Goal: Task Accomplishment & Management: Use online tool/utility

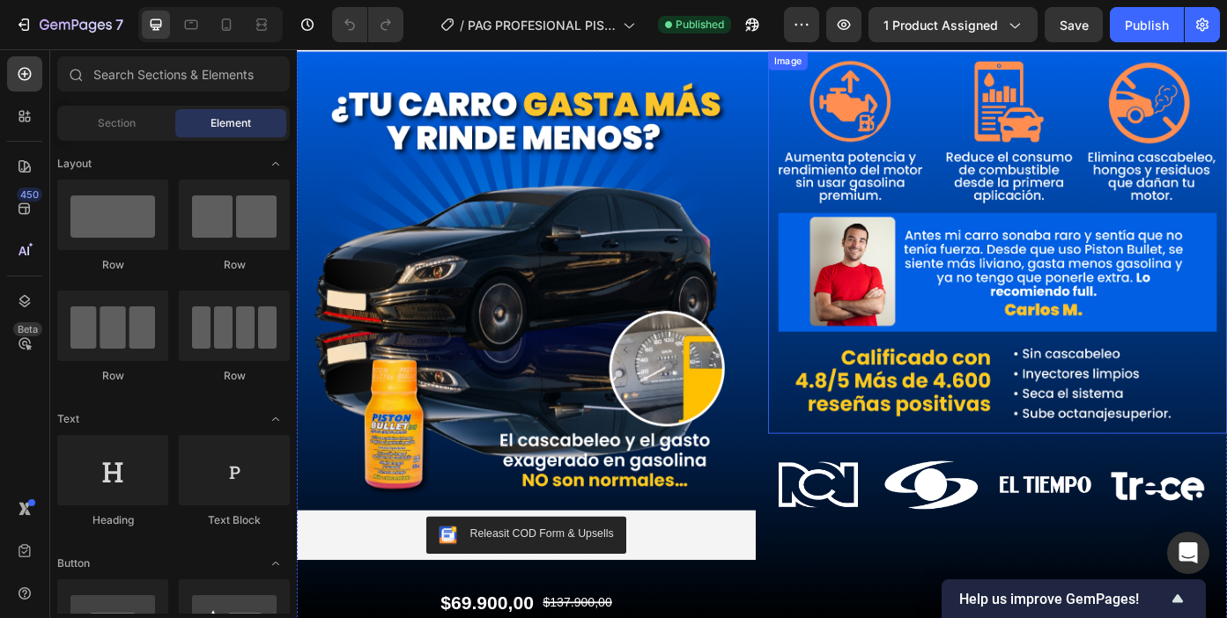
scroll to position [43, 0]
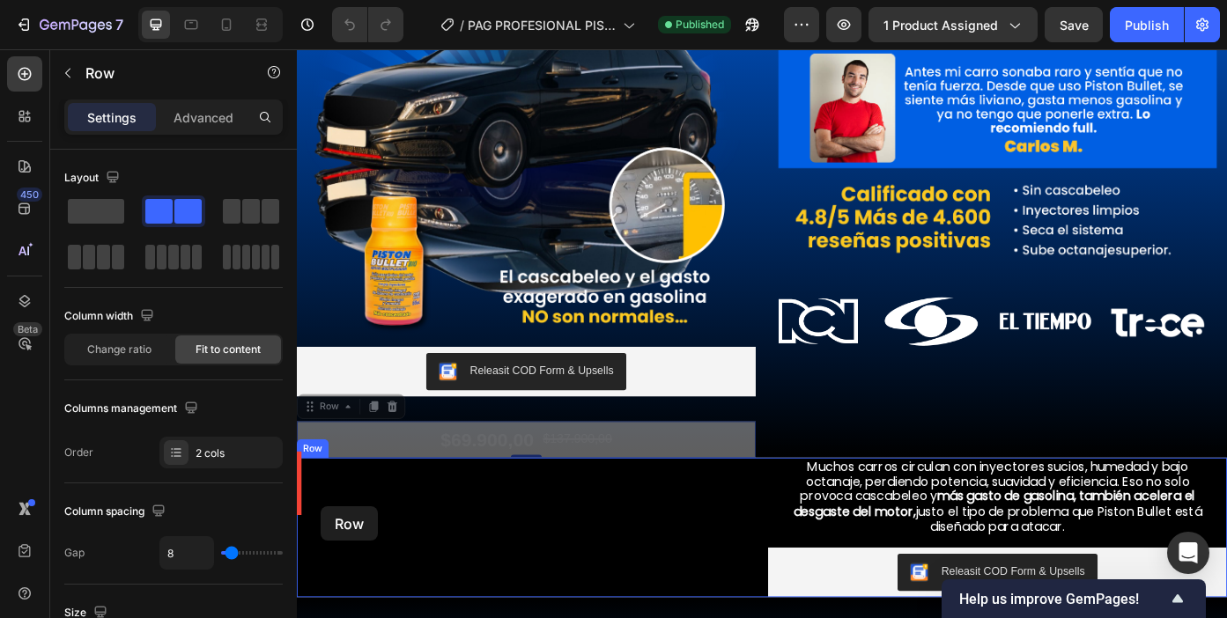
scroll to position [233, 0]
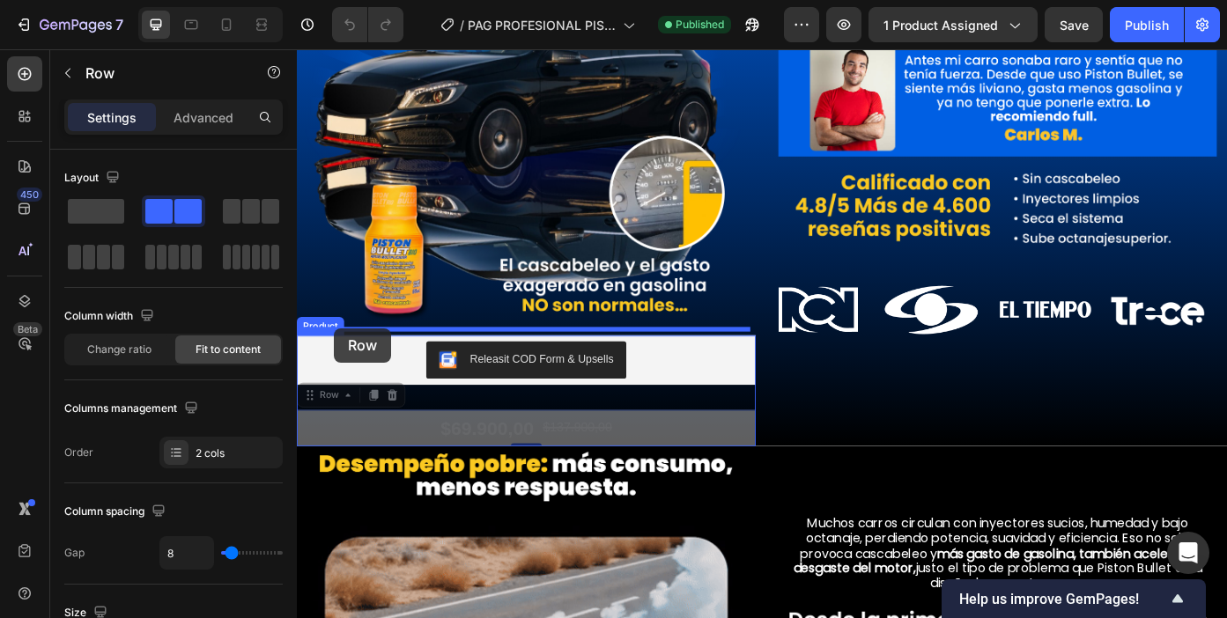
drag, startPoint x: 325, startPoint y: 629, endPoint x: 339, endPoint y: 366, distance: 262.9
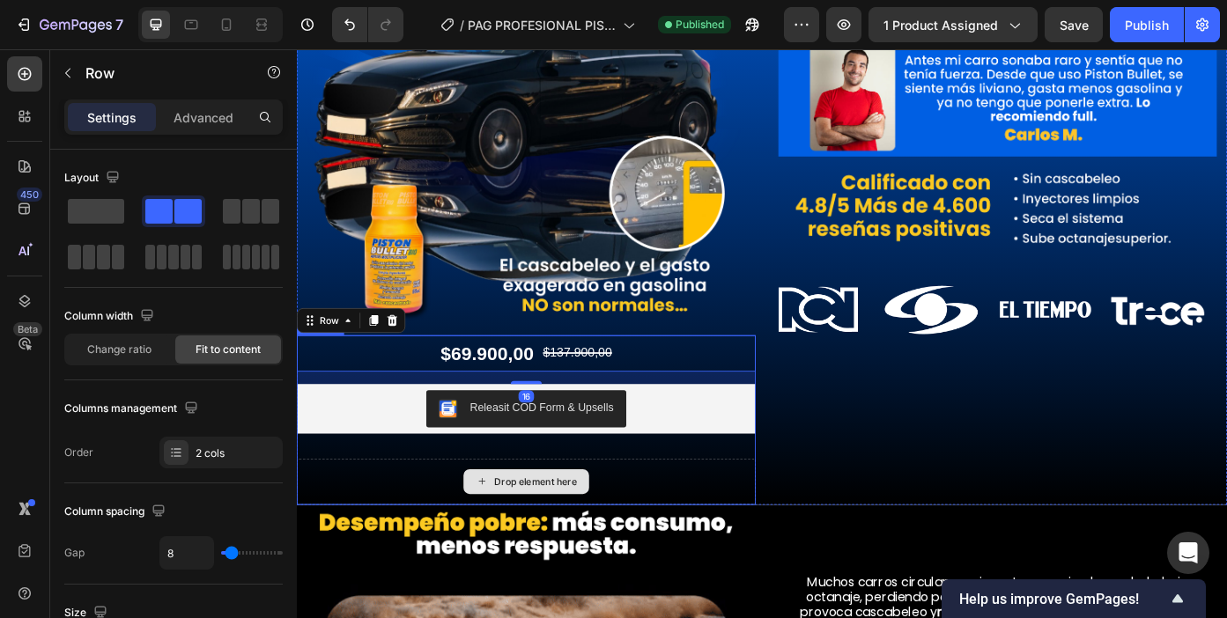
click at [366, 525] on div "Drop element here" at bounding box center [557, 540] width 521 height 53
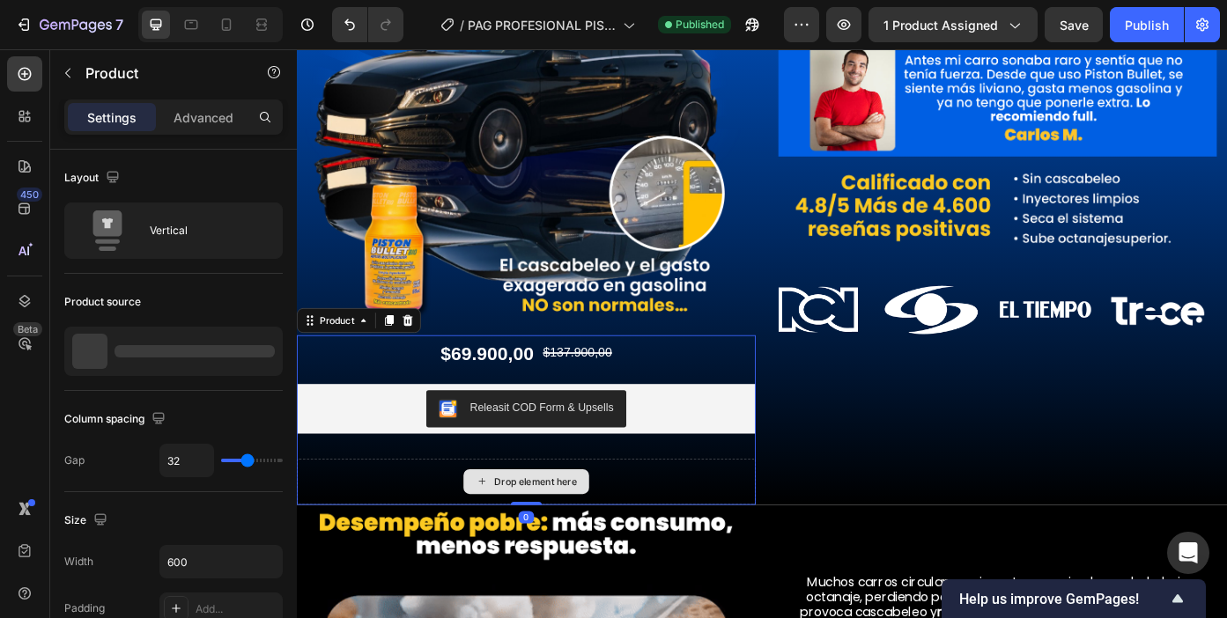
click at [448, 540] on div "Drop element here" at bounding box center [557, 540] width 521 height 53
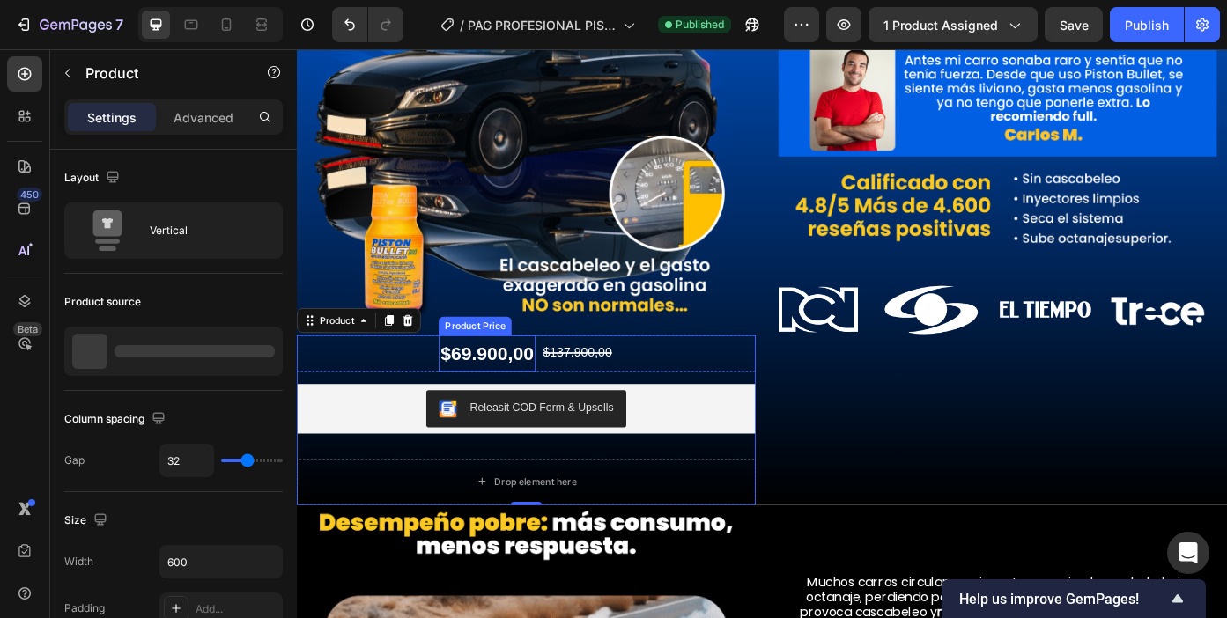
click at [498, 393] on div "$69.900,00" at bounding box center [512, 394] width 109 height 41
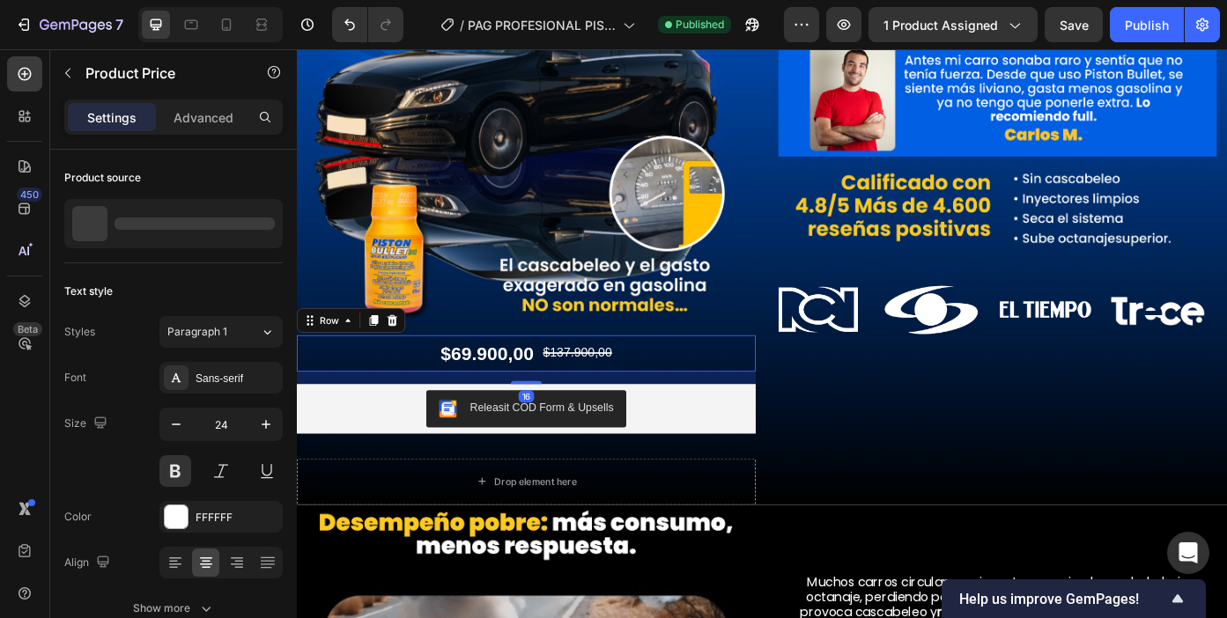
click at [403, 396] on div "$69.900,00 Product Price Product Price $137.900,00 Product Price Product Price …" at bounding box center [557, 394] width 521 height 41
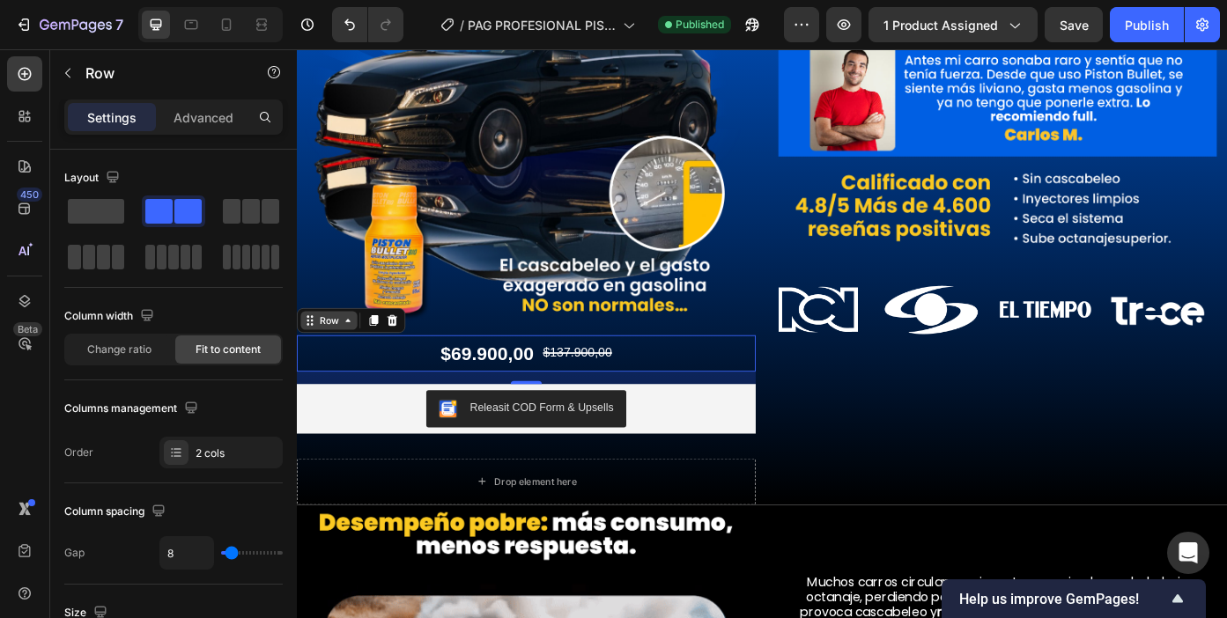
click at [339, 353] on div "Row" at bounding box center [333, 358] width 29 height 16
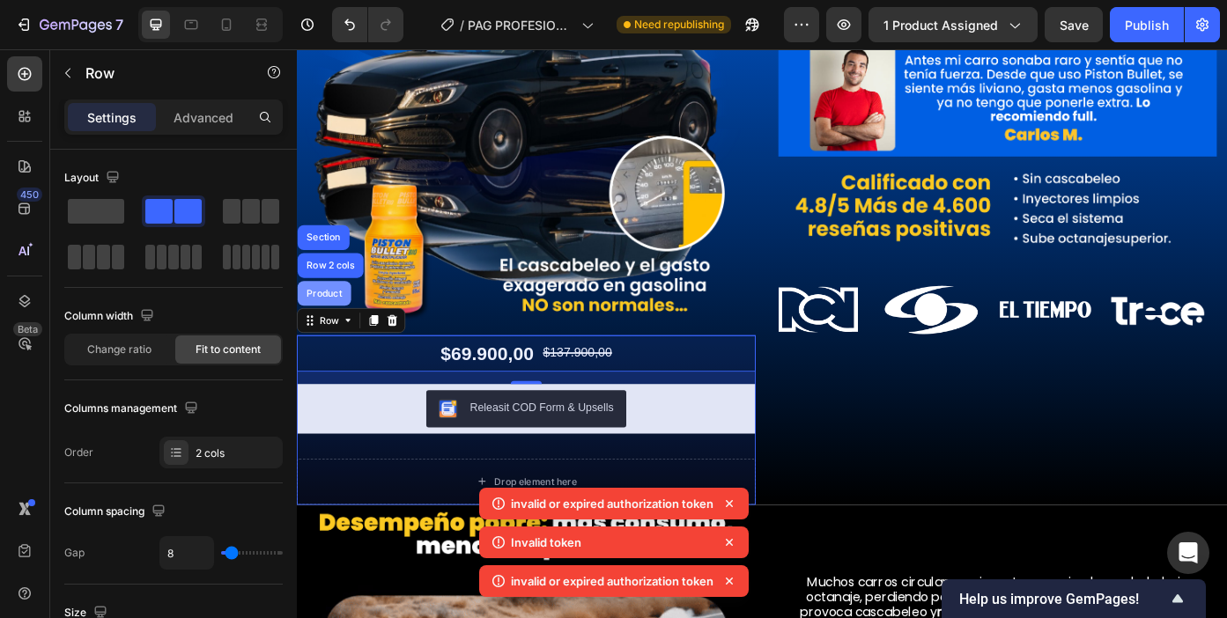
click at [324, 321] on div "Product" at bounding box center [328, 326] width 47 height 11
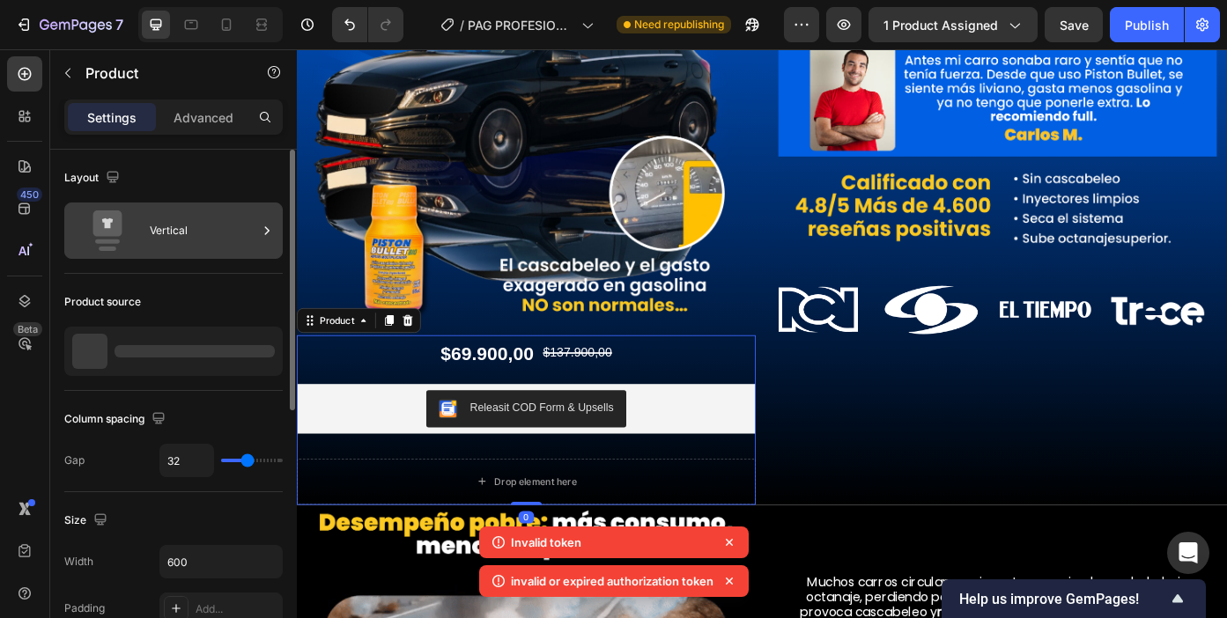
click at [248, 228] on div "Vertical" at bounding box center [203, 231] width 107 height 41
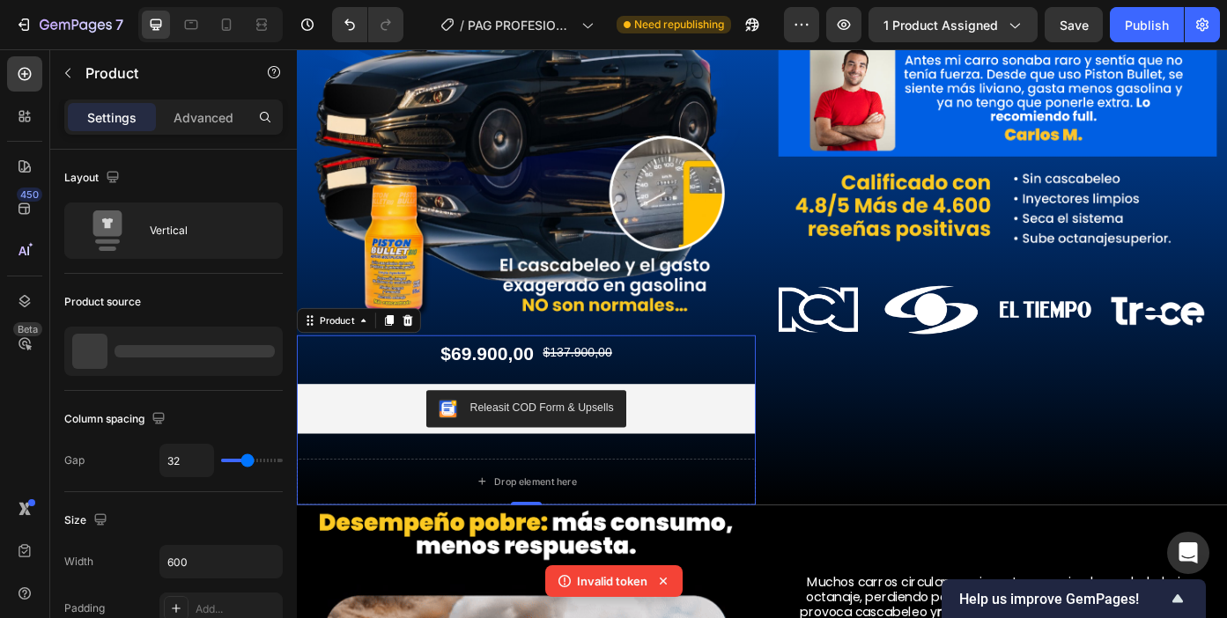
click at [676, 499] on div "$69.900,00 Product Price Product Price $137.900,00 Product Price Product Price …" at bounding box center [557, 470] width 521 height 193
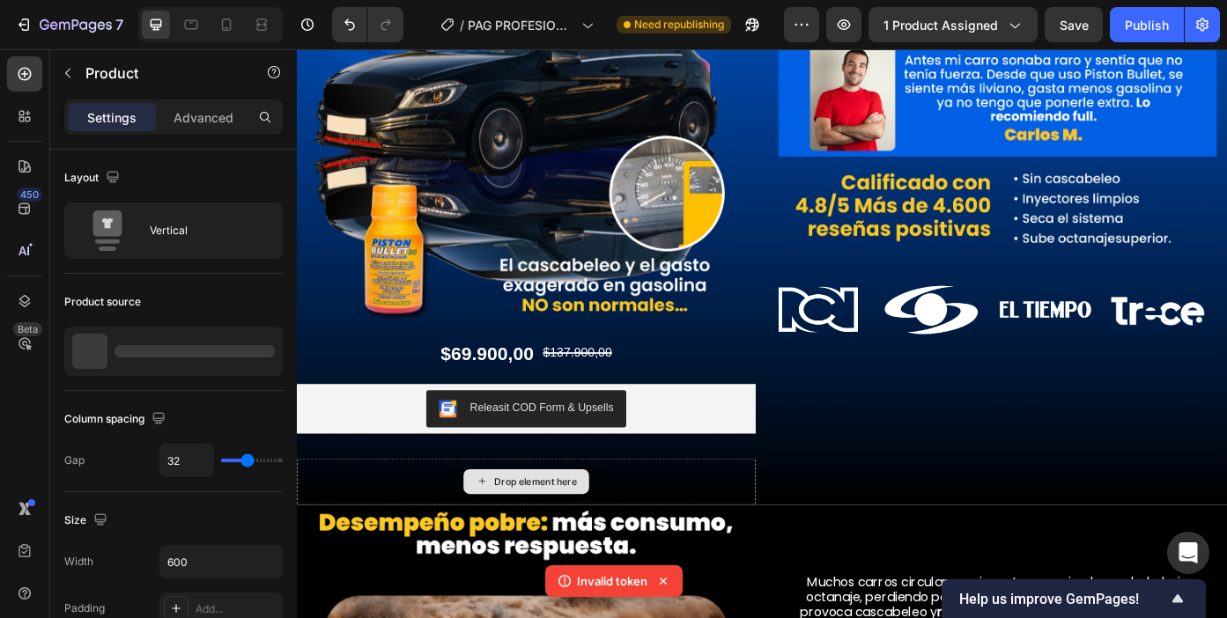
click at [624, 527] on div "Drop element here" at bounding box center [557, 541] width 143 height 28
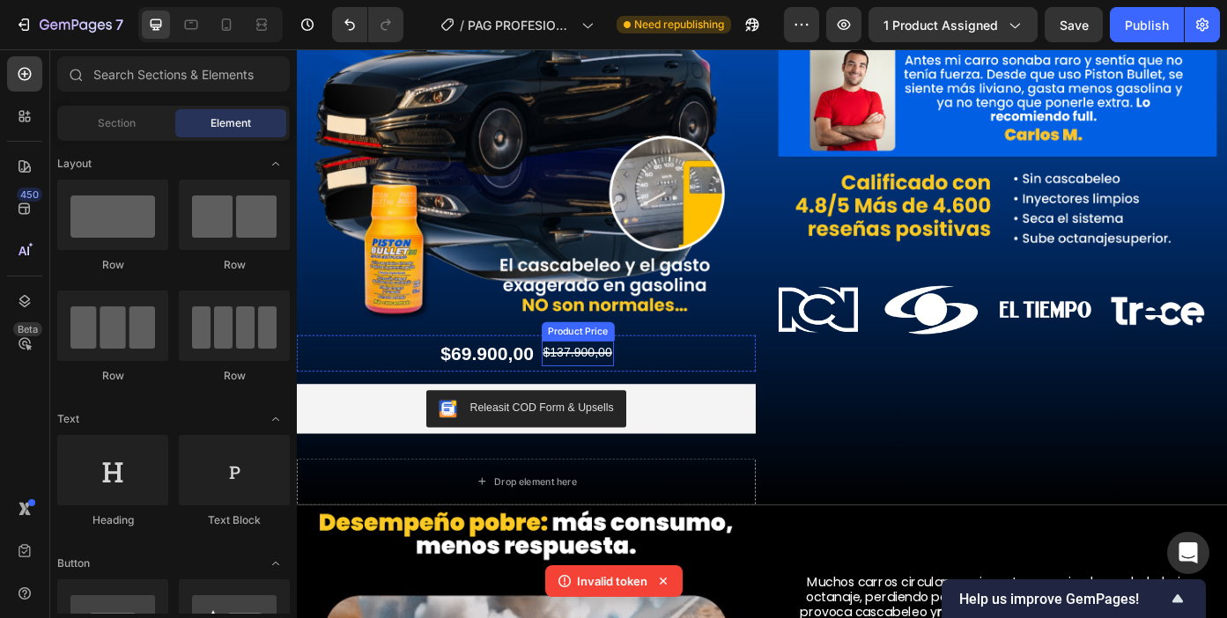
click at [637, 385] on div "$137.900,00" at bounding box center [616, 395] width 82 height 29
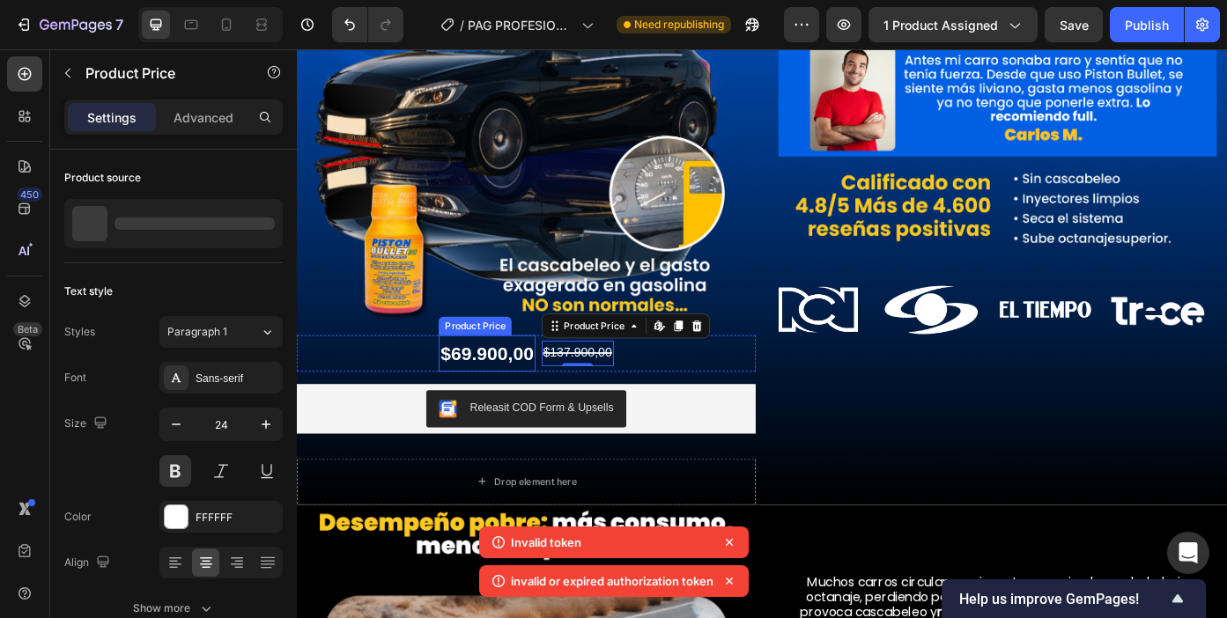
click at [461, 399] on div "$69.900,00" at bounding box center [512, 394] width 109 height 41
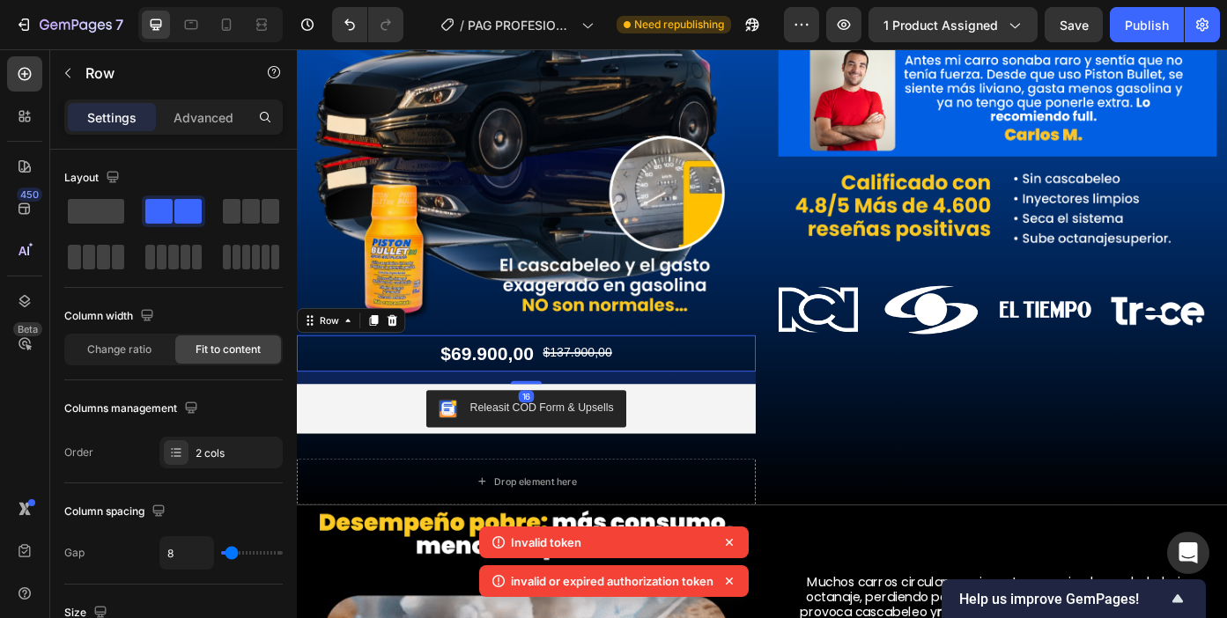
click at [410, 386] on div "$69.900,00 Product Price Product Price $137.900,00 Product Price Product Price …" at bounding box center [557, 394] width 521 height 41
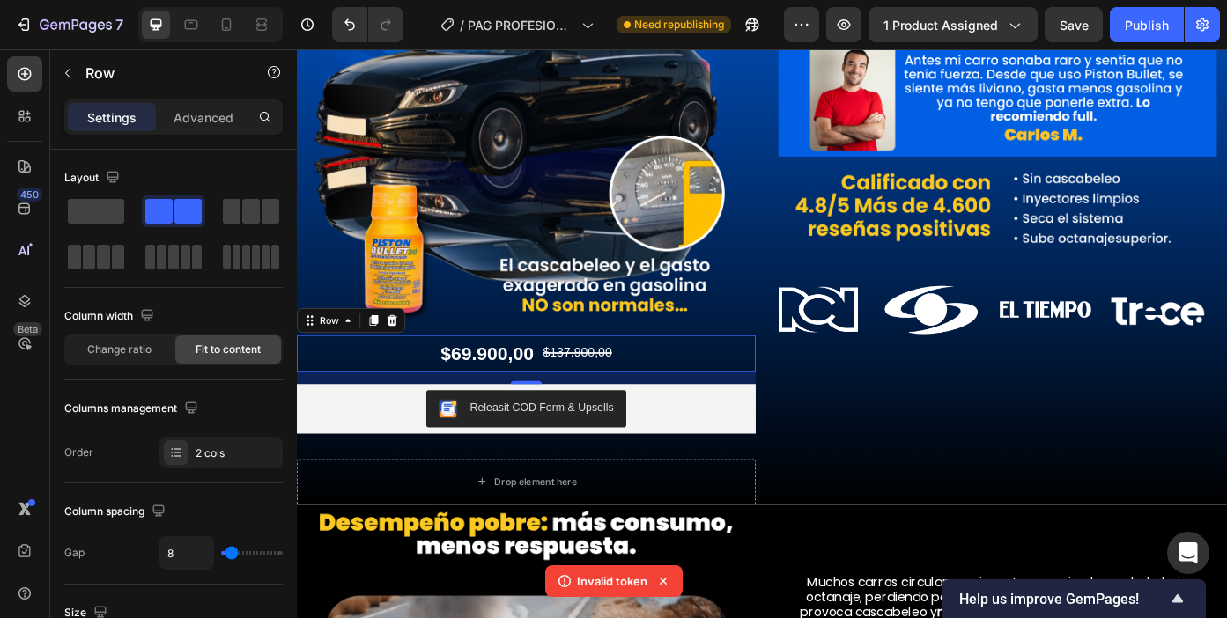
click at [428, 384] on div "$69.900,00 Product Price Product Price $137.900,00 Product Price Product Price …" at bounding box center [557, 394] width 521 height 41
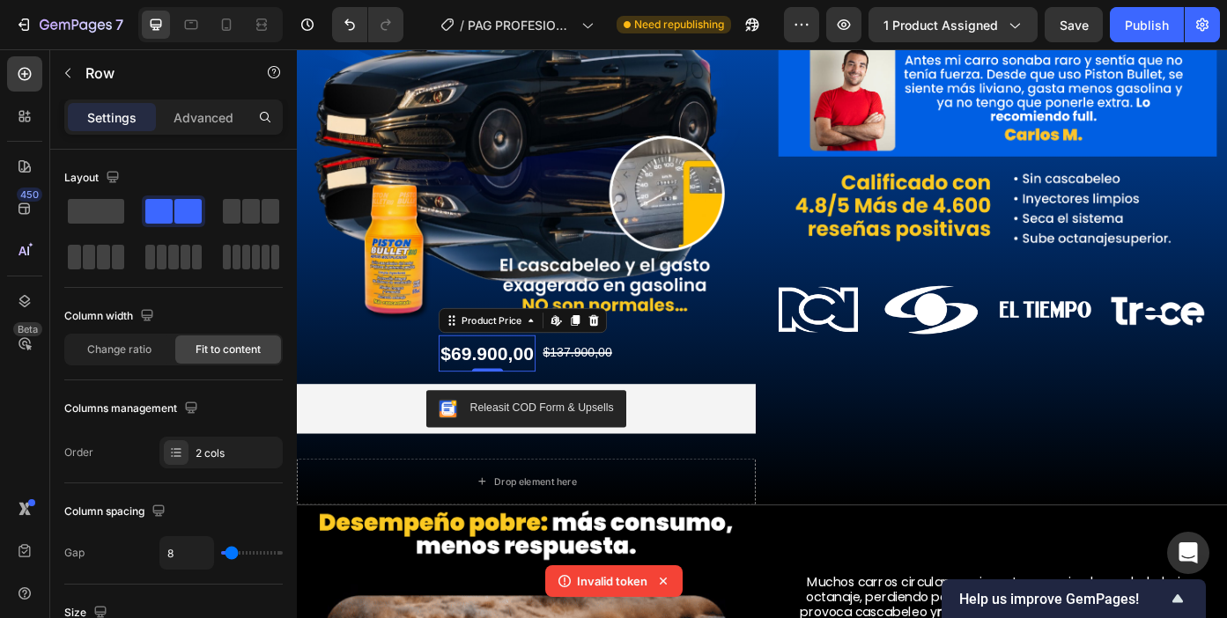
click at [461, 391] on div "$69.900,00" at bounding box center [512, 394] width 109 height 41
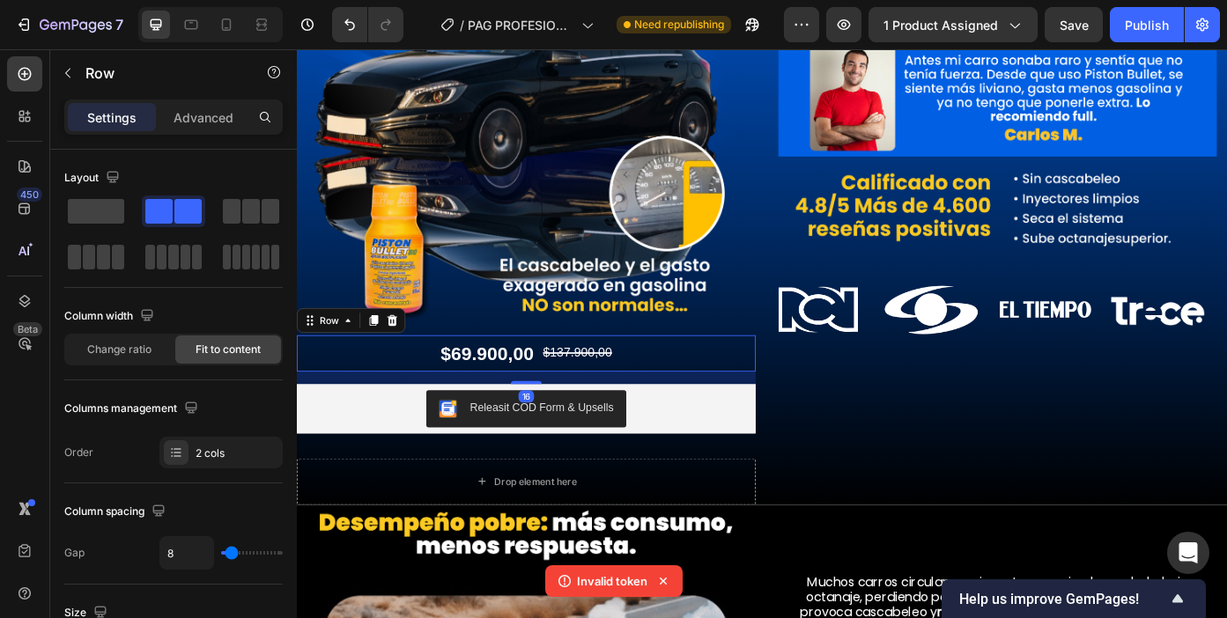
click at [413, 381] on div "$69.900,00 Product Price Product Price $137.900,00 Product Price Product Price …" at bounding box center [557, 394] width 521 height 41
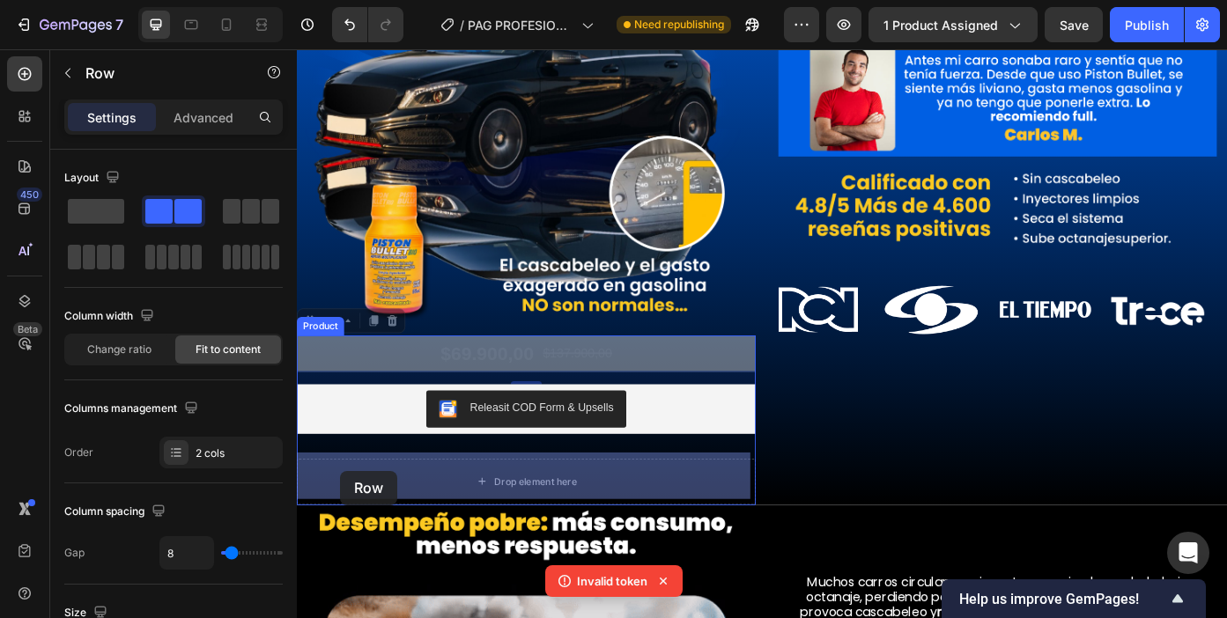
drag, startPoint x: 330, startPoint y: 356, endPoint x: 346, endPoint y: 528, distance: 173.4
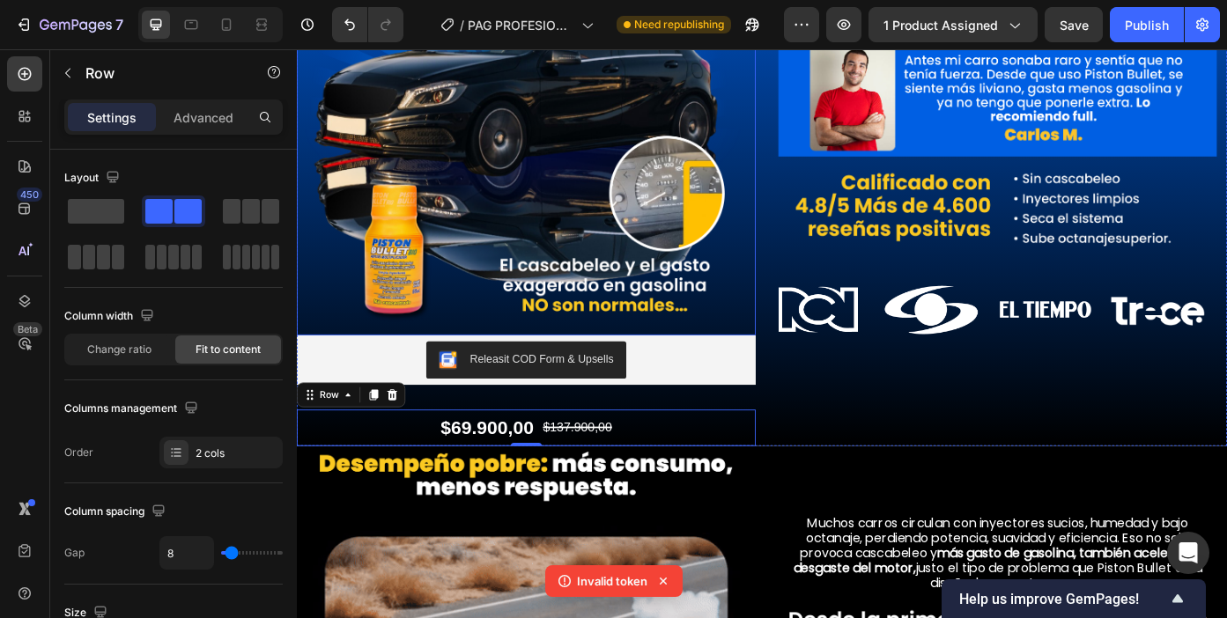
click at [614, 319] on img at bounding box center [557, 113] width 521 height 521
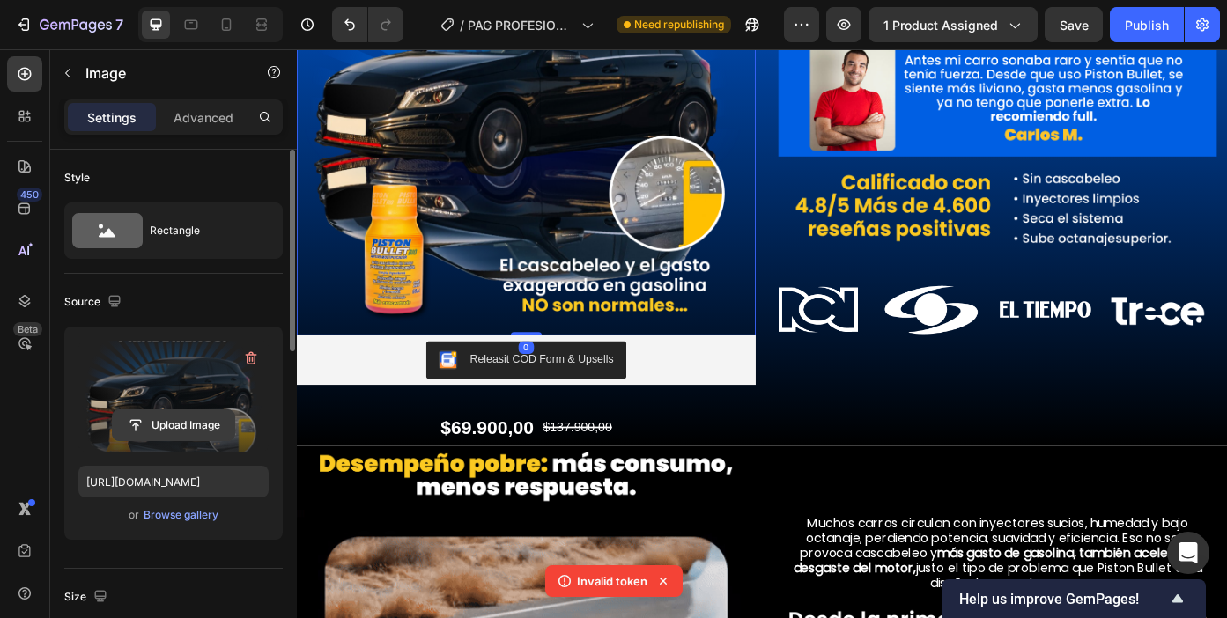
click at [159, 435] on input "file" at bounding box center [174, 425] width 122 height 30
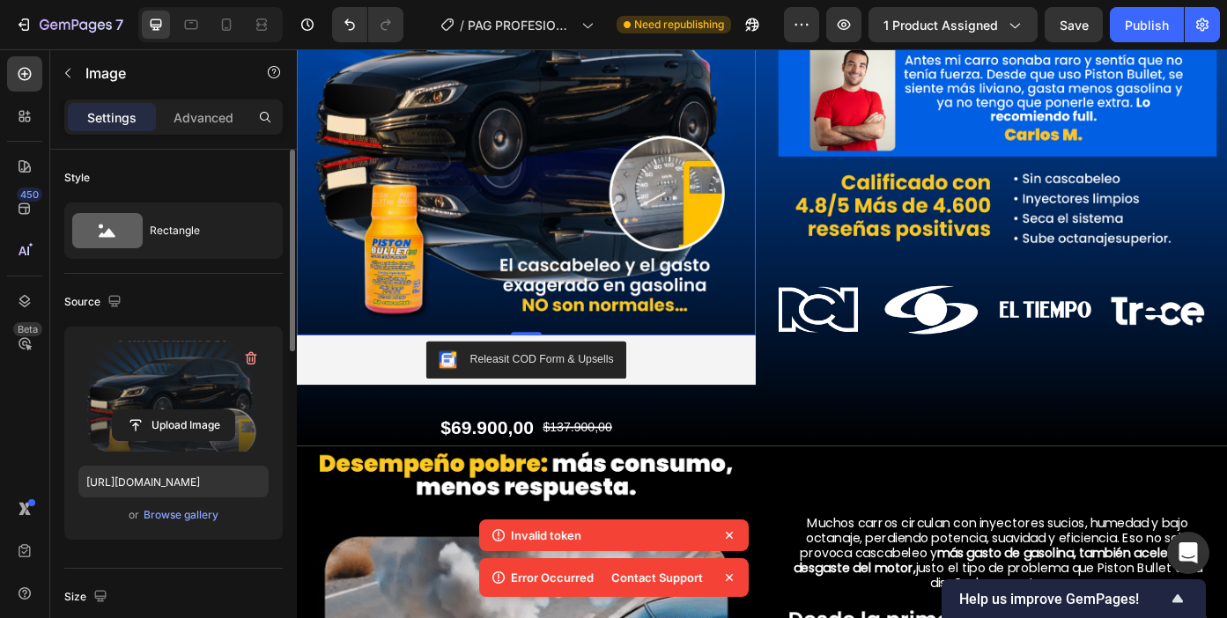
click at [613, 321] on img at bounding box center [557, 113] width 521 height 521
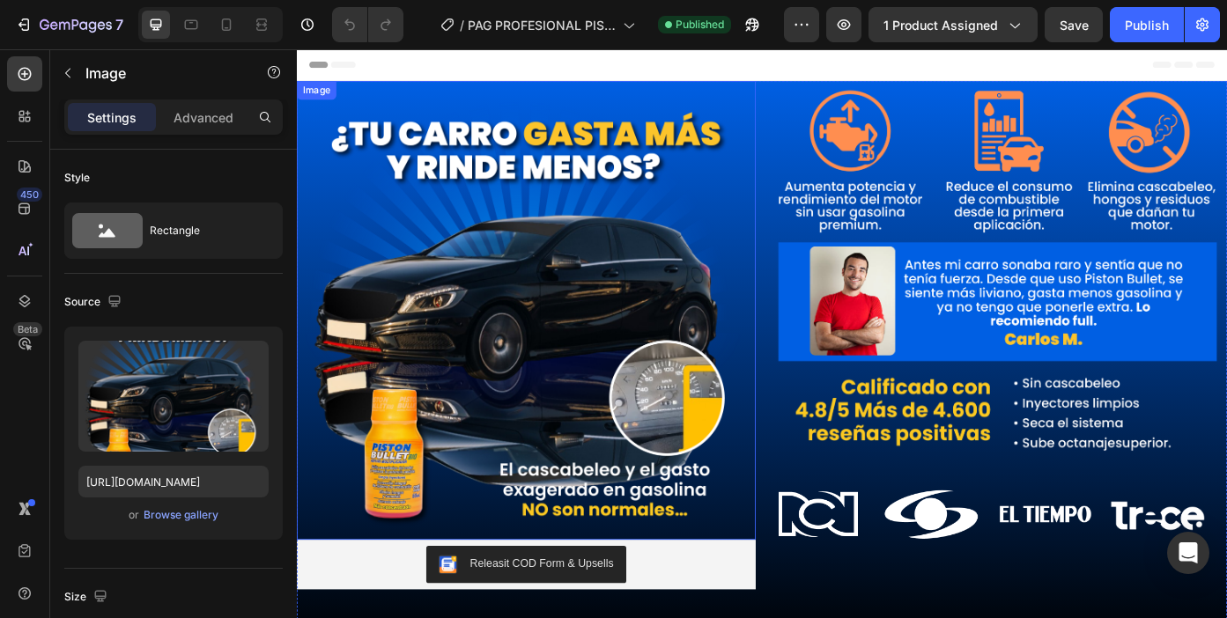
click at [423, 280] on img at bounding box center [557, 345] width 521 height 521
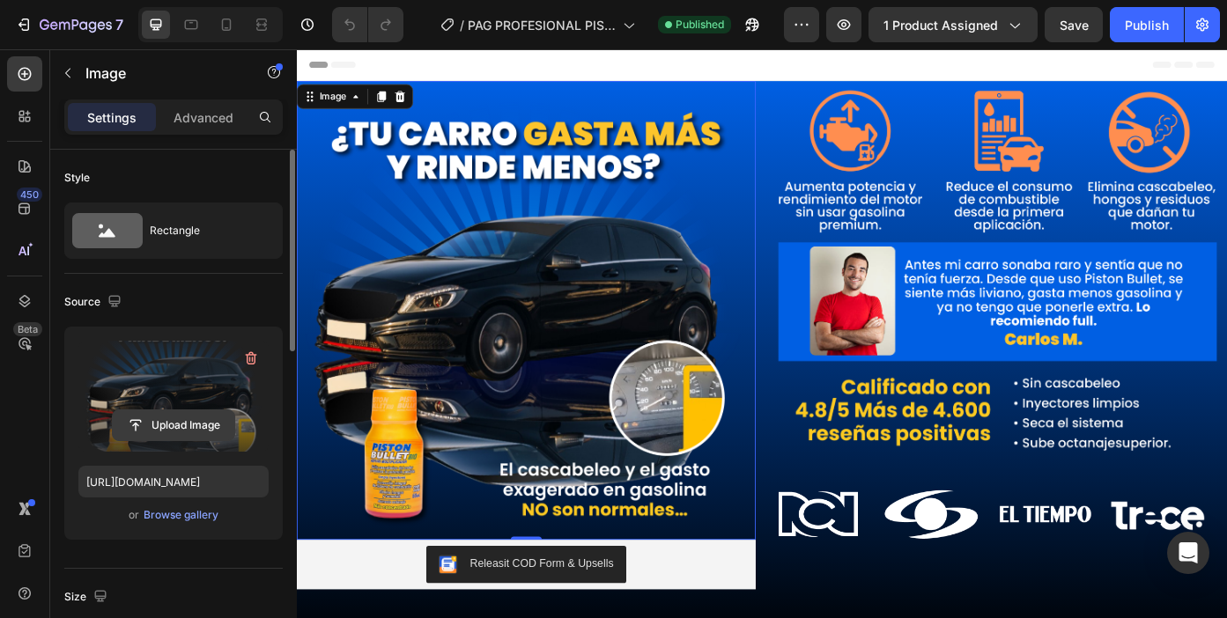
click at [210, 430] on input "file" at bounding box center [174, 425] width 122 height 30
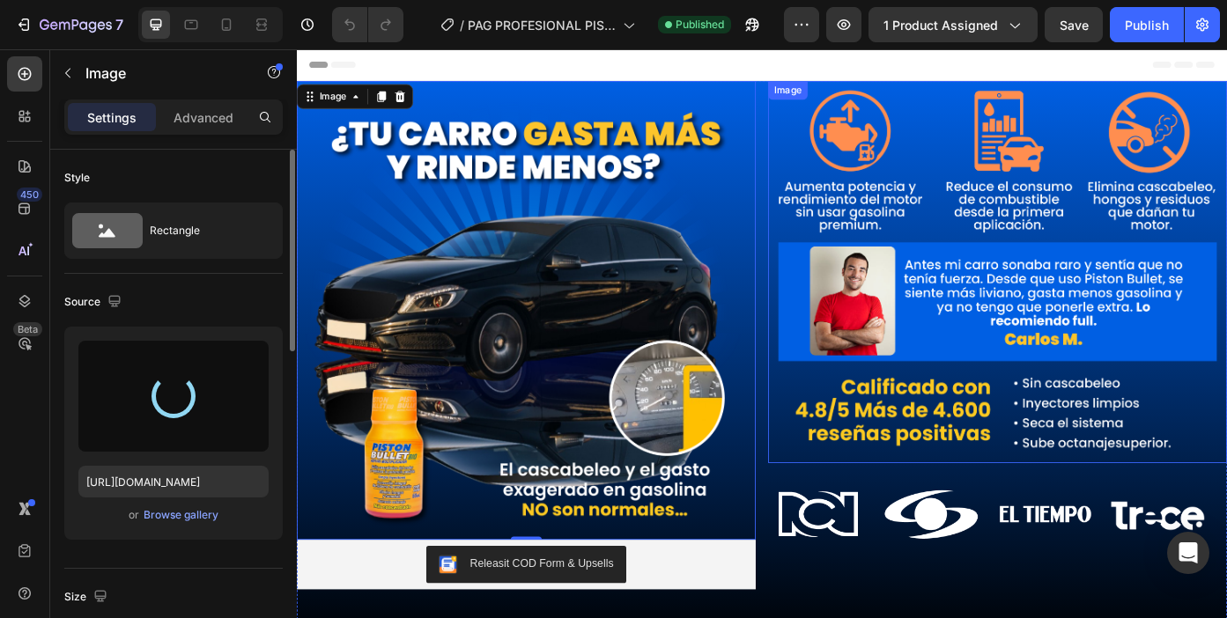
type input "[URL][DOMAIN_NAME]"
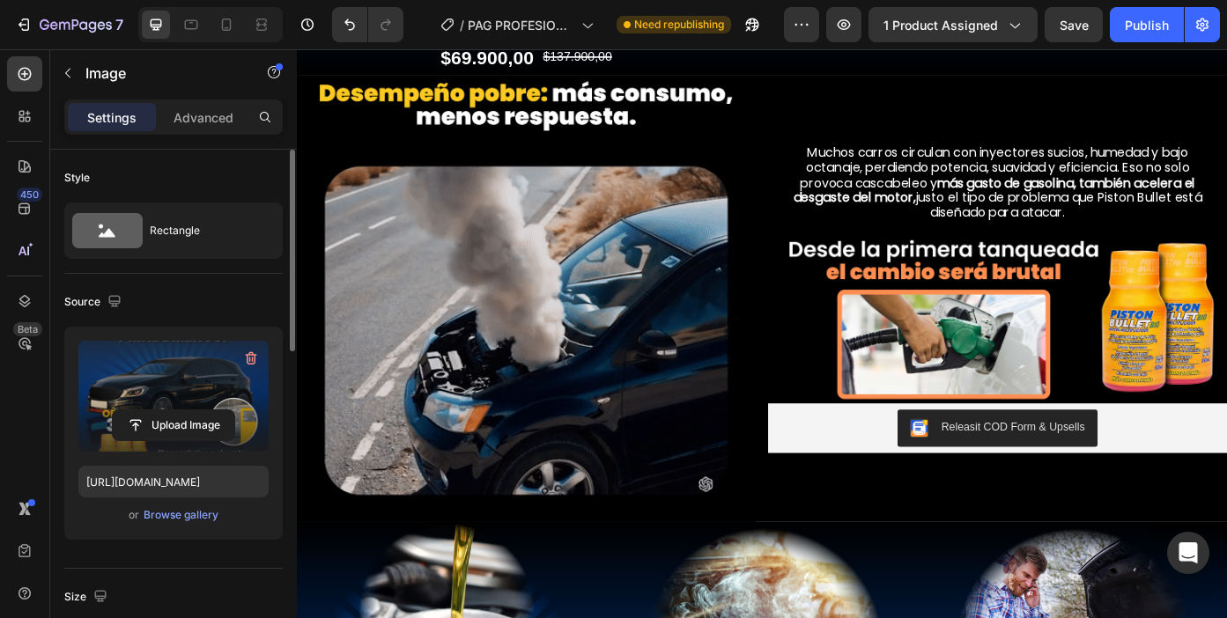
scroll to position [656, 0]
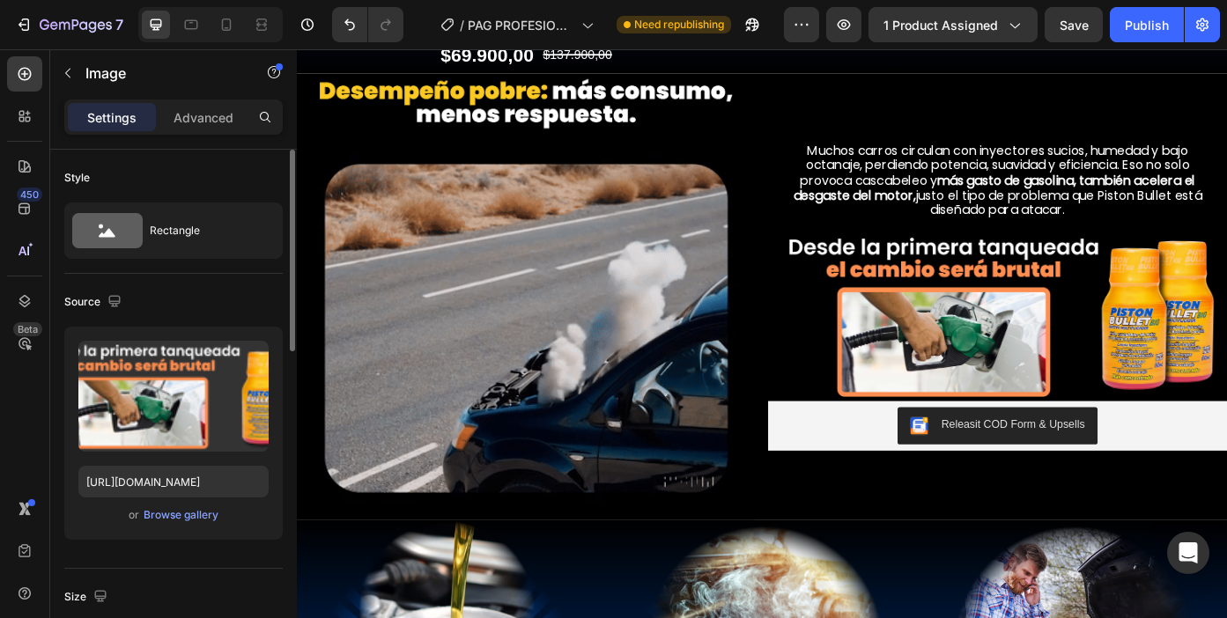
click at [954, 386] on img at bounding box center [1092, 352] width 521 height 193
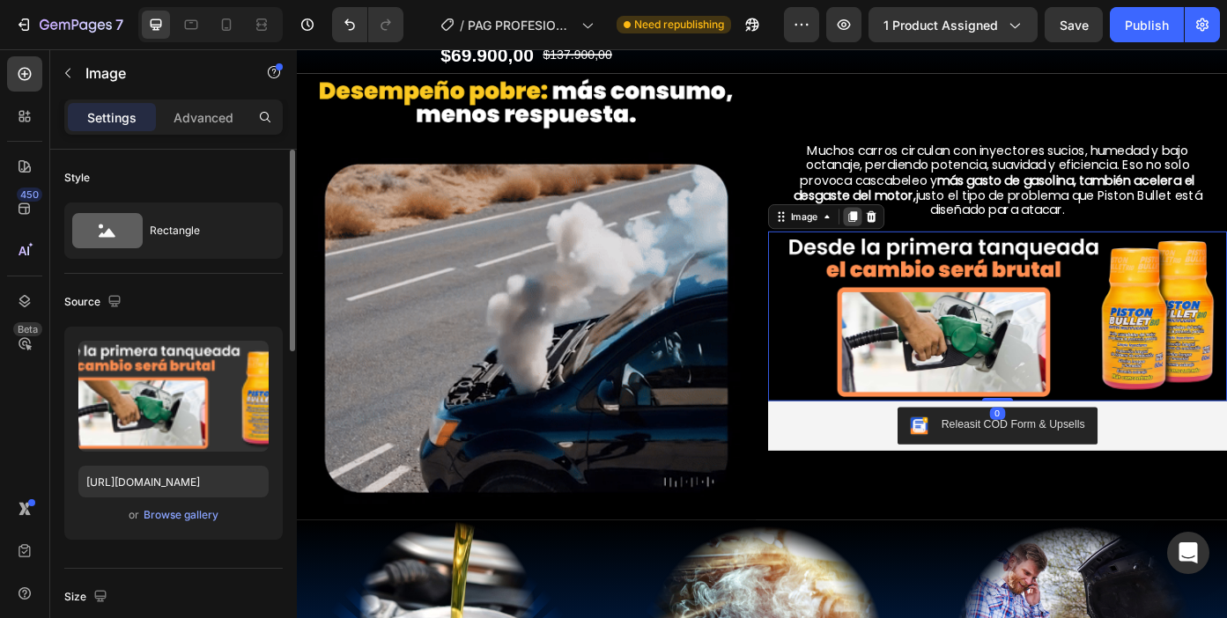
click at [924, 233] on icon at bounding box center [929, 239] width 10 height 12
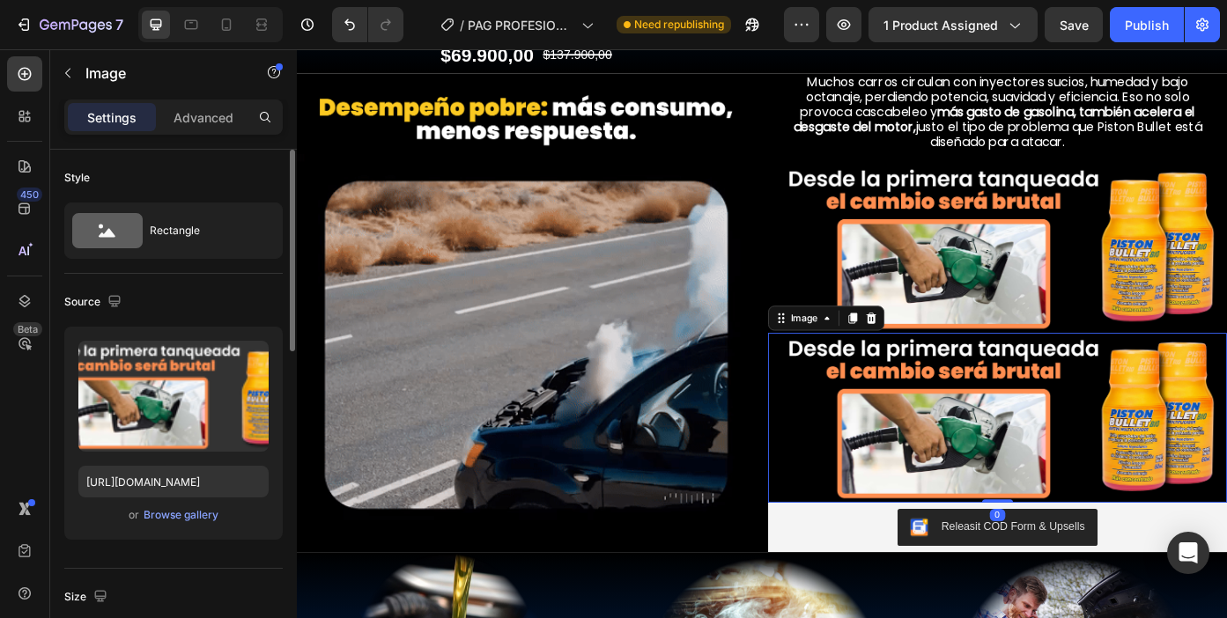
click at [932, 425] on img at bounding box center [1092, 468] width 521 height 193
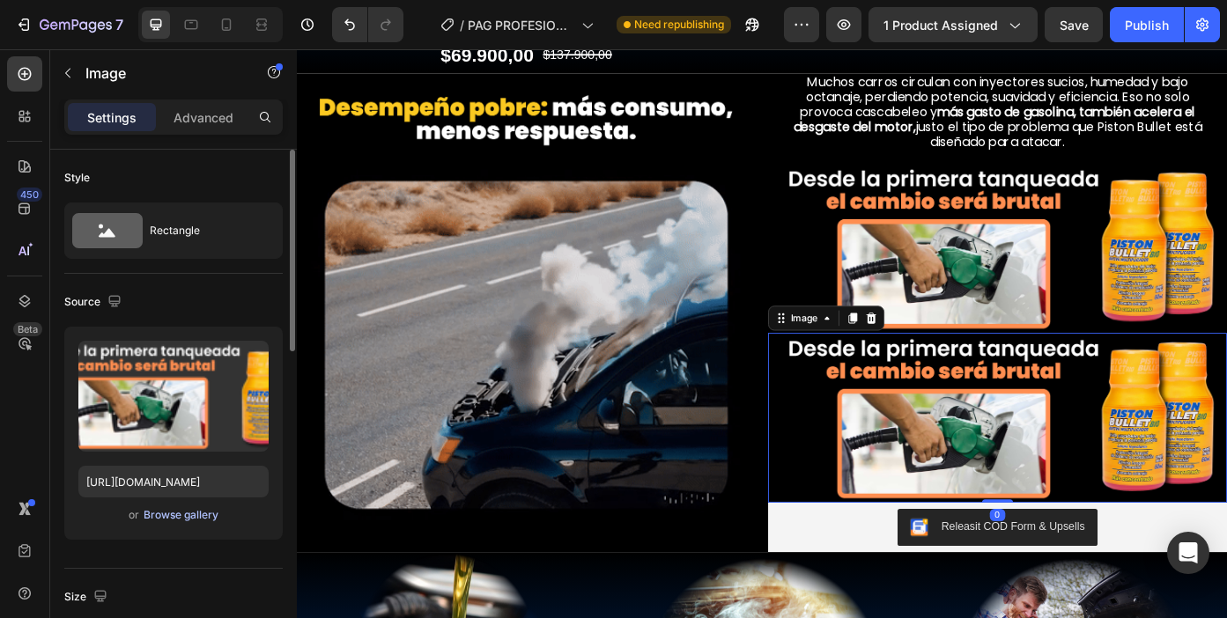
click at [208, 514] on div "Browse gallery" at bounding box center [181, 515] width 75 height 16
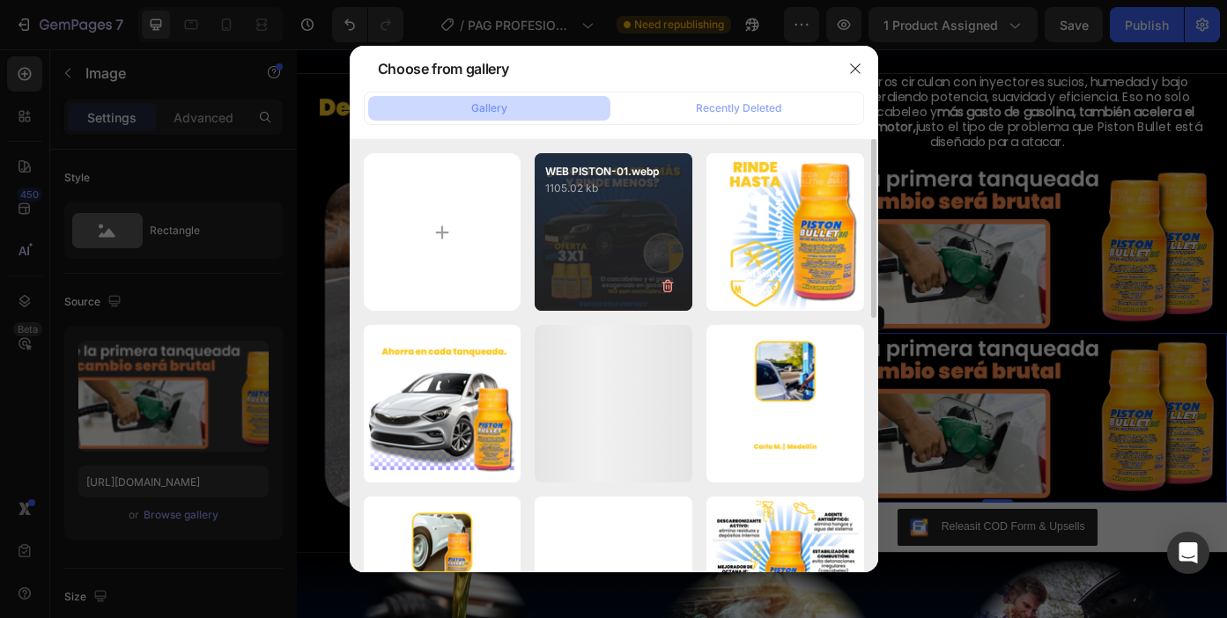
click at [595, 228] on div "WEB PISTON-01.webp 1105.02 kb" at bounding box center [614, 232] width 158 height 158
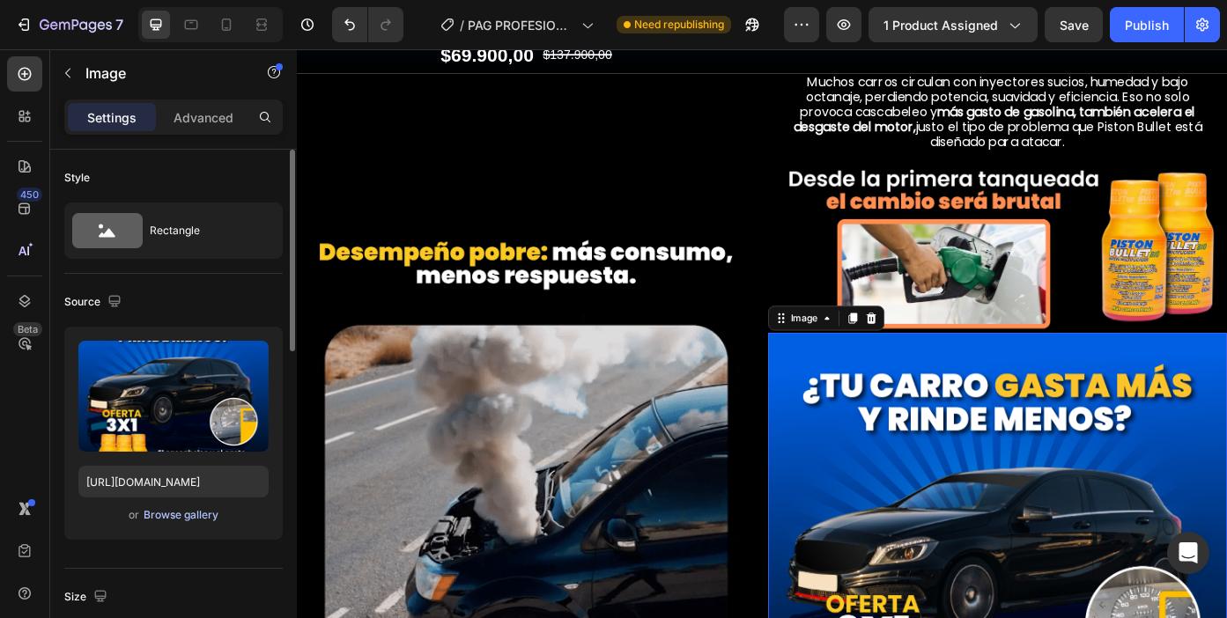
click at [202, 514] on div "Browse gallery" at bounding box center [181, 515] width 75 height 16
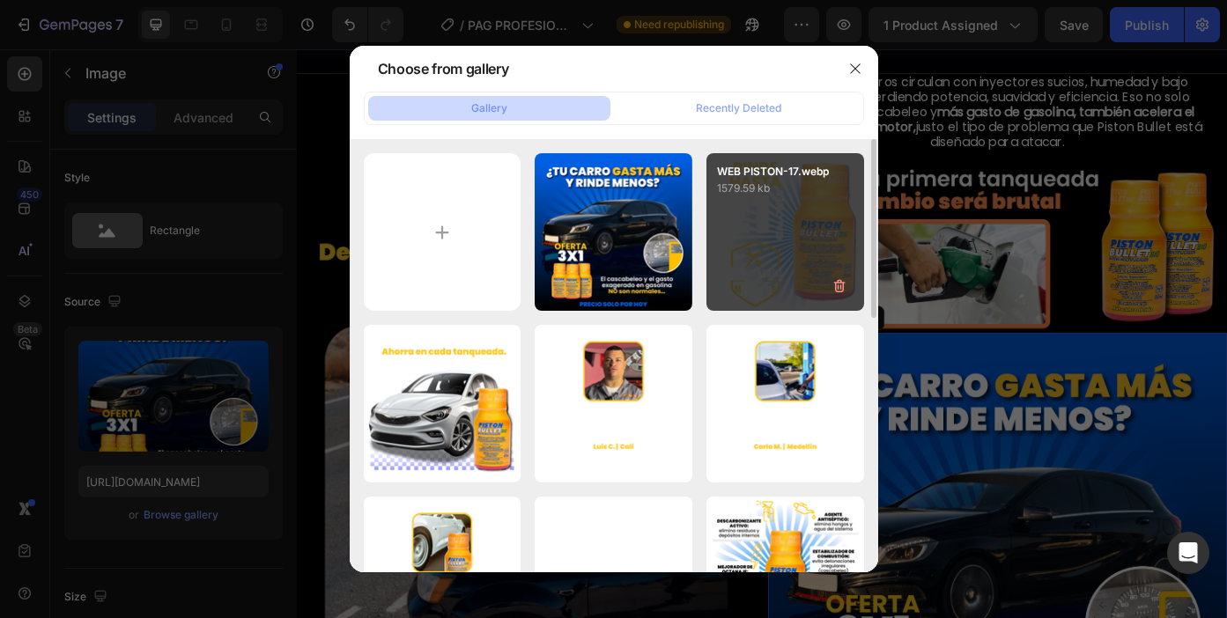
click at [755, 267] on div "WEB PISTON-17.webp 1579.59 kb" at bounding box center [785, 232] width 158 height 158
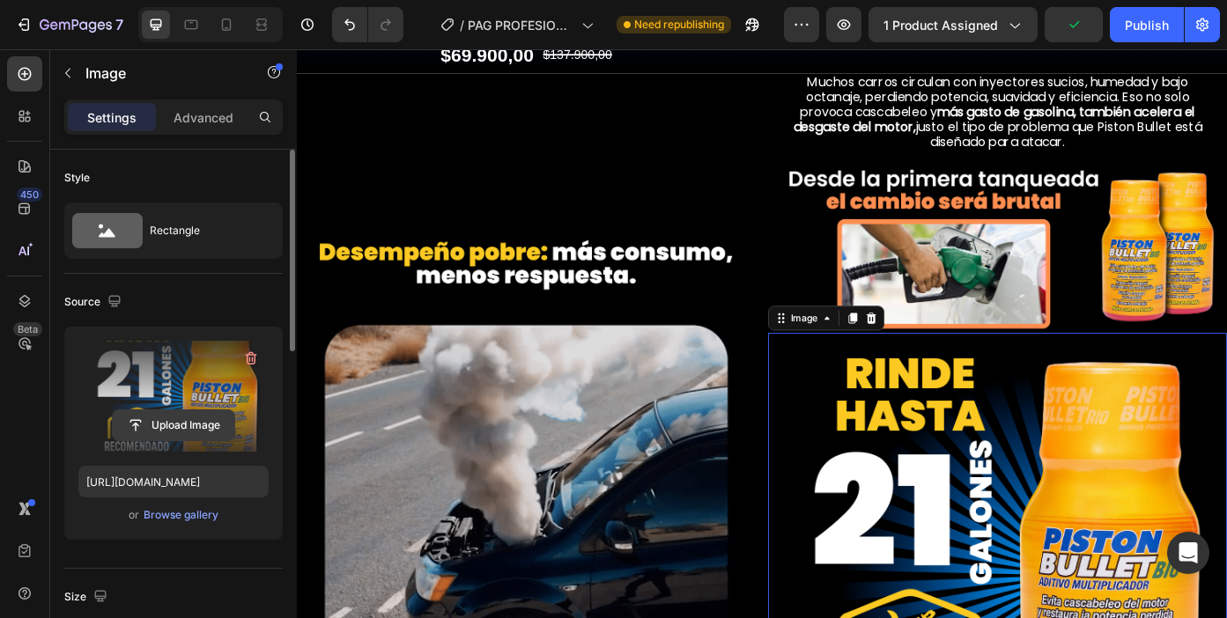
click at [211, 433] on input "file" at bounding box center [174, 425] width 122 height 30
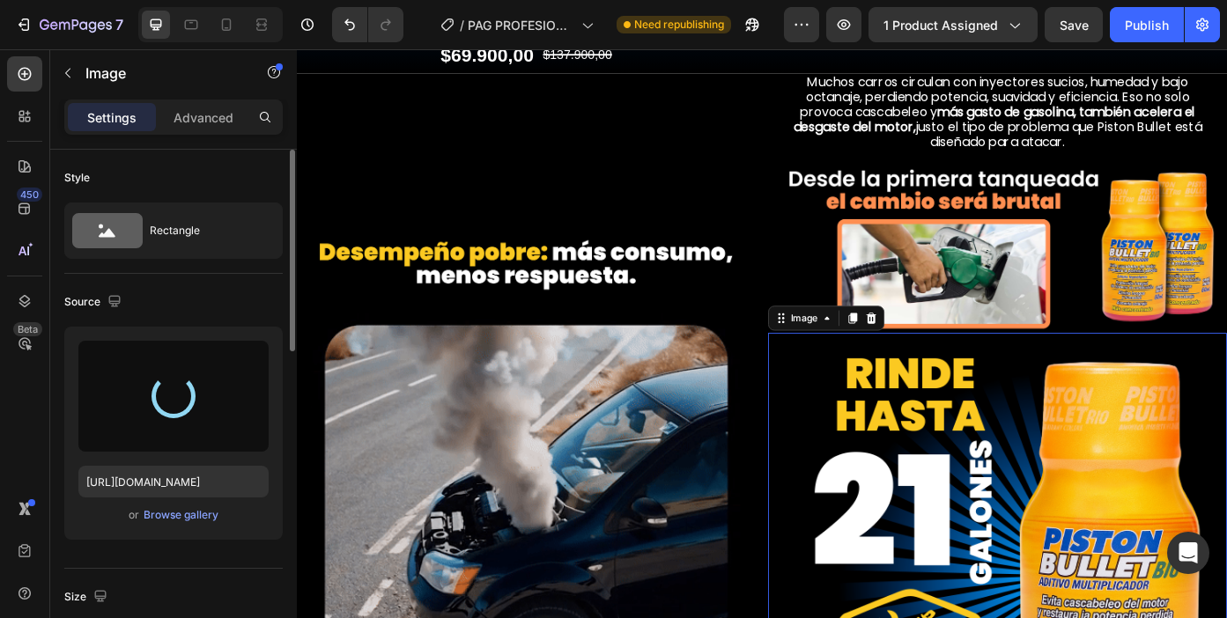
type input "[URL][DOMAIN_NAME]"
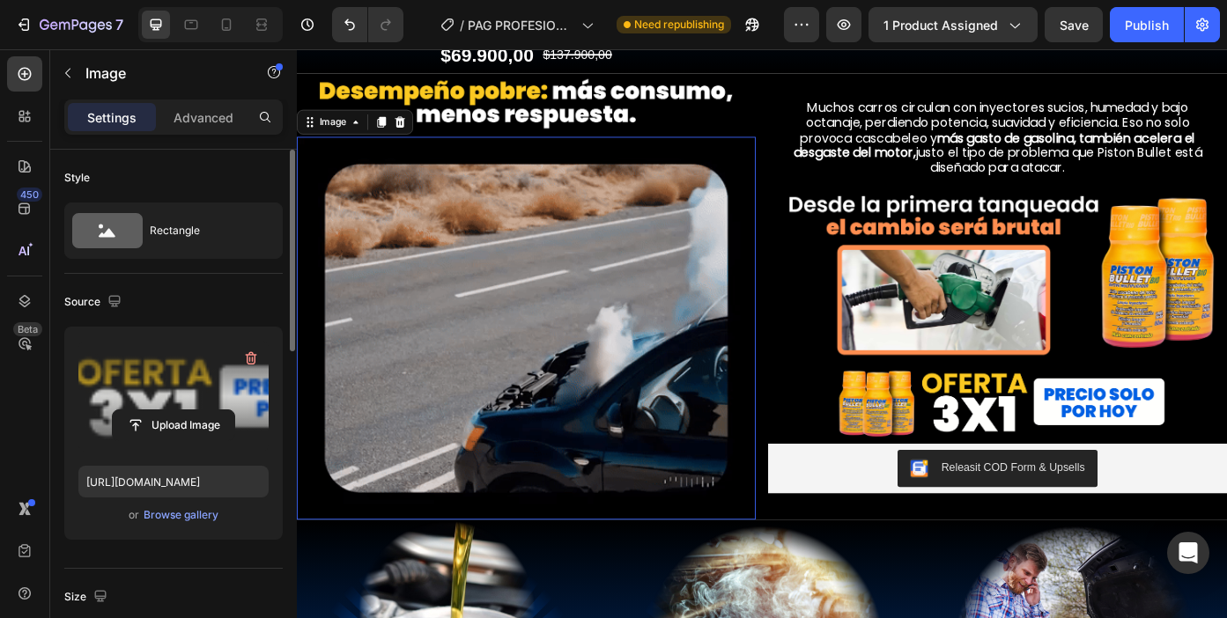
click at [591, 401] on img at bounding box center [557, 366] width 521 height 434
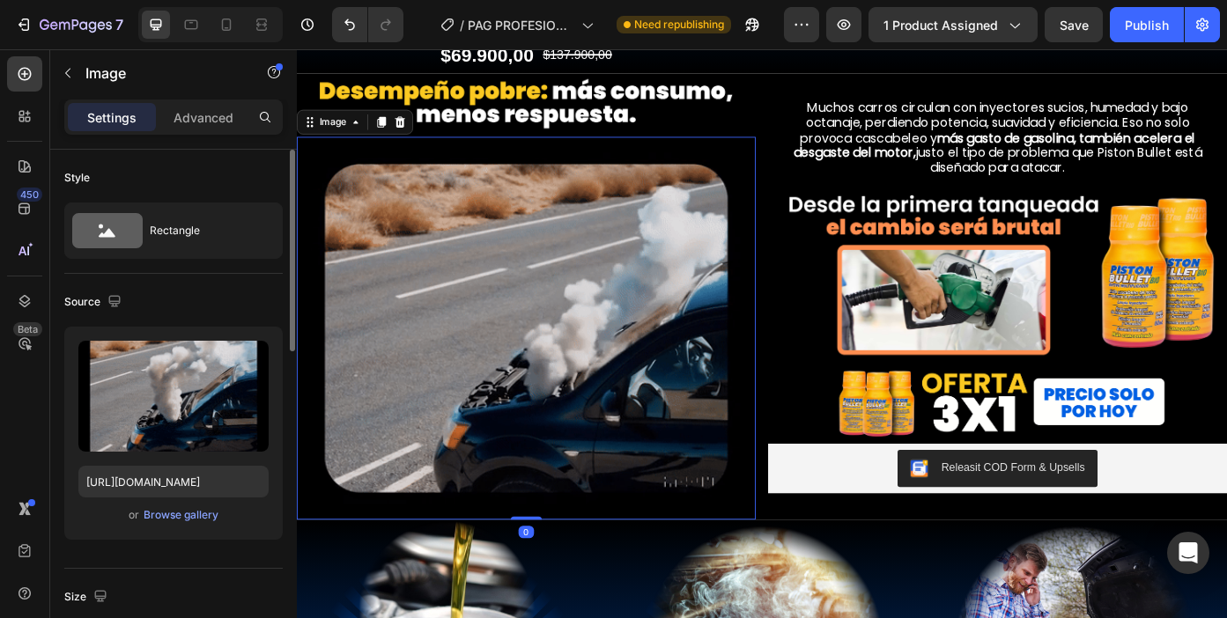
scroll to position [0, 0]
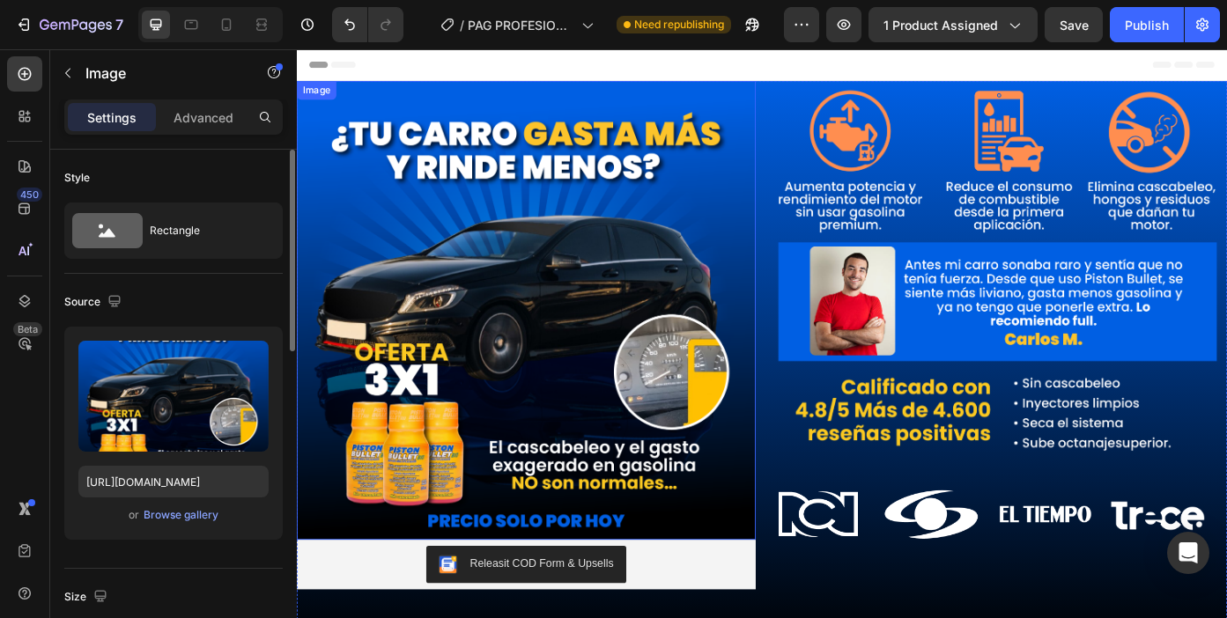
click at [593, 371] on img at bounding box center [557, 345] width 521 height 521
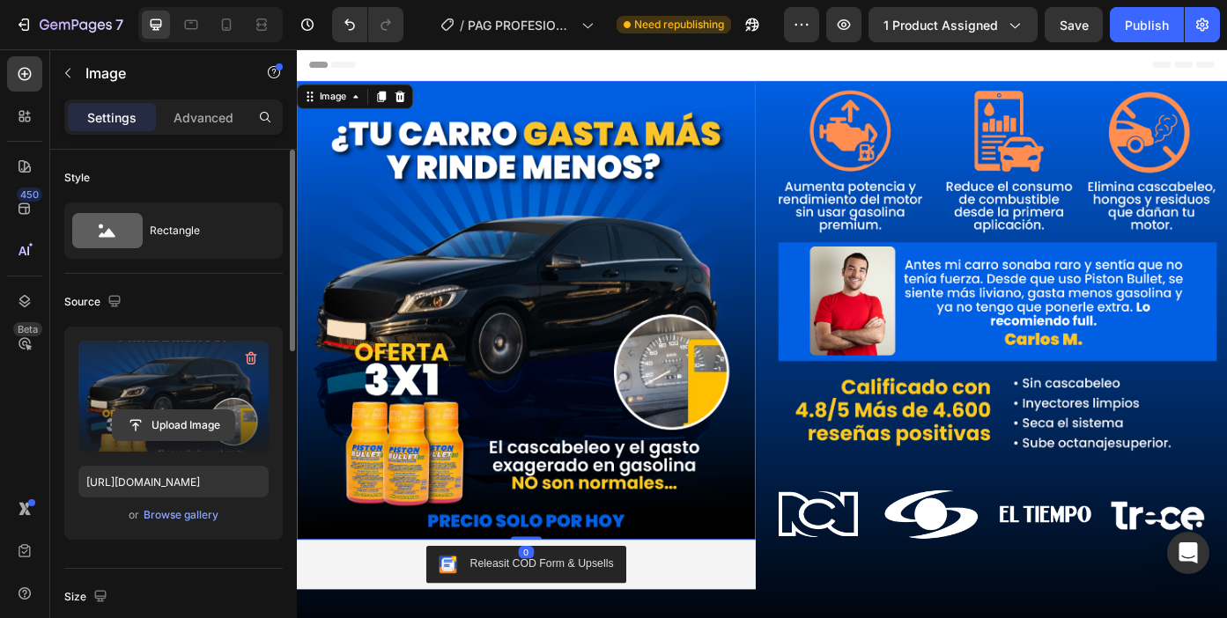
click at [174, 430] on input "file" at bounding box center [174, 425] width 122 height 30
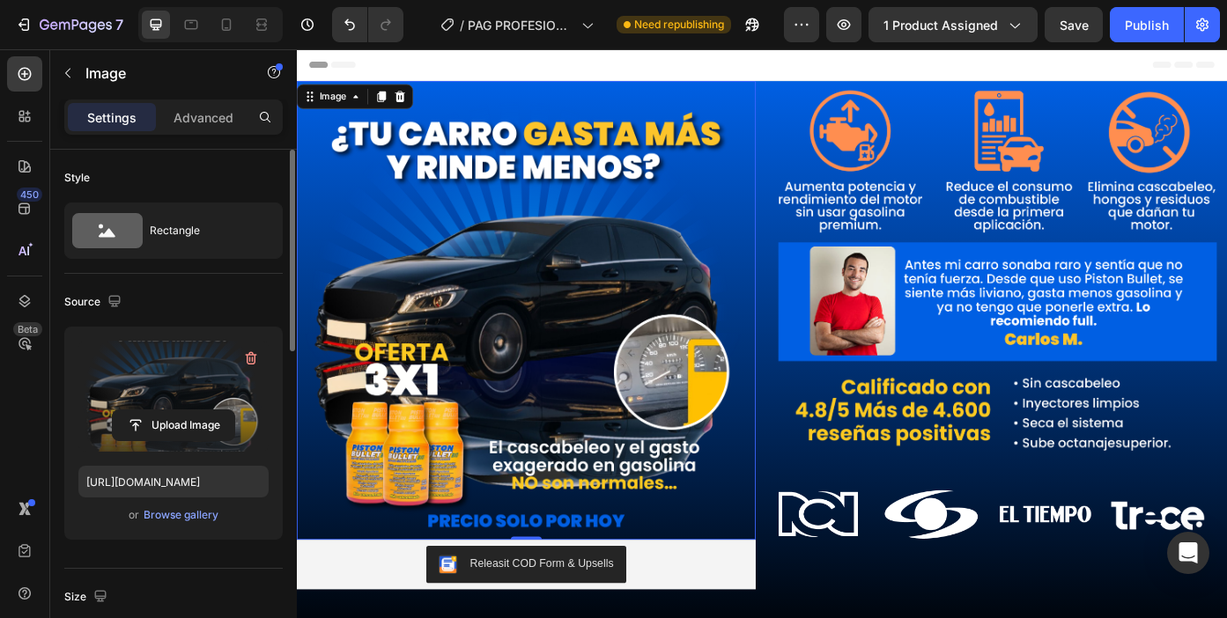
click at [593, 405] on img at bounding box center [557, 345] width 521 height 521
click at [191, 434] on input "file" at bounding box center [174, 425] width 122 height 30
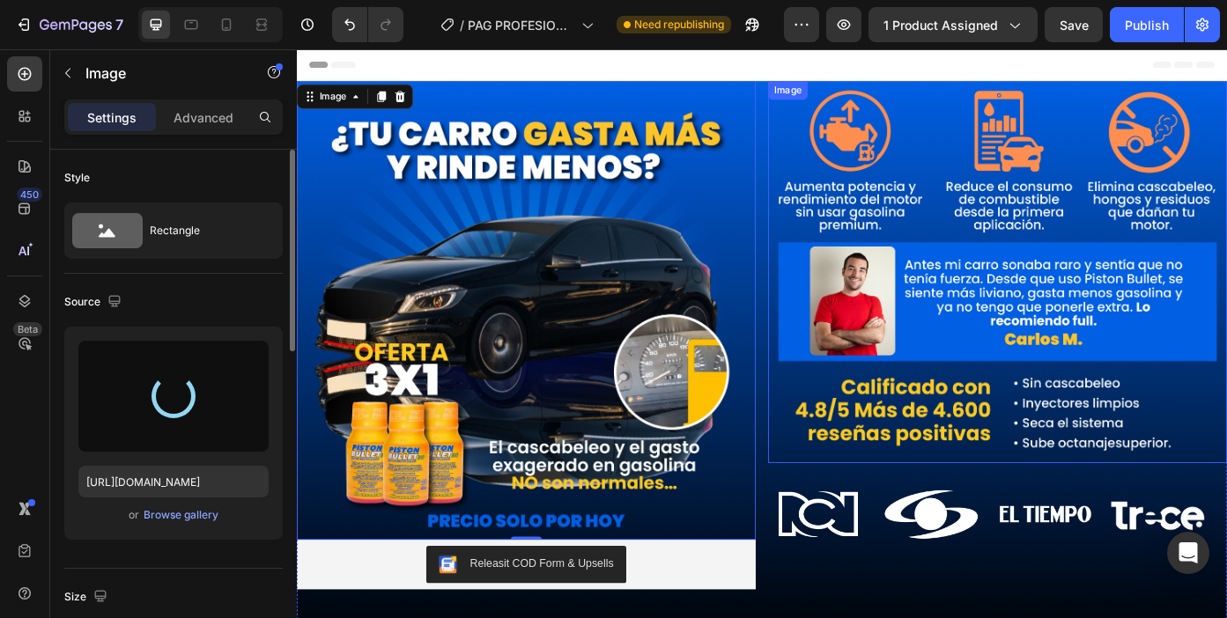
type input "[URL][DOMAIN_NAME]"
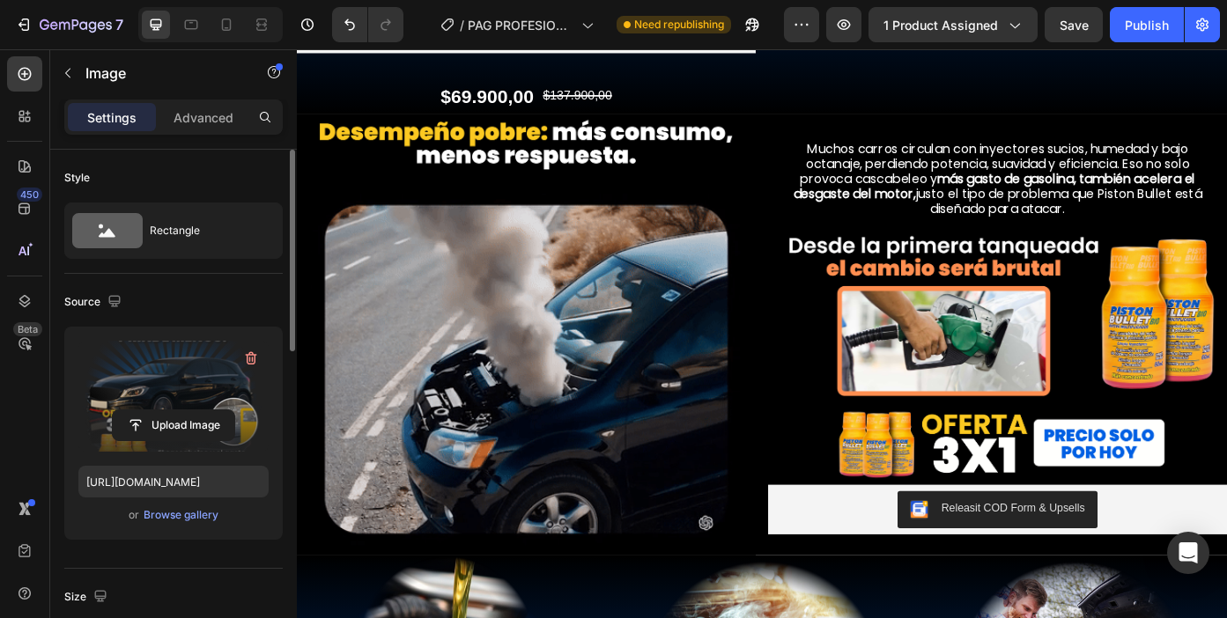
scroll to position [637, 0]
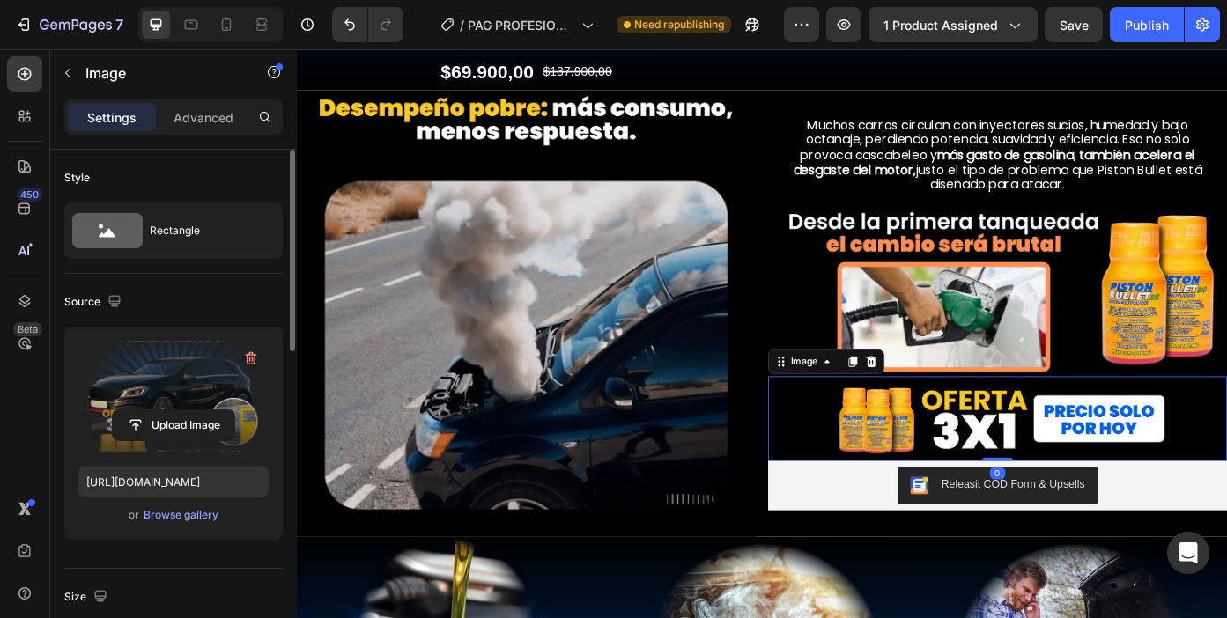
click at [1017, 452] on img at bounding box center [1092, 469] width 521 height 97
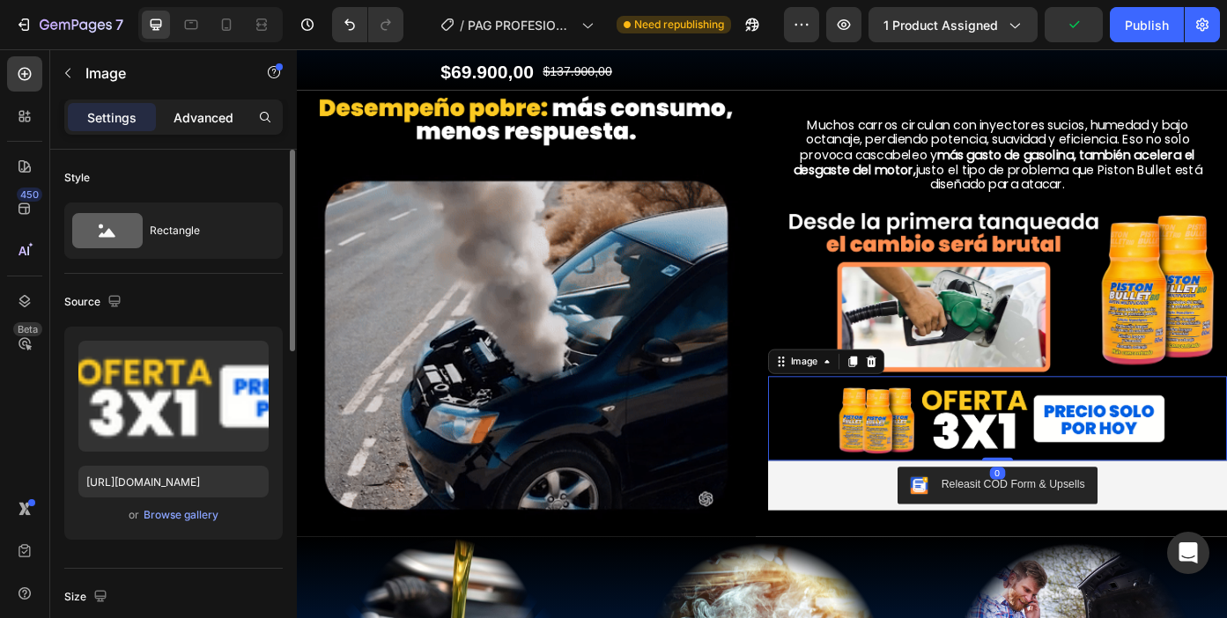
click at [203, 126] on div "Advanced" at bounding box center [203, 117] width 88 height 28
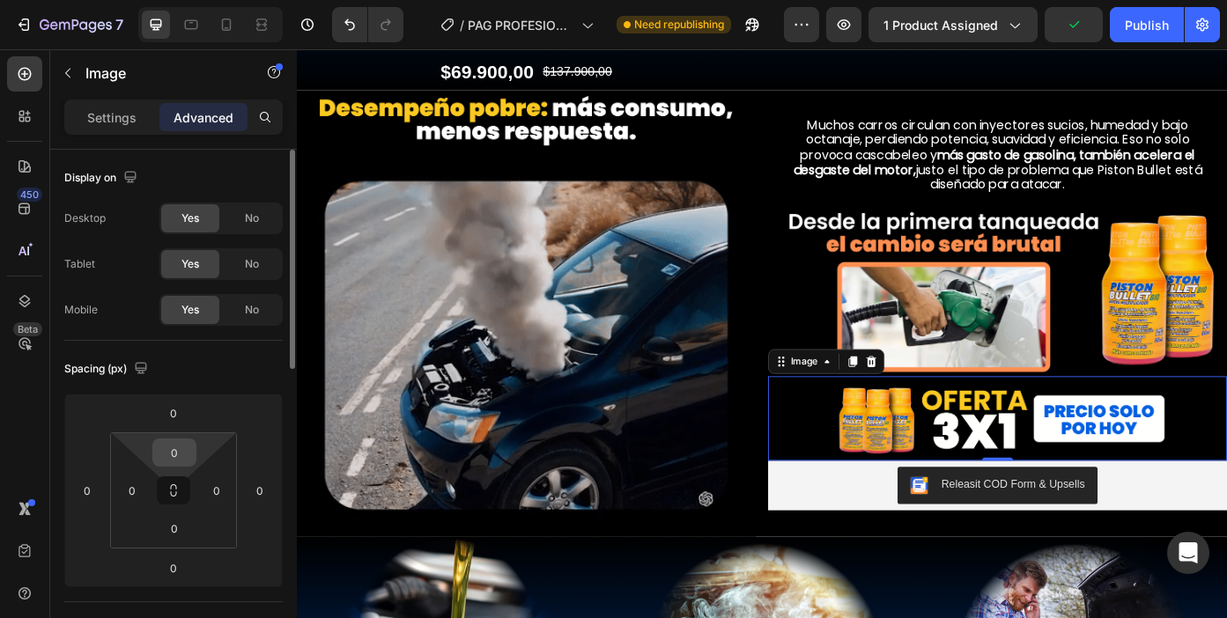
click at [174, 447] on input "0" at bounding box center [174, 453] width 35 height 26
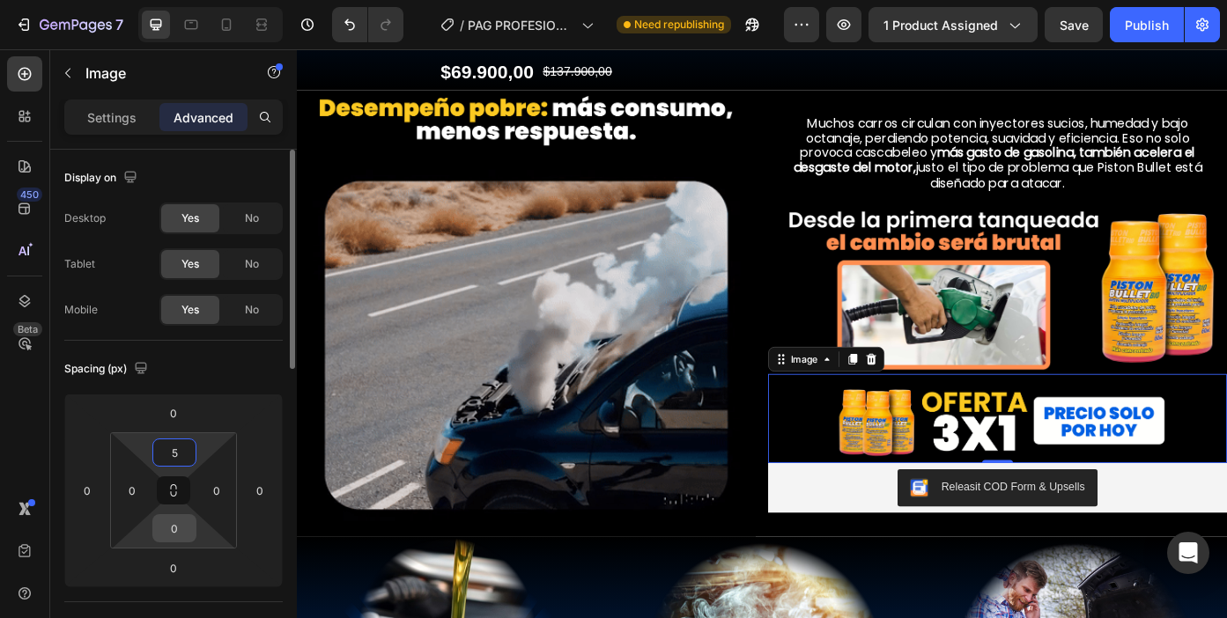
type input "5"
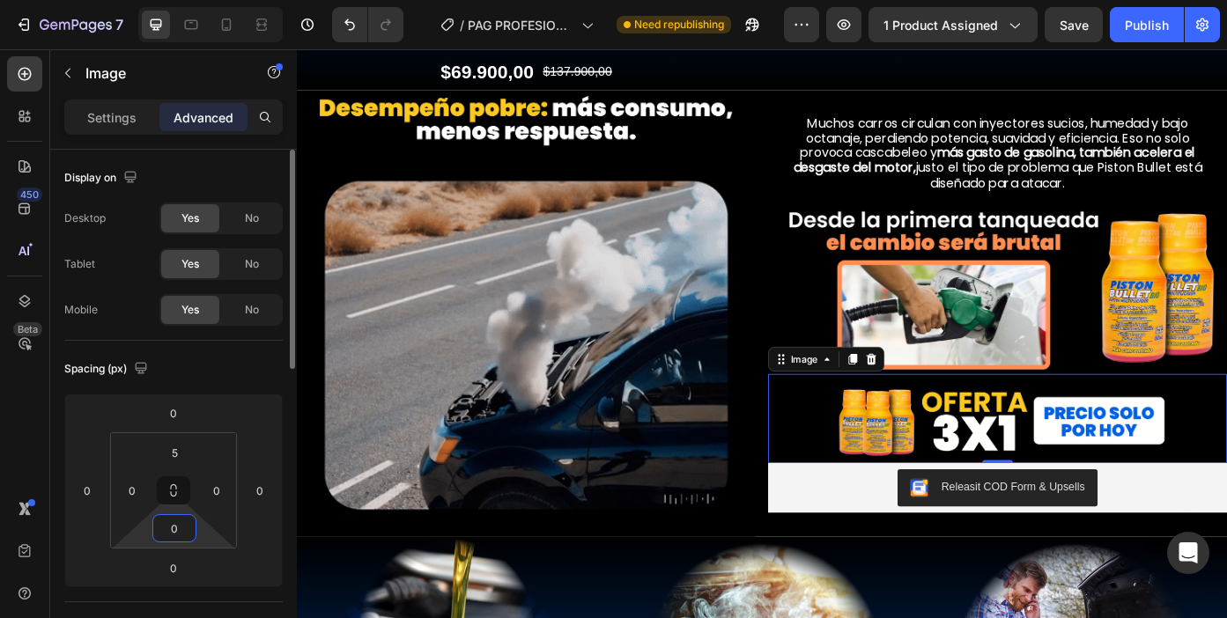
click at [178, 532] on input "0" at bounding box center [174, 528] width 35 height 26
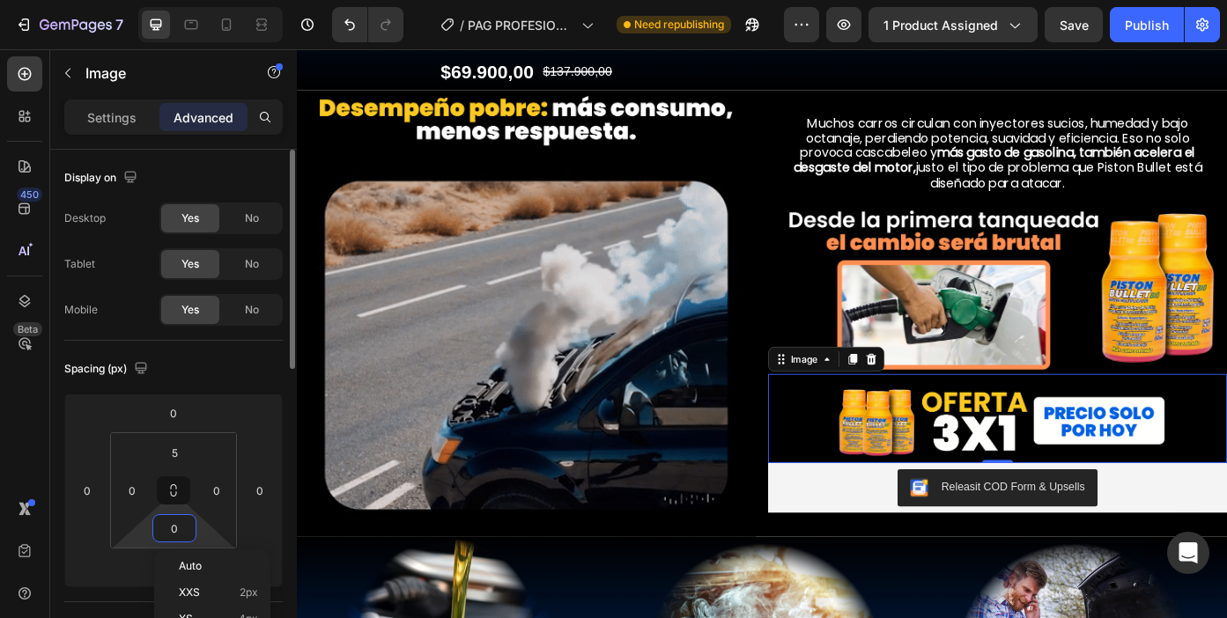
type input "5"
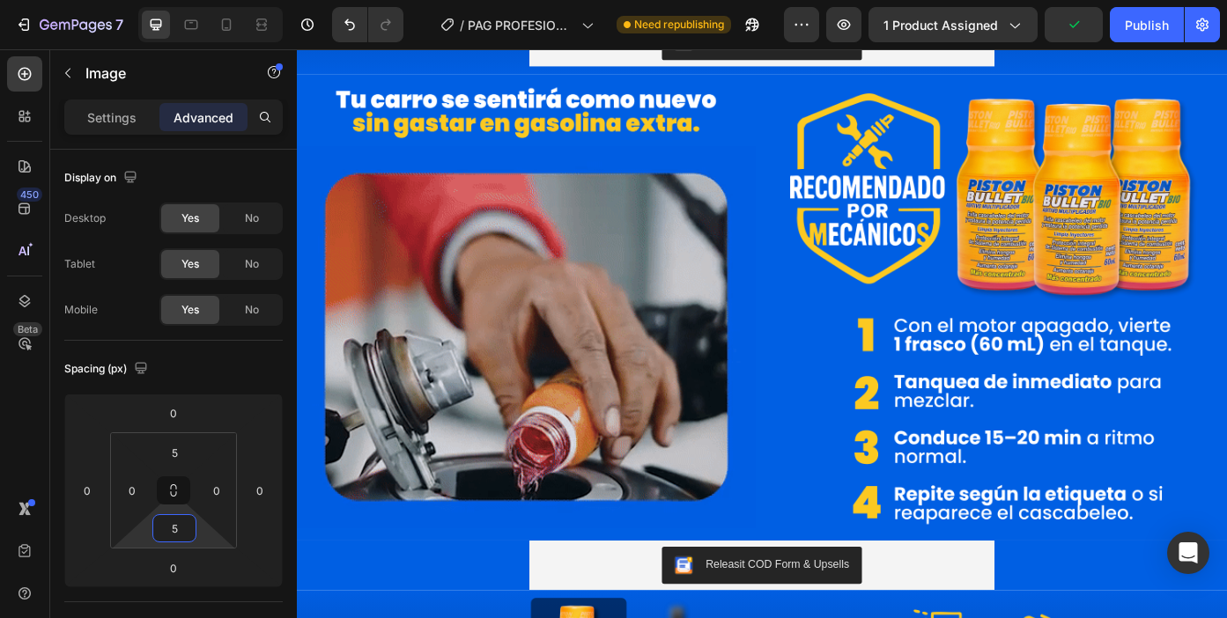
scroll to position [1666, 0]
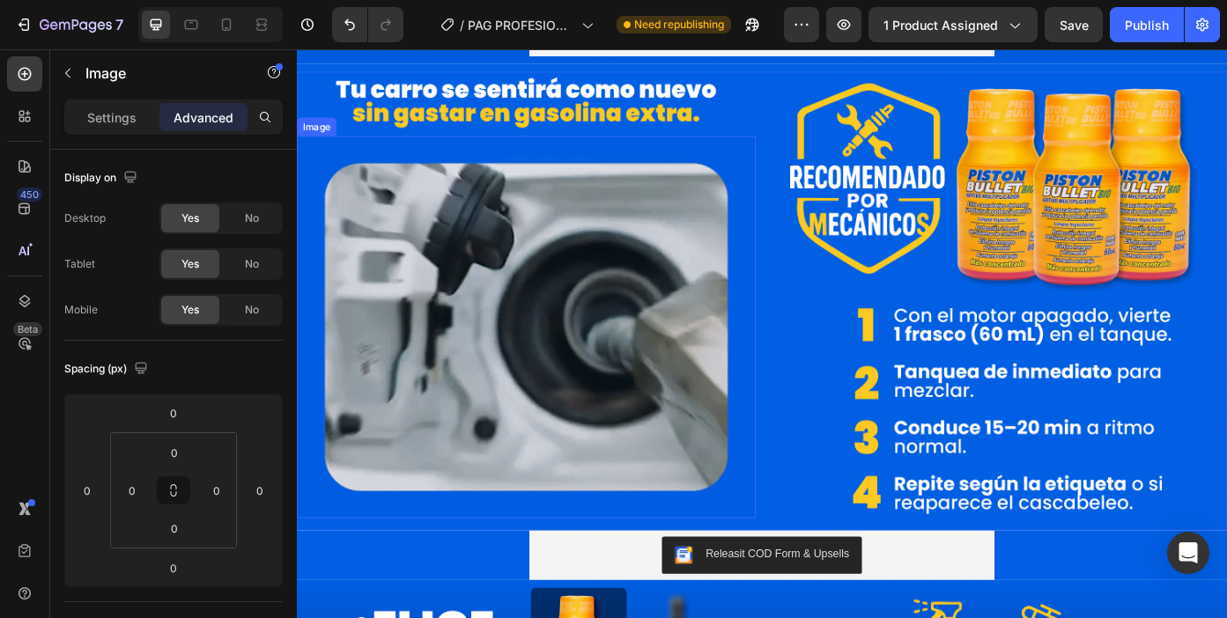
click at [498, 451] on img at bounding box center [557, 365] width 521 height 434
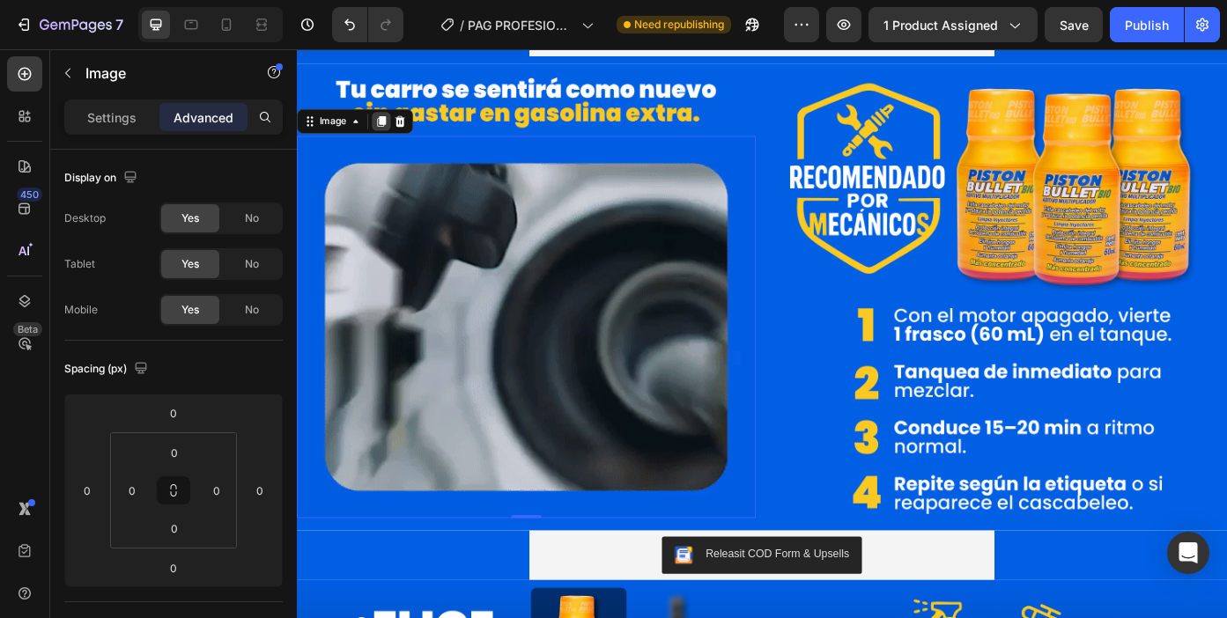
click at [399, 138] on icon at bounding box center [393, 131] width 14 height 14
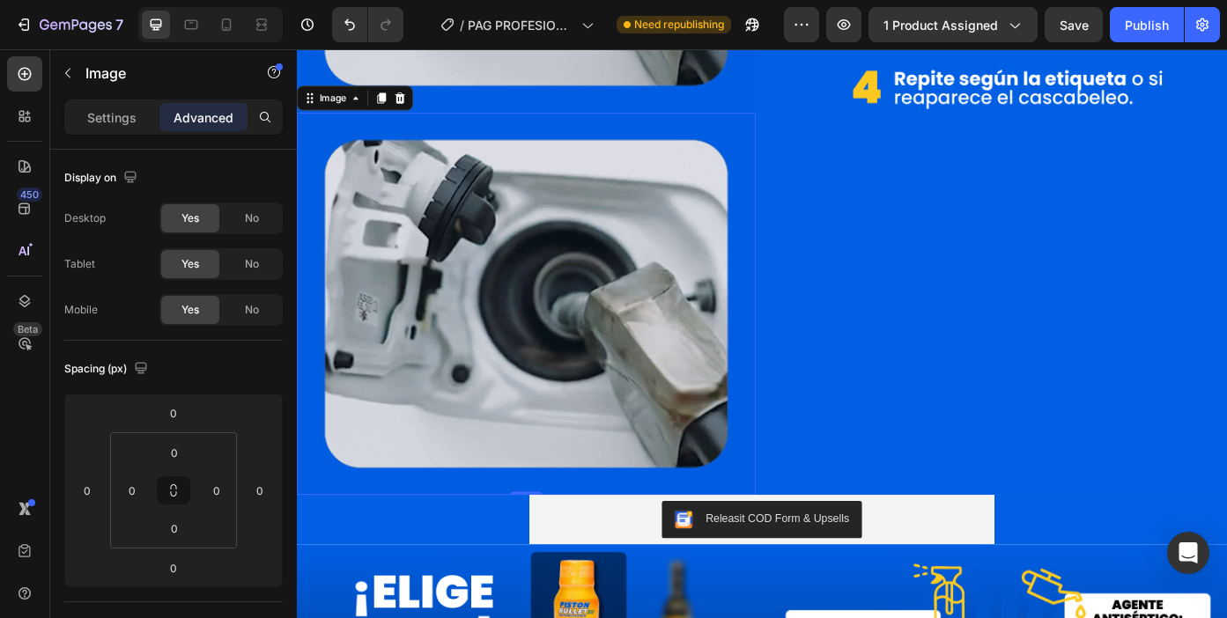
scroll to position [2142, 0]
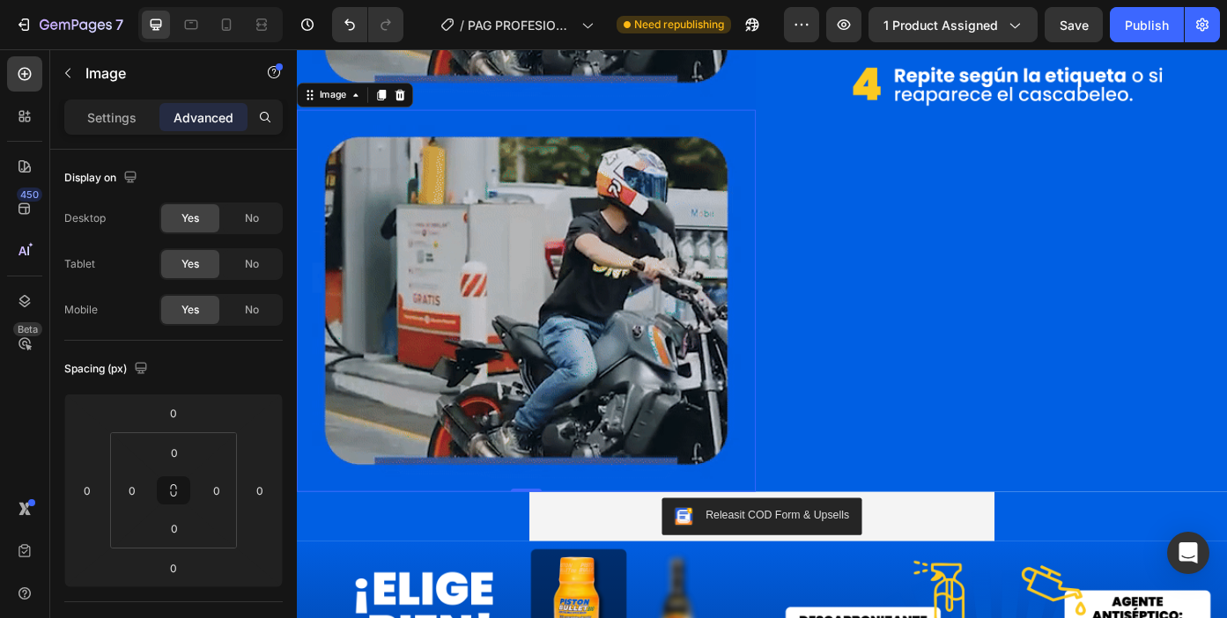
click at [401, 177] on img at bounding box center [557, 335] width 521 height 434
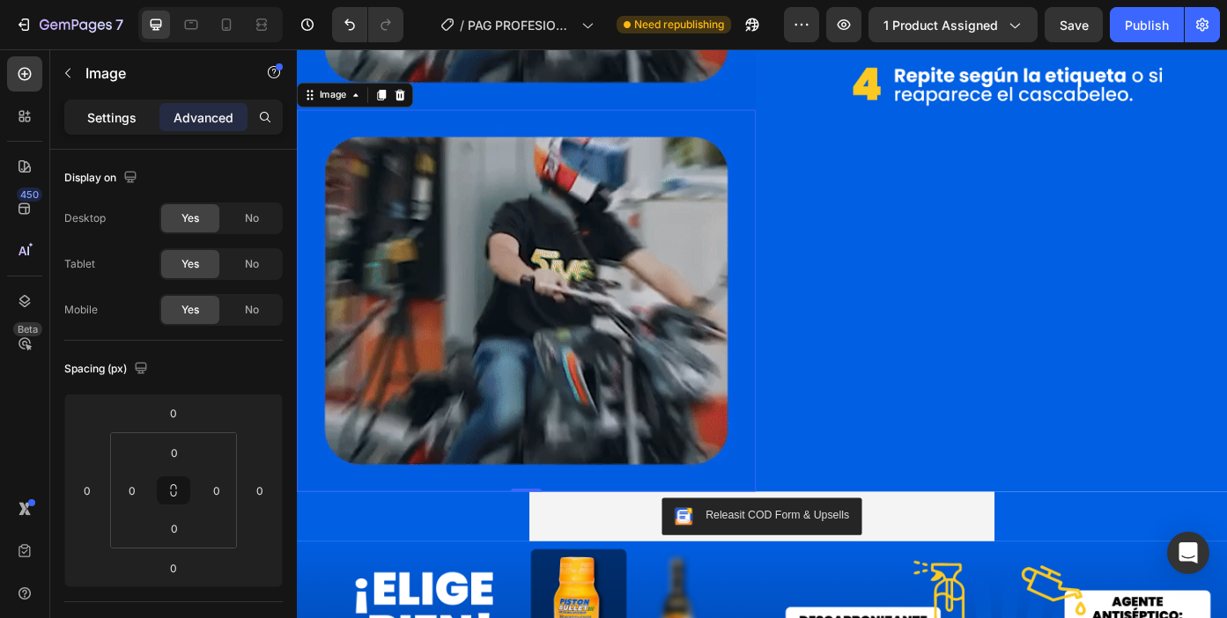
click at [101, 129] on div "Settings" at bounding box center [112, 117] width 88 height 28
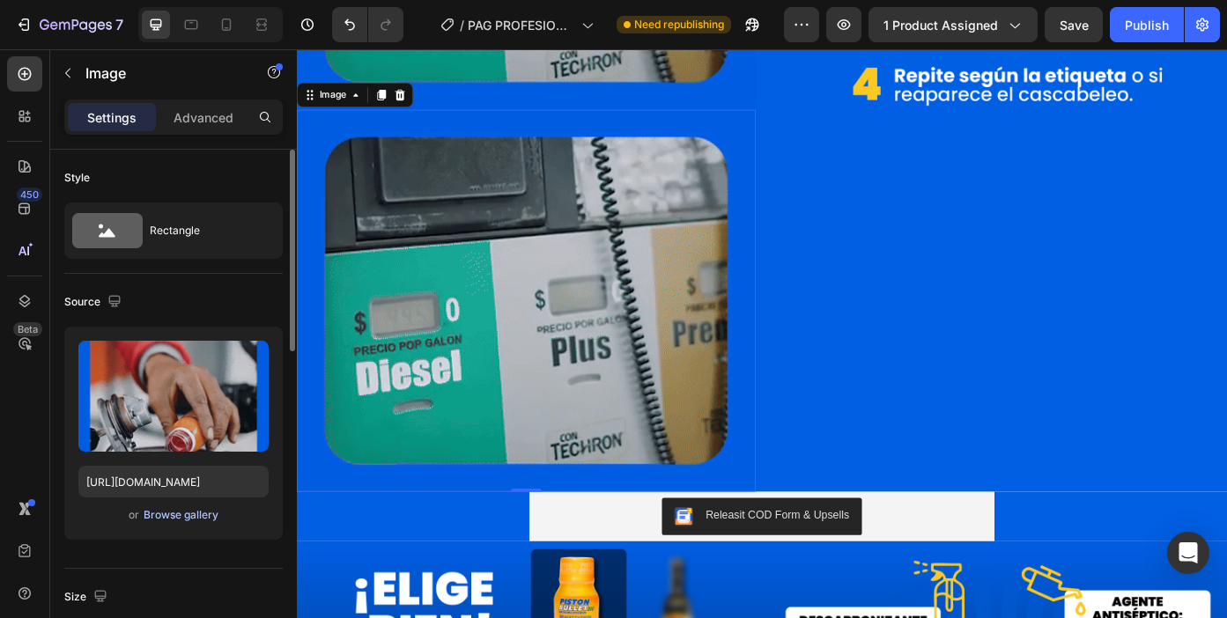
click at [188, 512] on div "Browse gallery" at bounding box center [181, 515] width 75 height 16
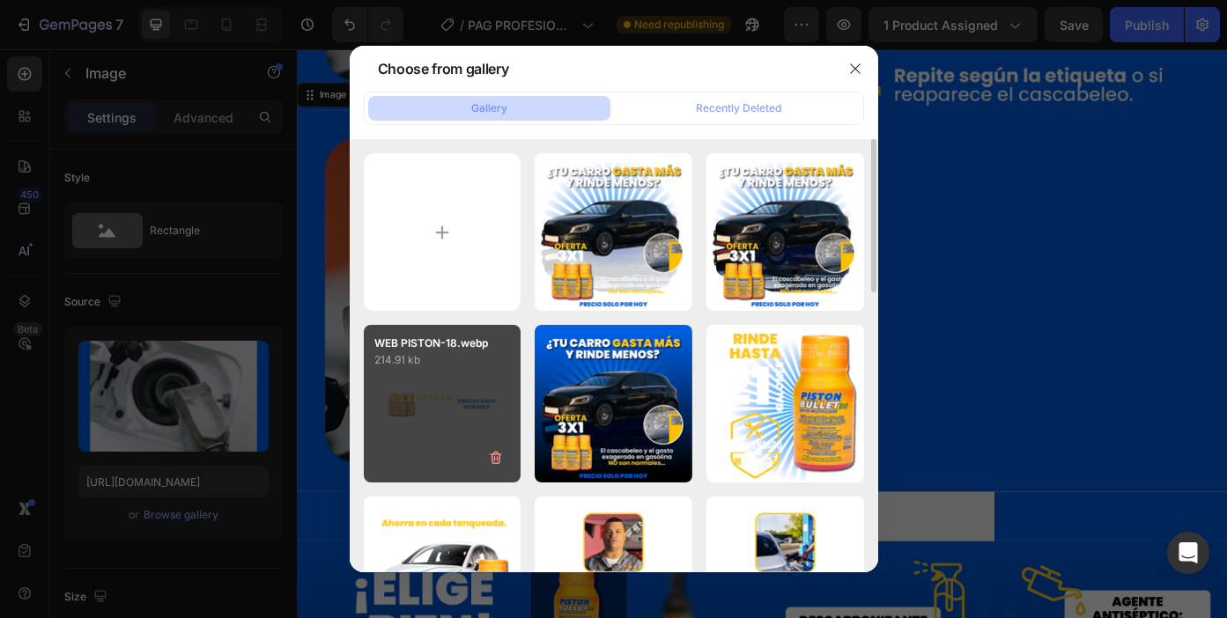
click at [478, 368] on p "214.91 kb" at bounding box center [442, 360] width 137 height 18
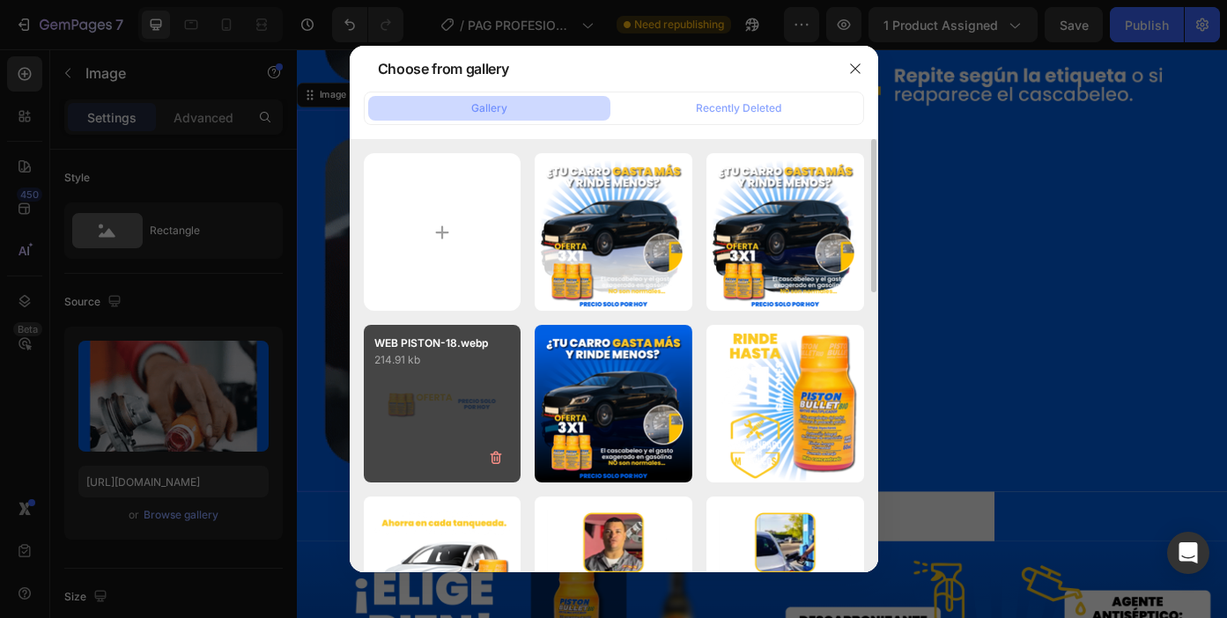
type input "[URL][DOMAIN_NAME]"
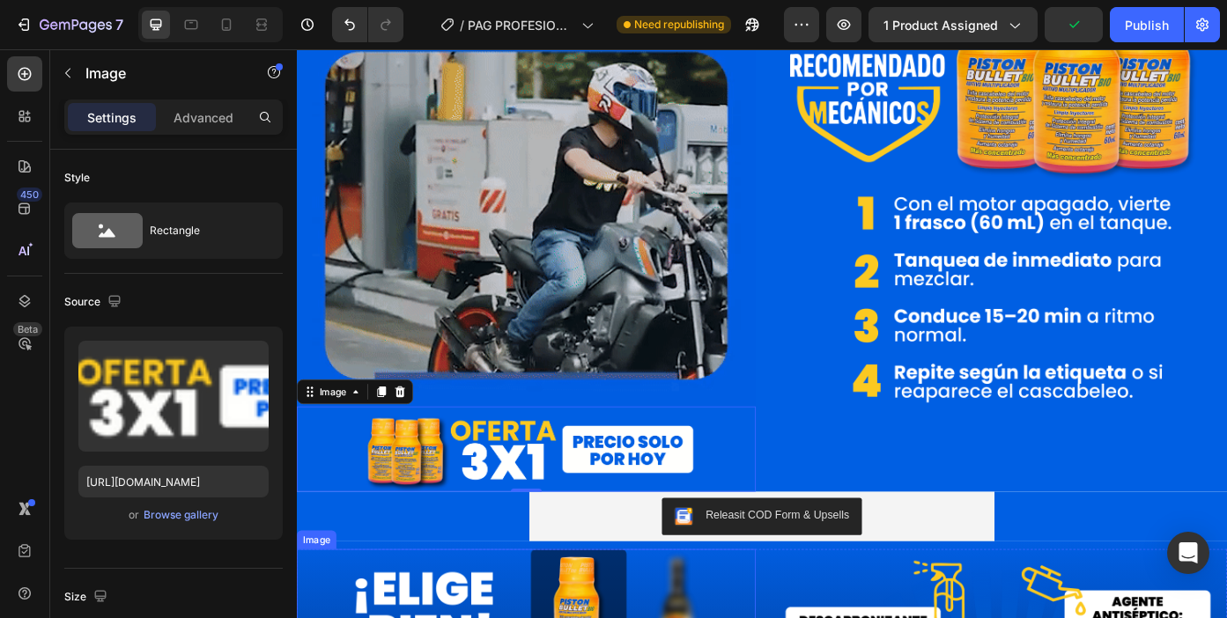
scroll to position [1802, 0]
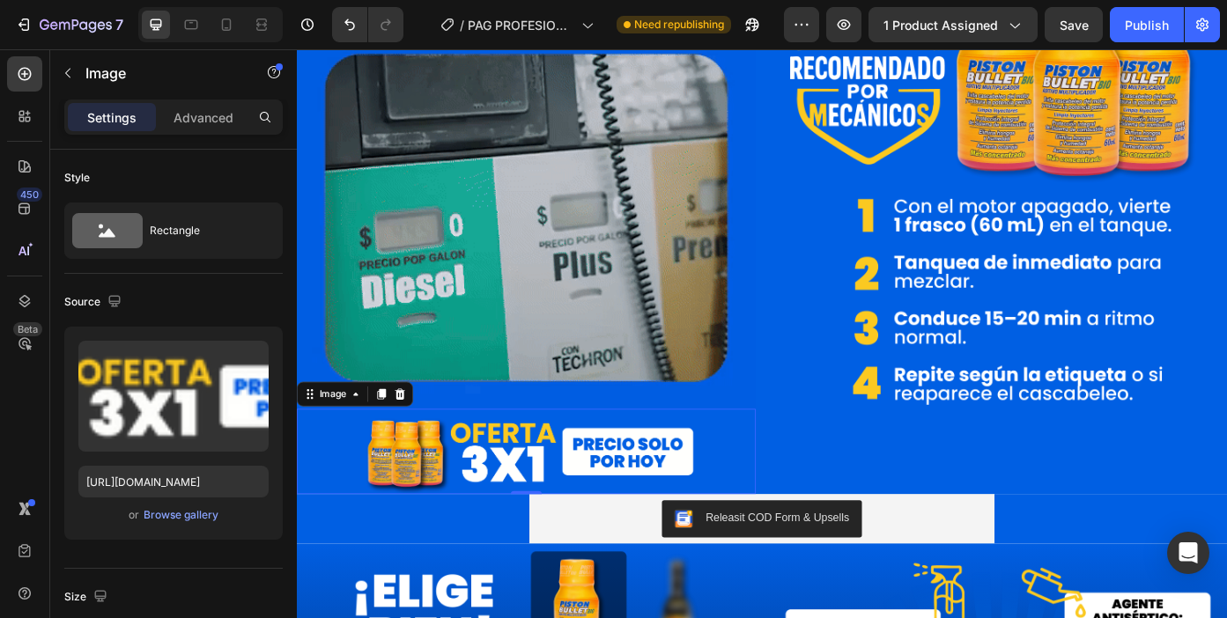
click at [514, 471] on img at bounding box center [557, 506] width 521 height 97
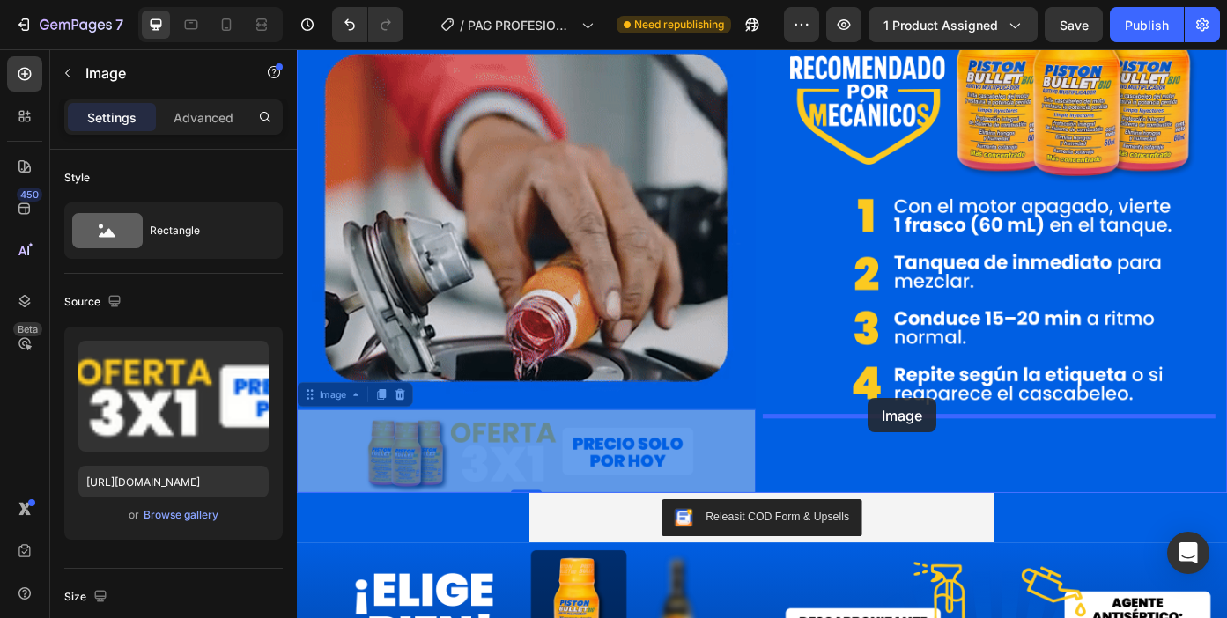
drag, startPoint x: 498, startPoint y: 491, endPoint x: 944, endPoint y: 445, distance: 448.9
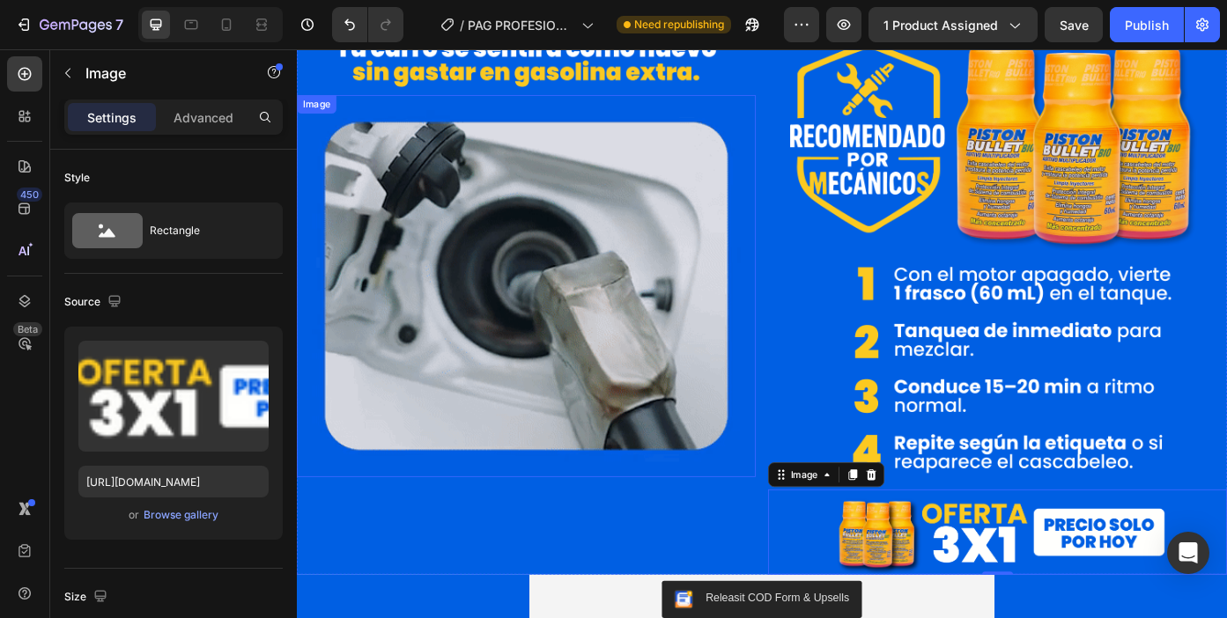
scroll to position [1726, 0]
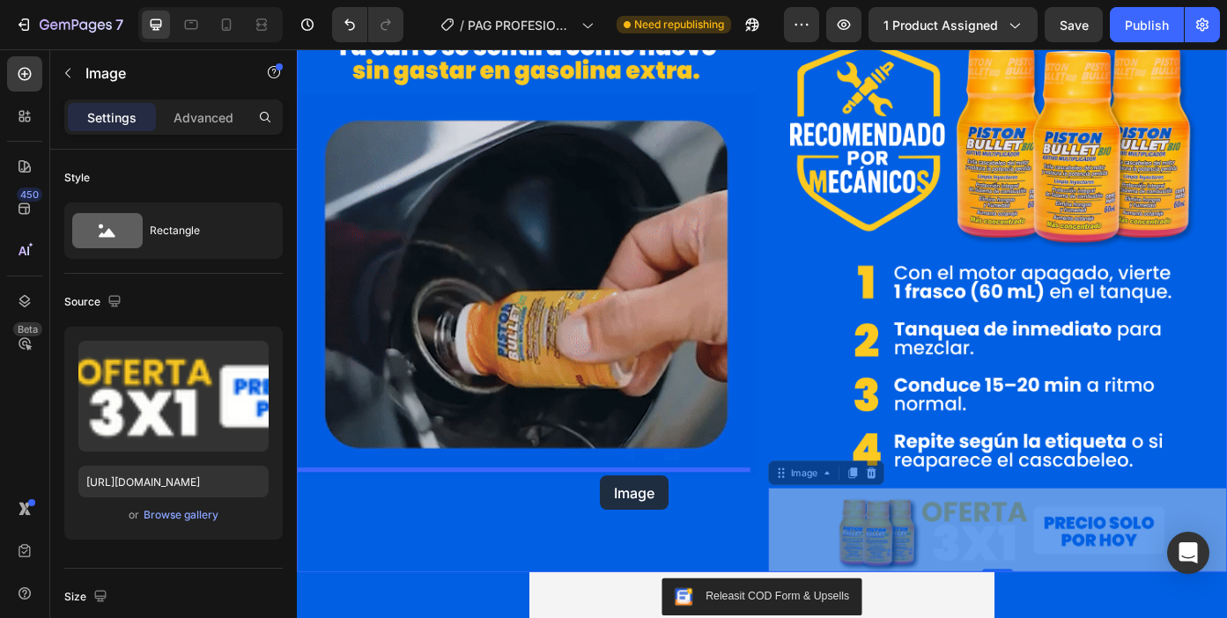
drag, startPoint x: 984, startPoint y: 569, endPoint x: 641, endPoint y: 534, distance: 344.4
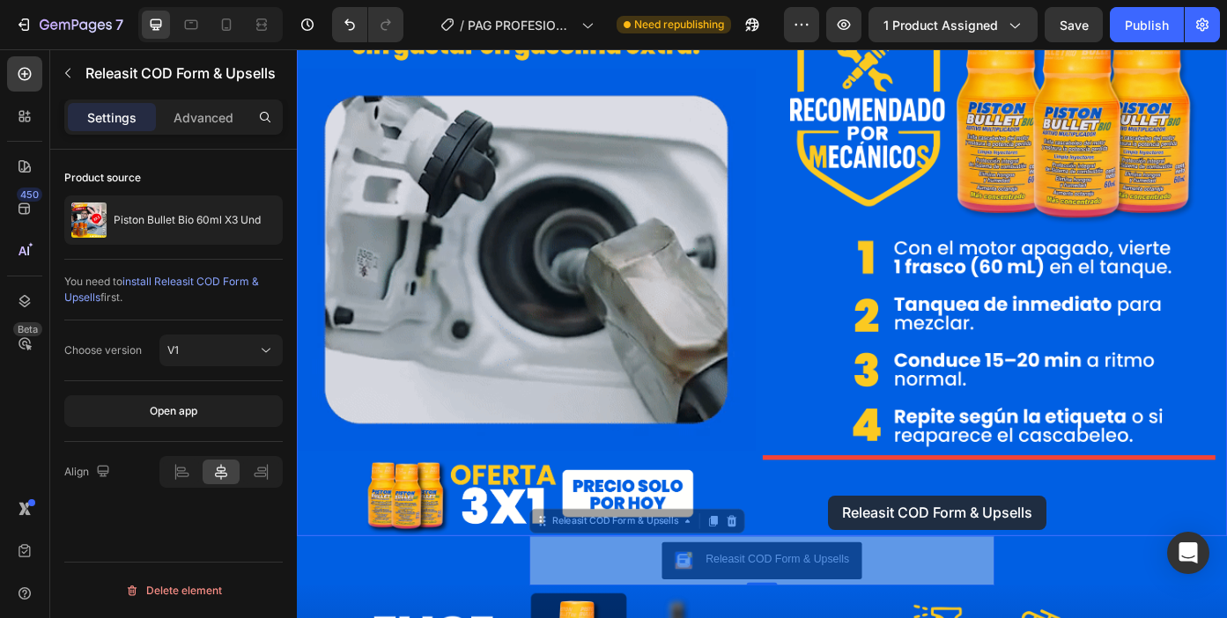
drag, startPoint x: 637, startPoint y: 649, endPoint x: 900, endPoint y: 557, distance: 279.1
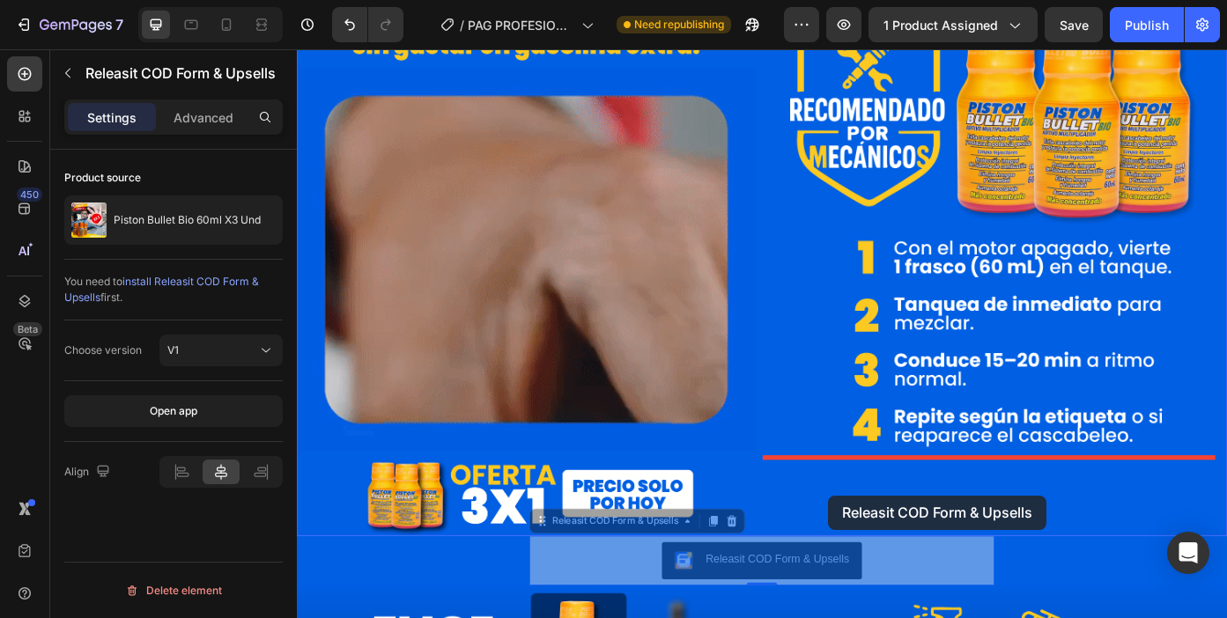
click at [900, 557] on div "Header Image Image Image Image Row Section 4 Releasit COD Form & Upsells Releas…" at bounding box center [825, 409] width 1057 height 4229
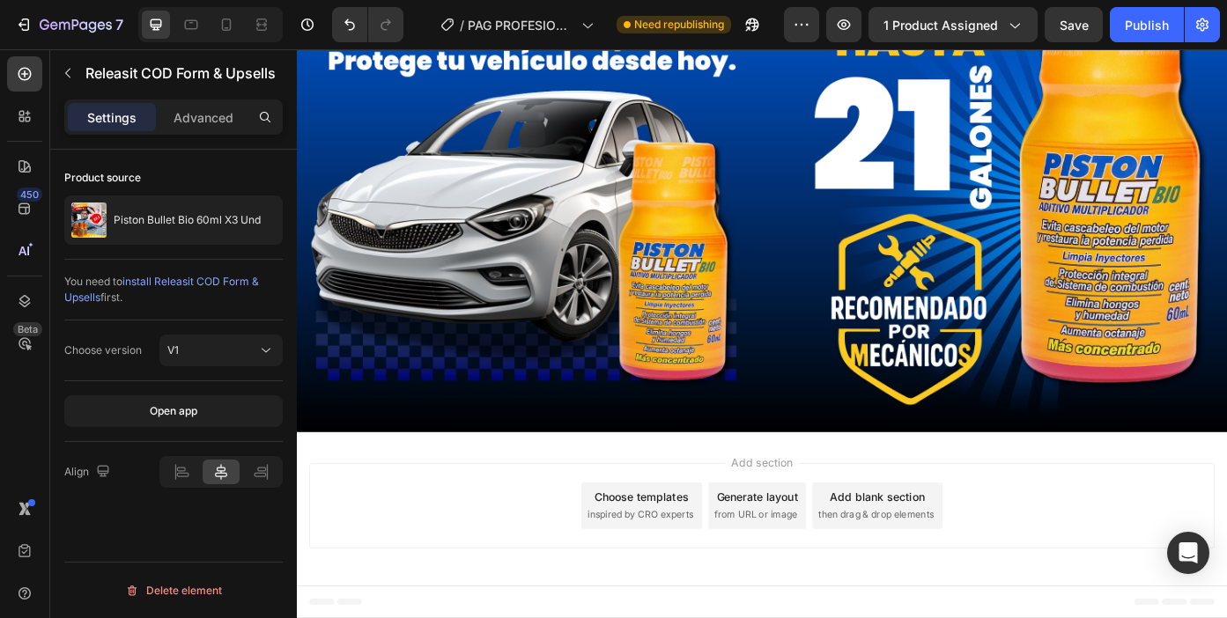
scroll to position [3473, 0]
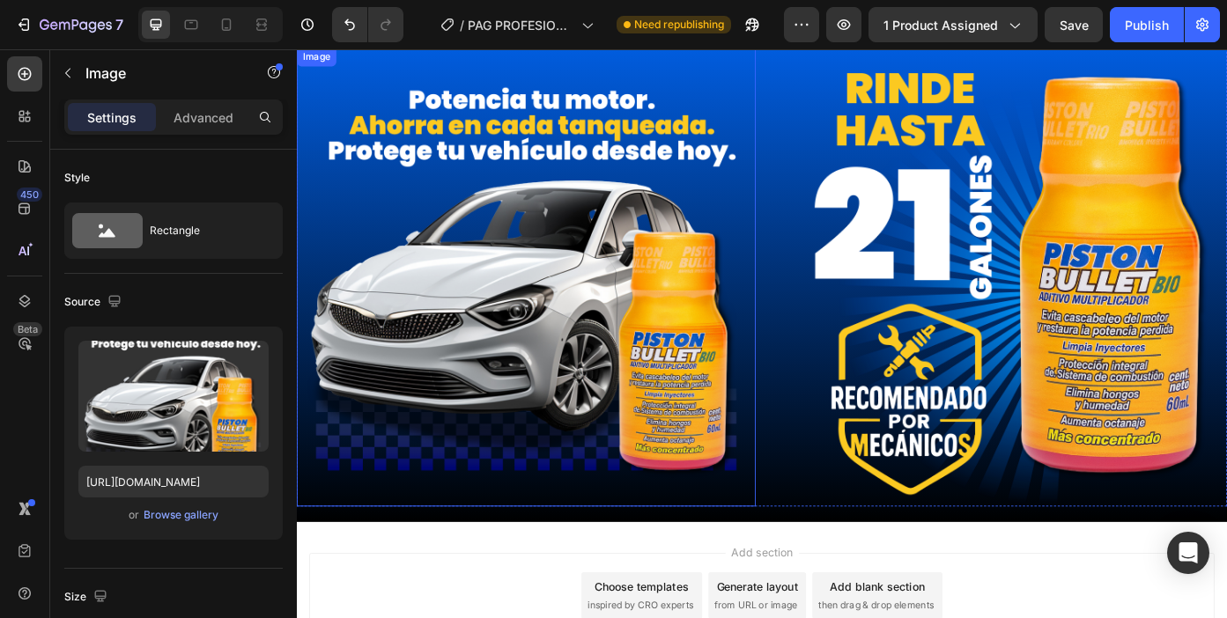
click at [745, 485] on img at bounding box center [557, 308] width 521 height 521
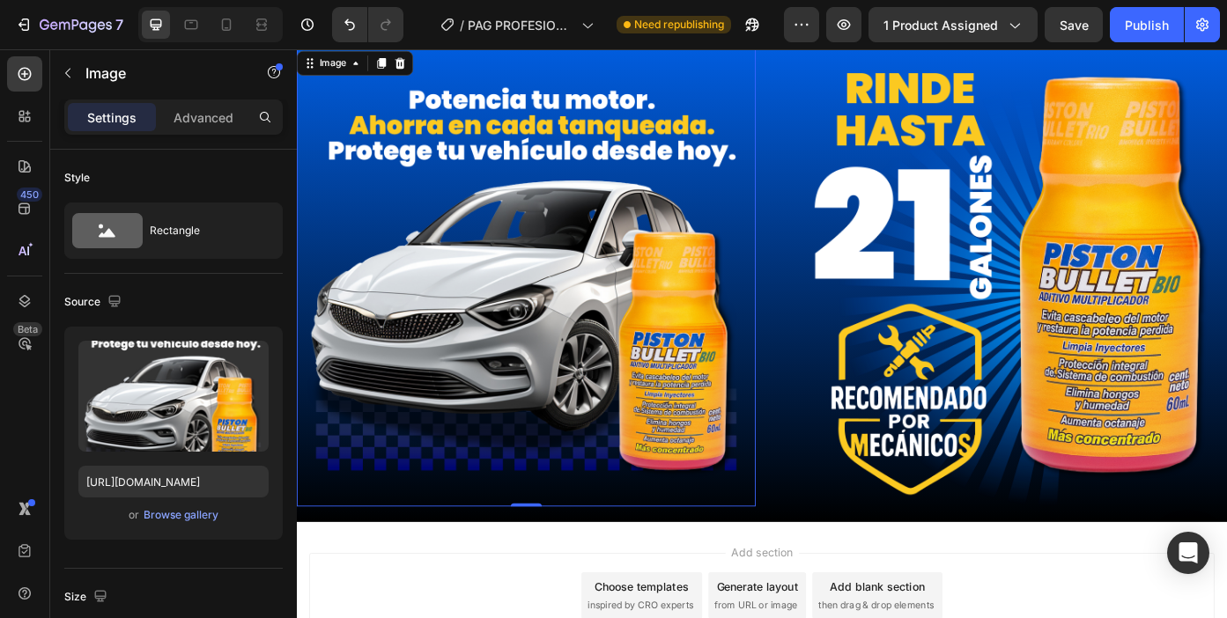
click at [391, 65] on icon at bounding box center [393, 65] width 10 height 12
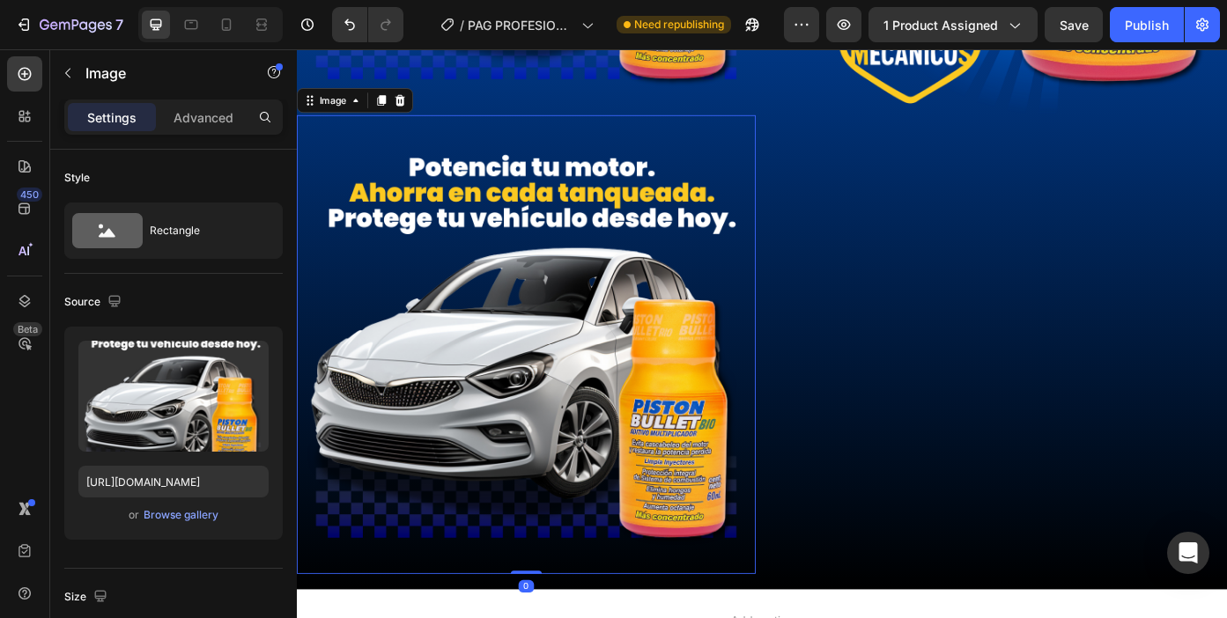
scroll to position [3924, 0]
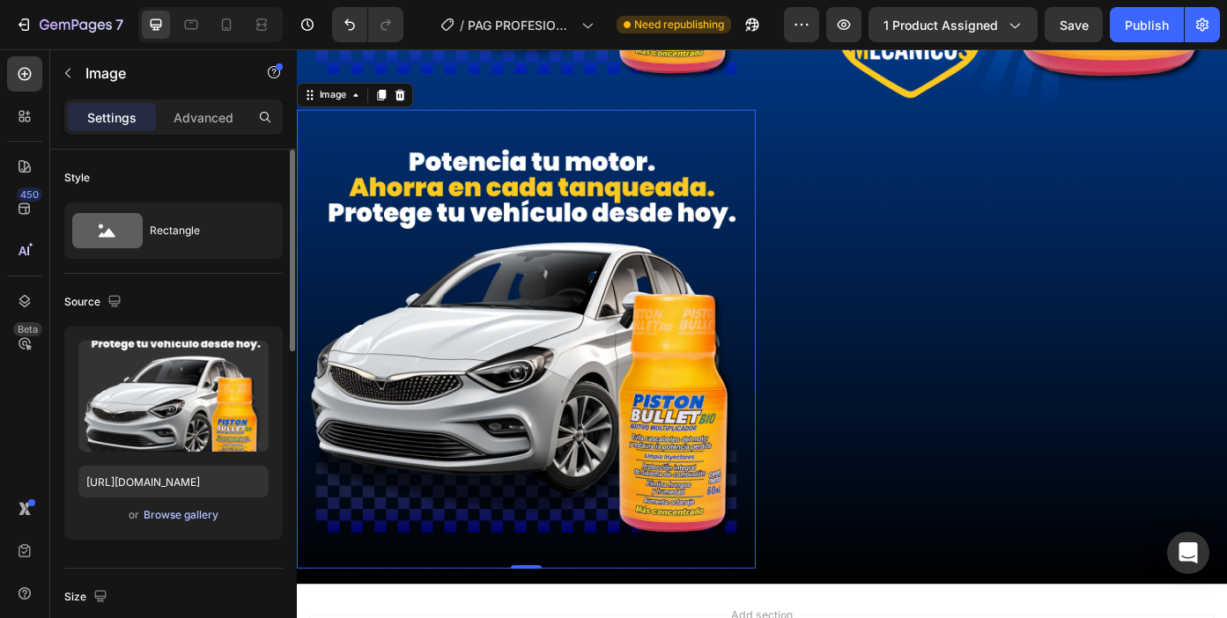
click at [179, 515] on div "Browse gallery" at bounding box center [181, 515] width 75 height 16
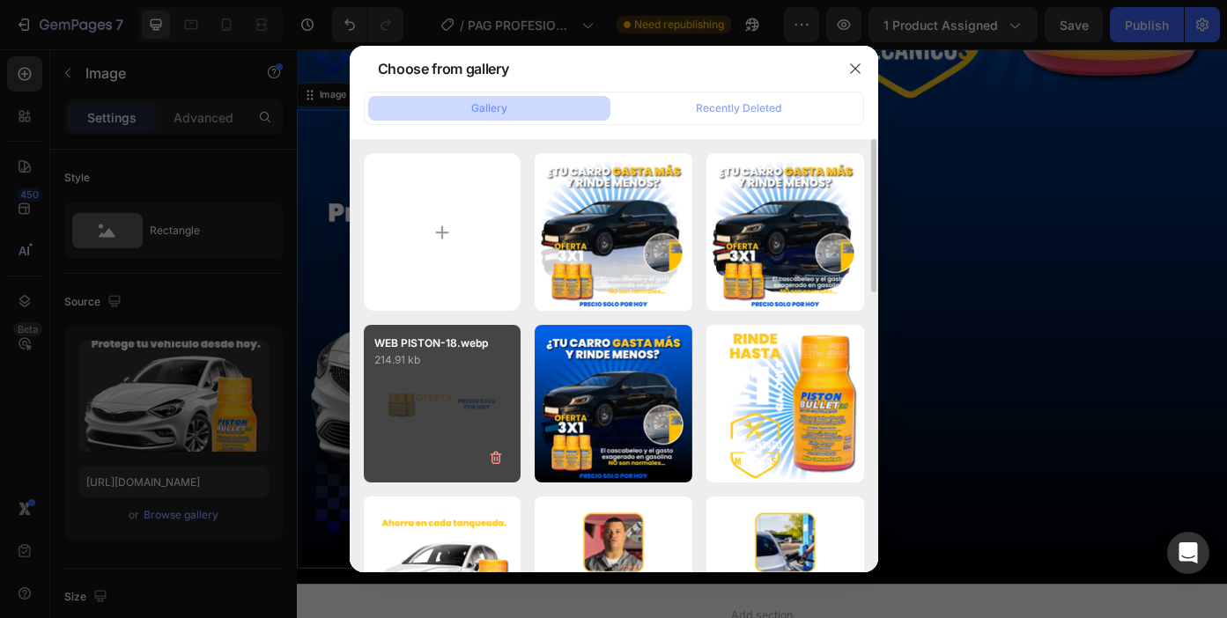
click at [455, 413] on div "WEB PISTON-18.webp 214.91 kb" at bounding box center [443, 404] width 158 height 158
type input "[URL][DOMAIN_NAME]"
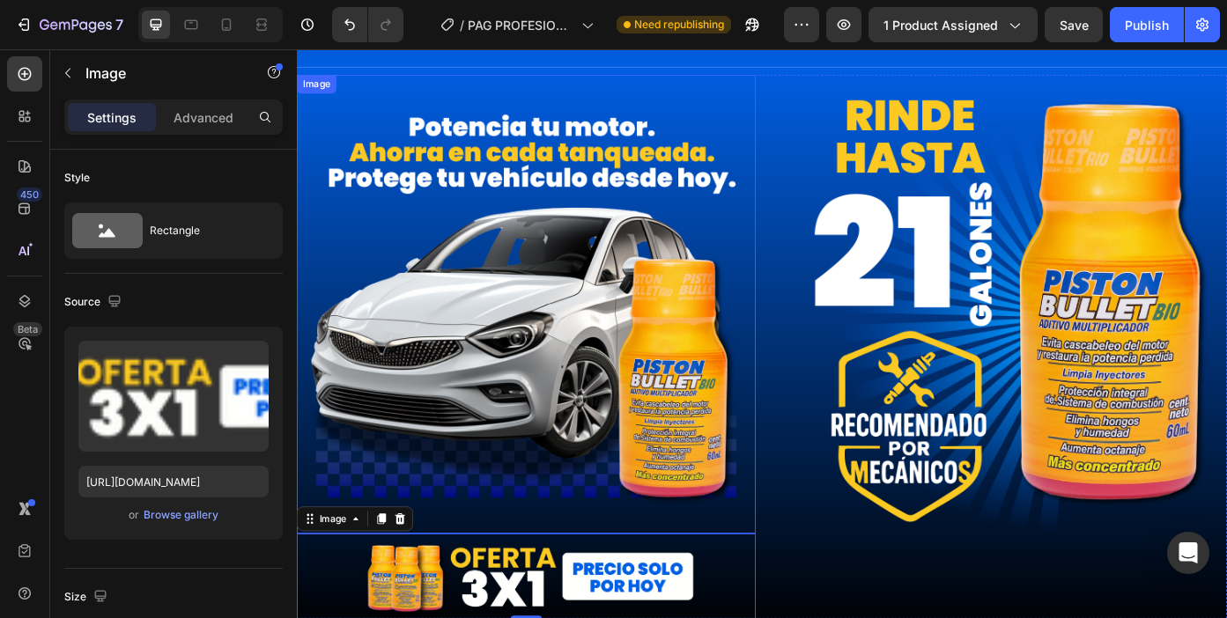
scroll to position [3444, 0]
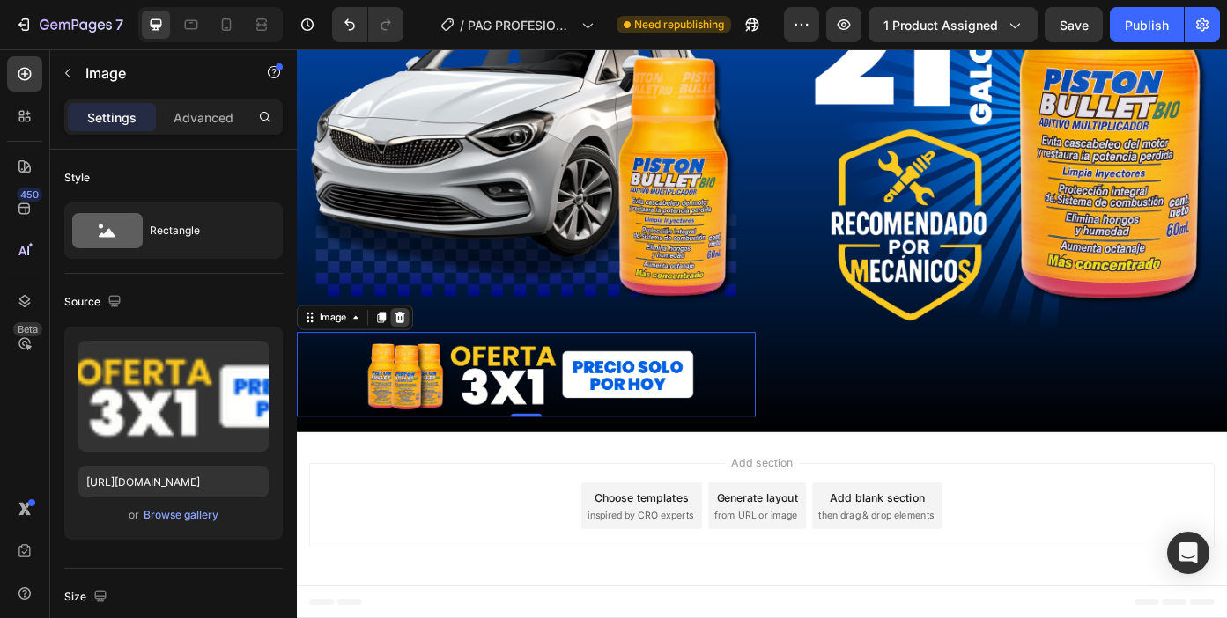
click at [417, 359] on icon at bounding box center [414, 353] width 11 height 12
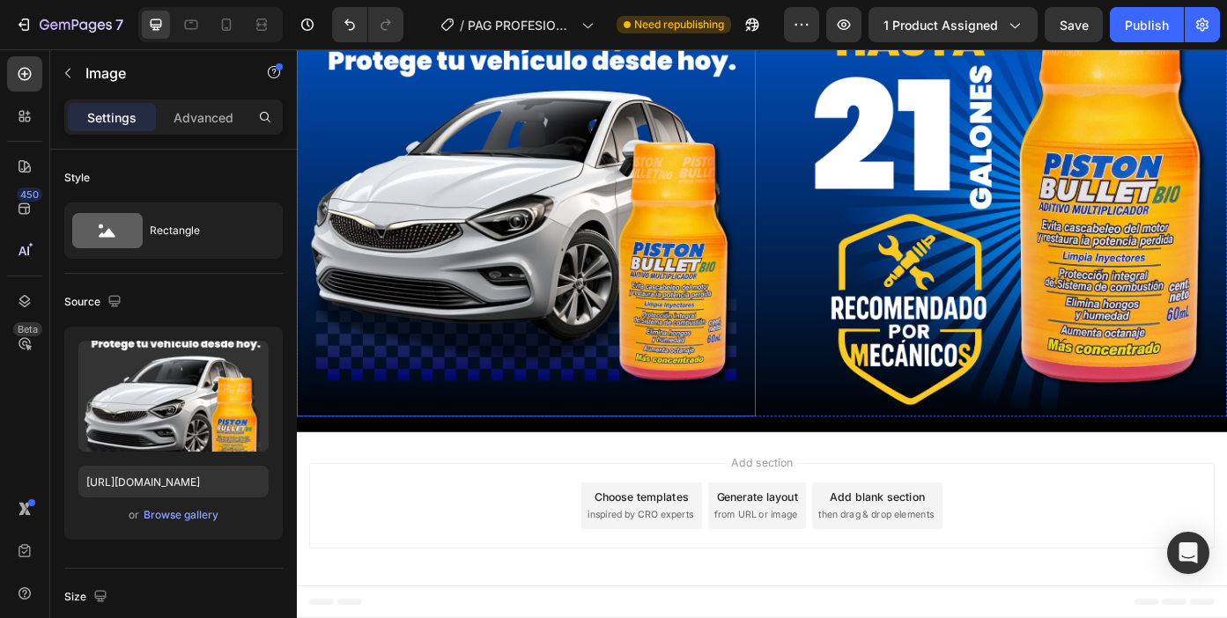
click at [536, 459] on img at bounding box center [557, 205] width 521 height 521
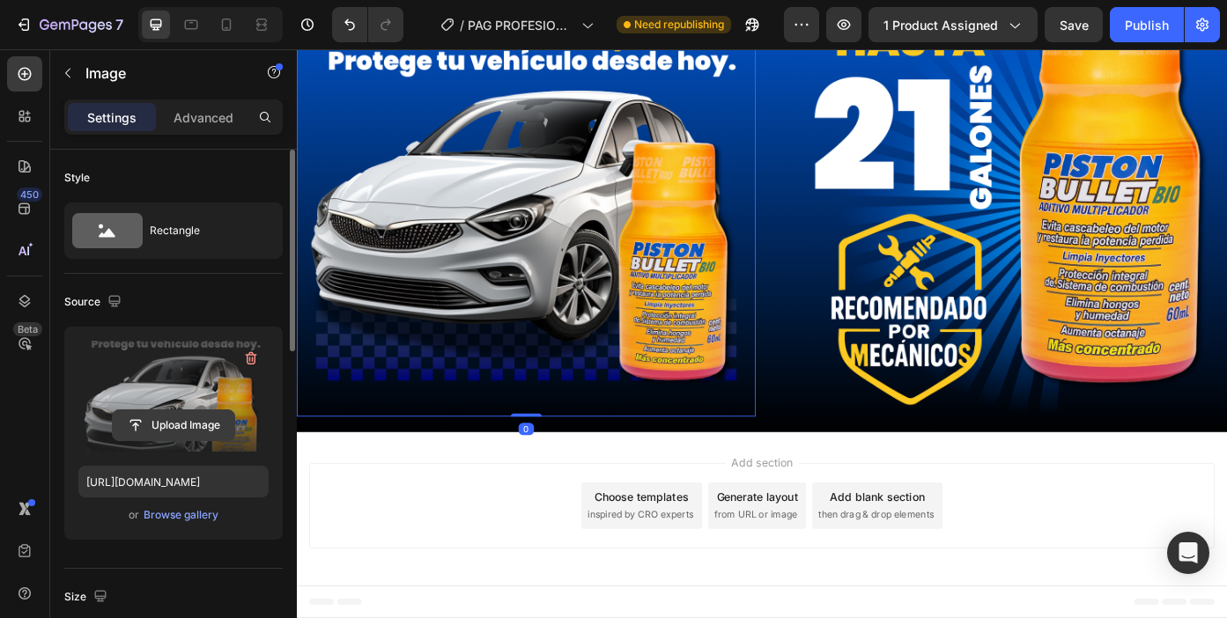
click at [184, 423] on input "file" at bounding box center [174, 425] width 122 height 30
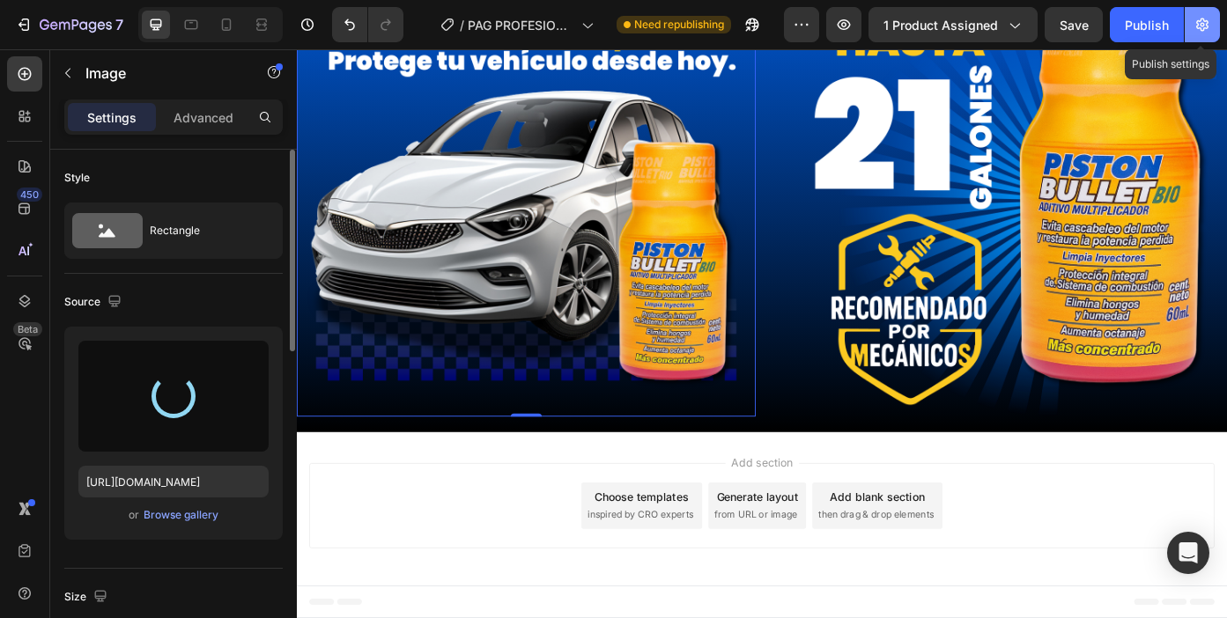
type input "[URL][DOMAIN_NAME]"
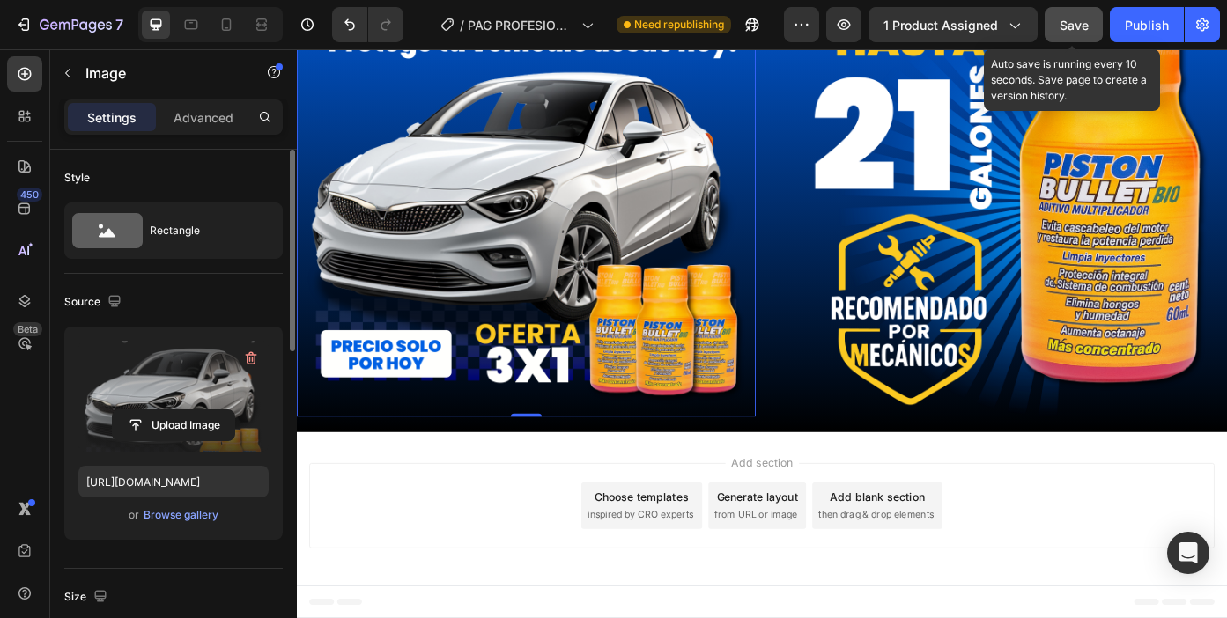
click at [1084, 24] on span "Save" at bounding box center [1074, 25] width 29 height 15
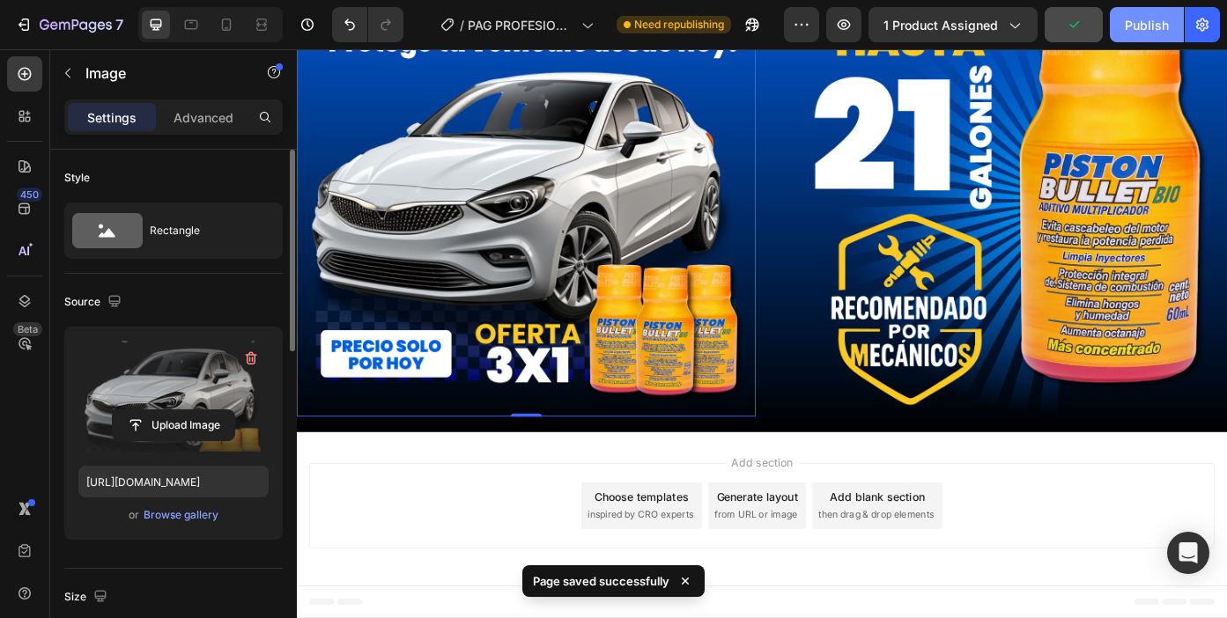
click at [1135, 31] on div "Publish" at bounding box center [1147, 25] width 44 height 18
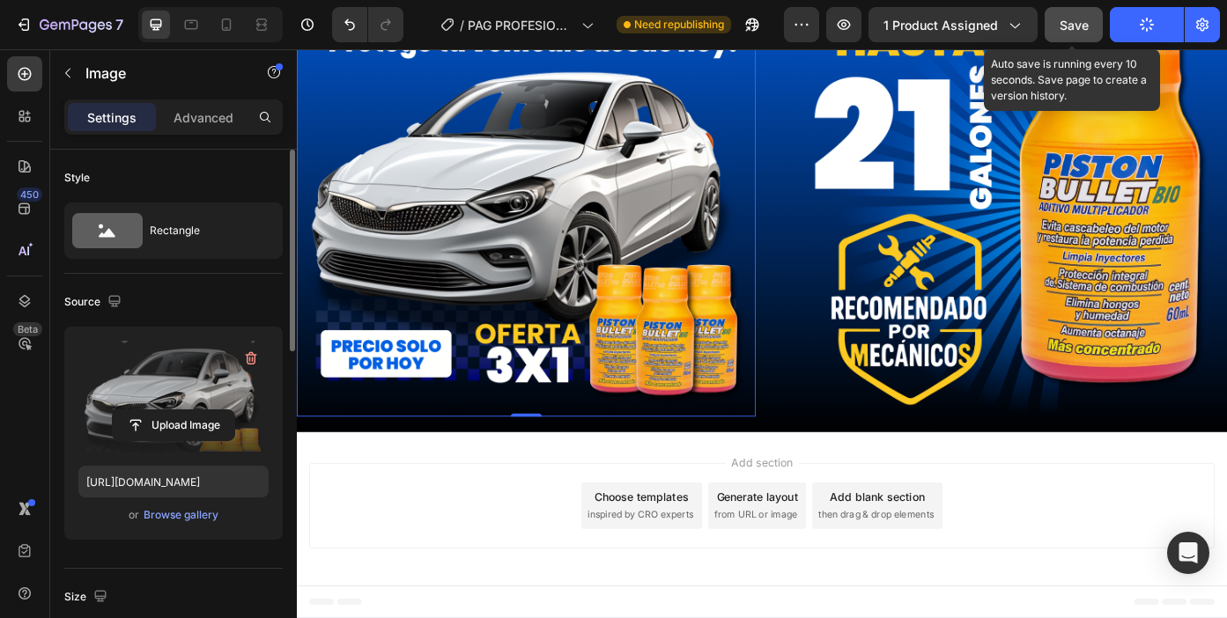
click at [1078, 30] on span "Save" at bounding box center [1074, 25] width 29 height 15
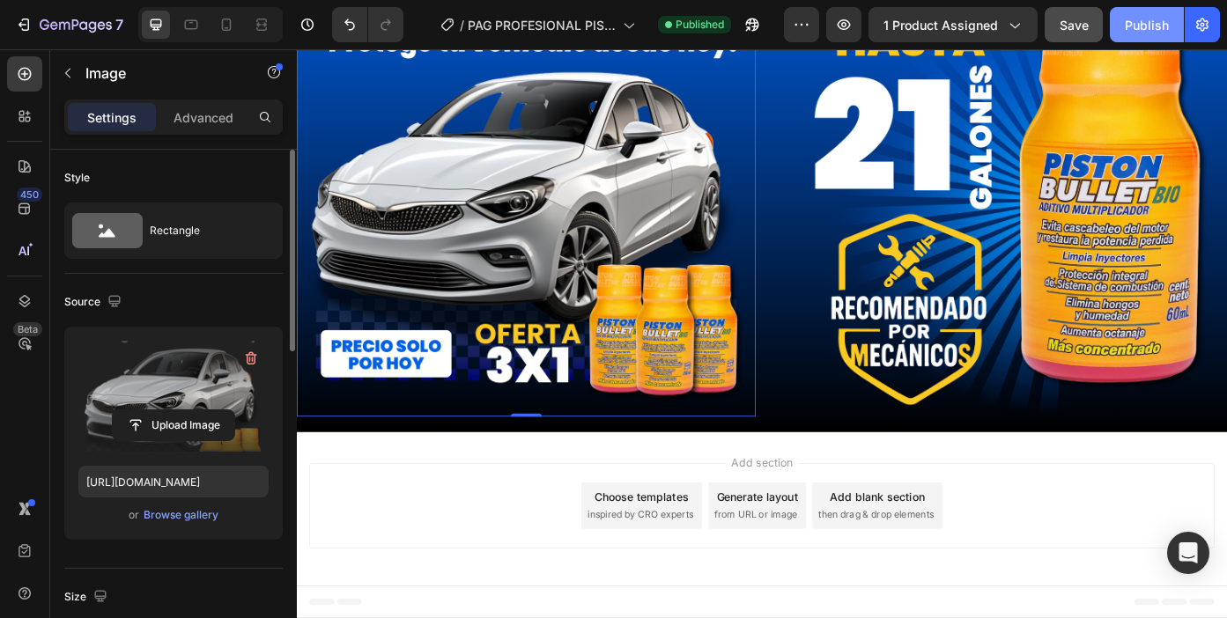
click at [1142, 31] on div "Publish" at bounding box center [1147, 25] width 44 height 18
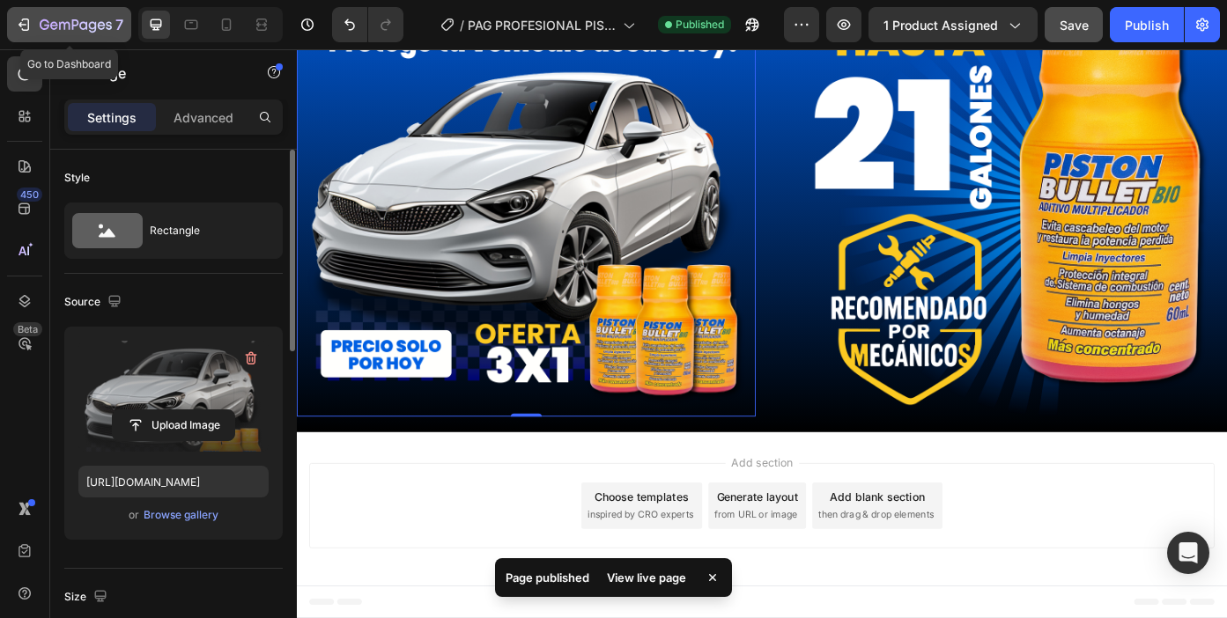
click at [89, 29] on icon "button" at bounding box center [76, 25] width 72 height 15
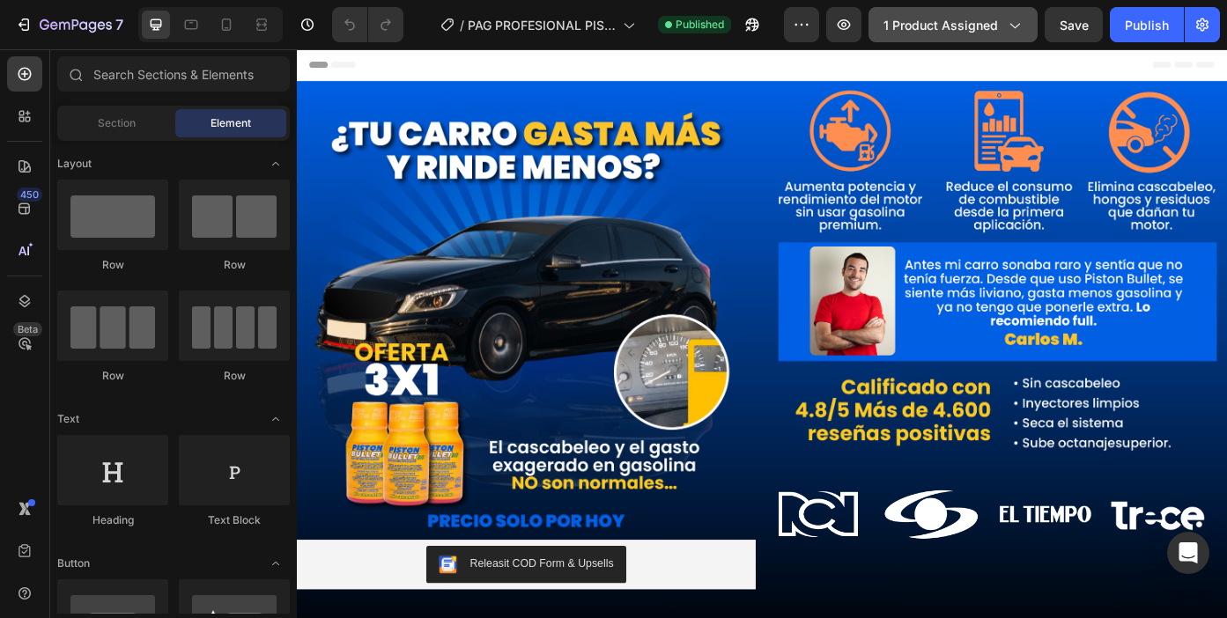
click at [955, 10] on button "1 product assigned" at bounding box center [952, 24] width 169 height 35
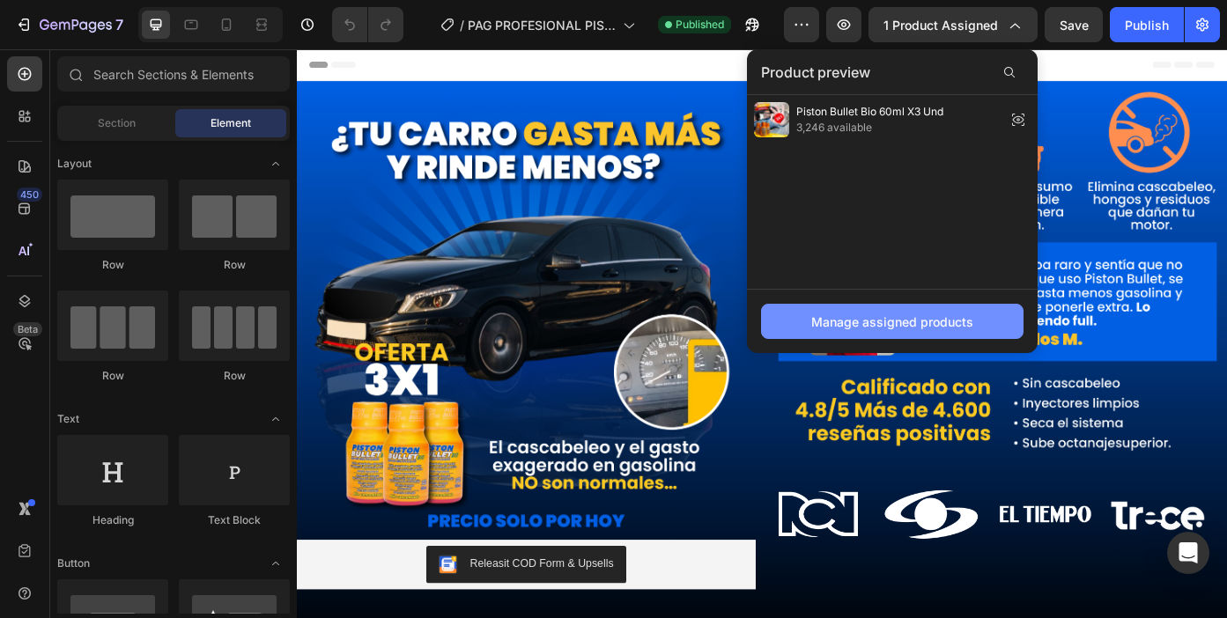
click at [841, 319] on div "Manage assigned products" at bounding box center [892, 322] width 162 height 18
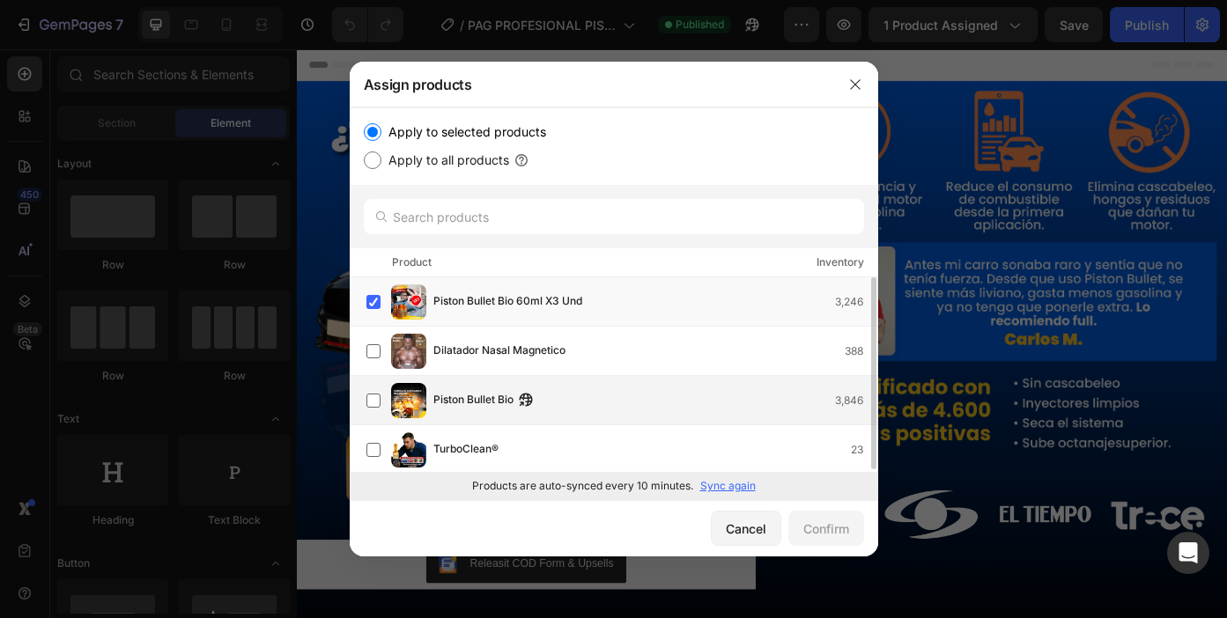
click at [576, 391] on div "Piston Bullet Bio 3,846" at bounding box center [655, 400] width 444 height 19
click at [573, 310] on span "Piston Bullet Bio 60ml X3 Und" at bounding box center [507, 301] width 149 height 19
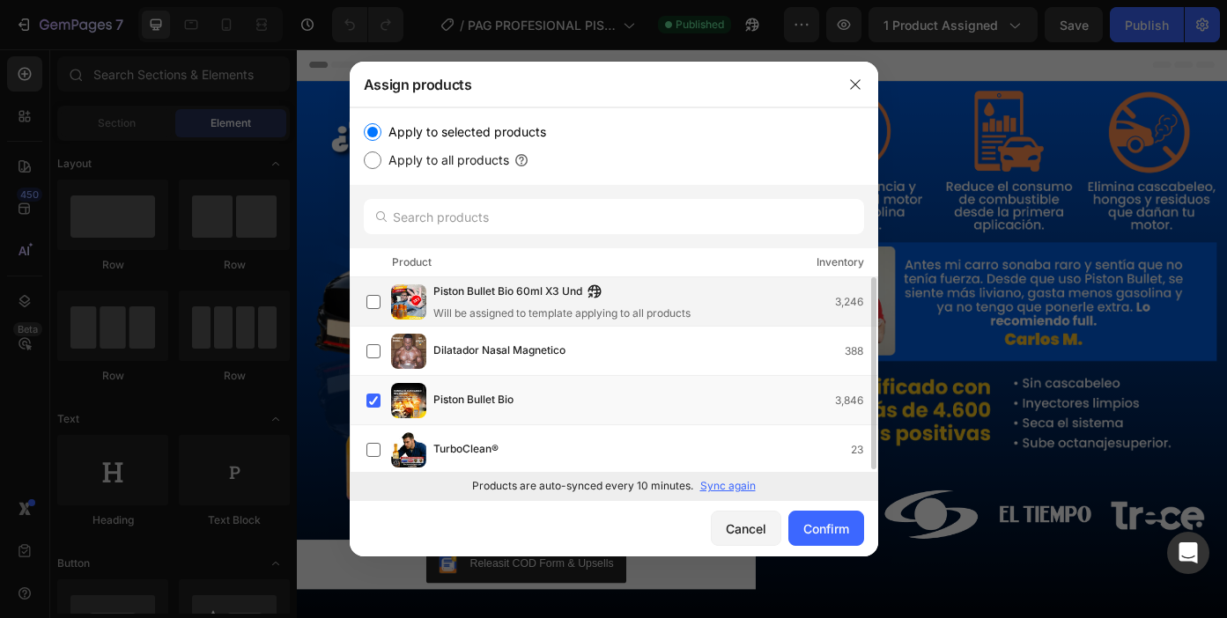
click at [547, 310] on div "Will be assigned to template applying to all products" at bounding box center [561, 314] width 257 height 16
click at [419, 401] on img at bounding box center [408, 400] width 35 height 35
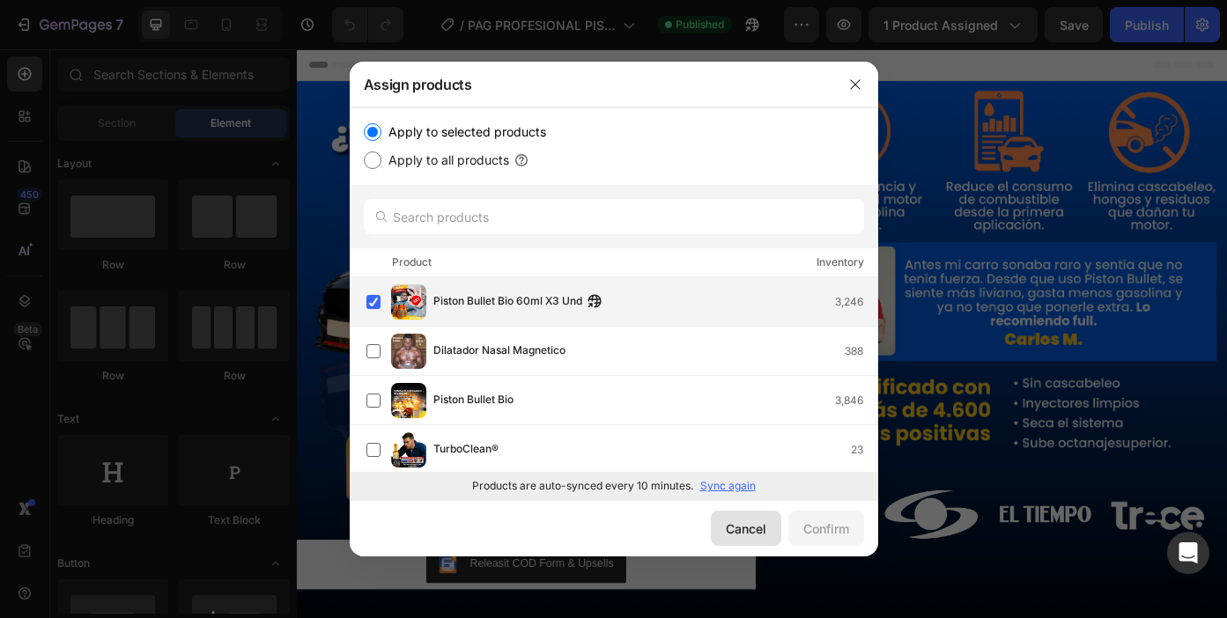
click at [735, 532] on div "Cancel" at bounding box center [746, 529] width 41 height 18
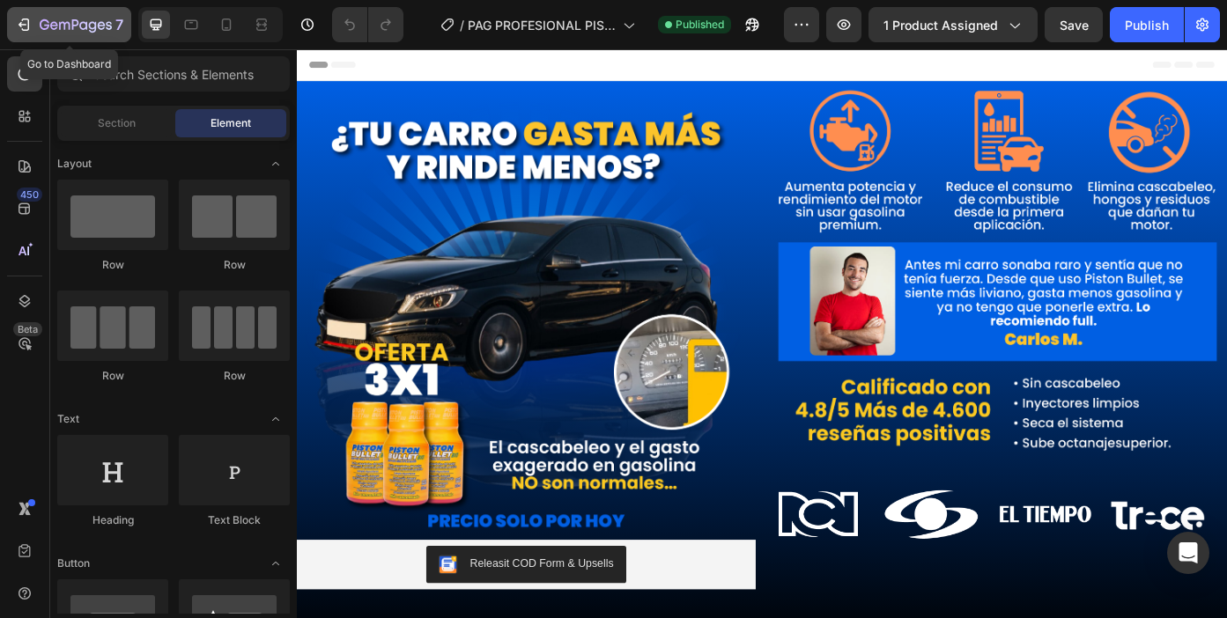
click at [104, 21] on icon "button" at bounding box center [76, 25] width 72 height 15
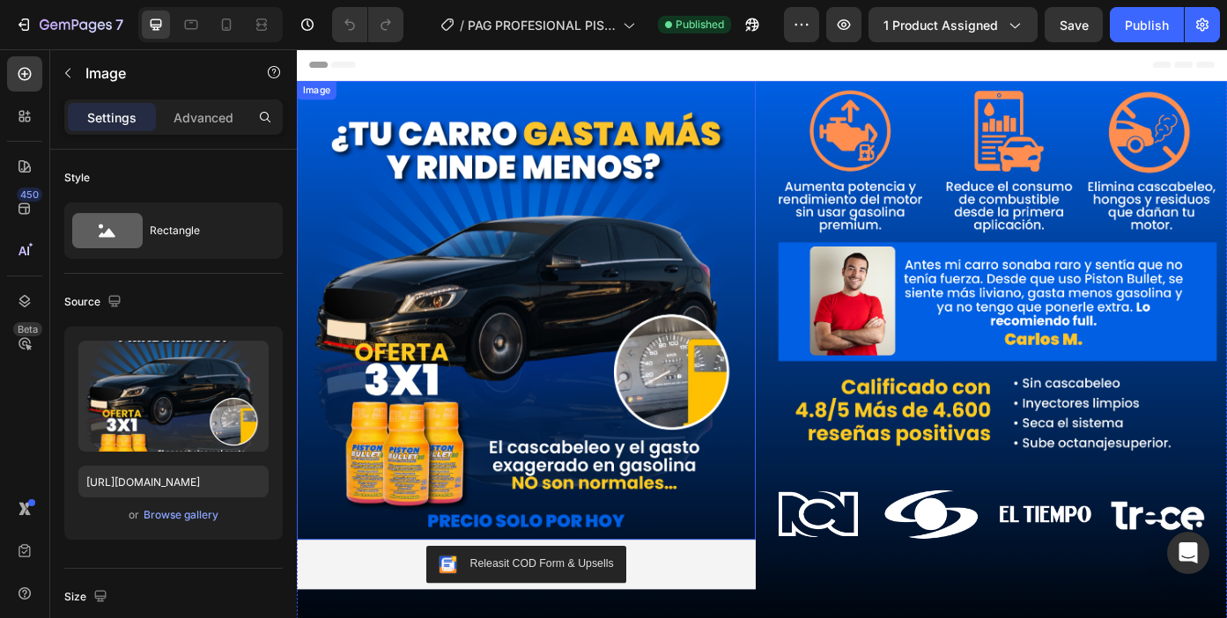
click at [588, 575] on img at bounding box center [557, 345] width 521 height 521
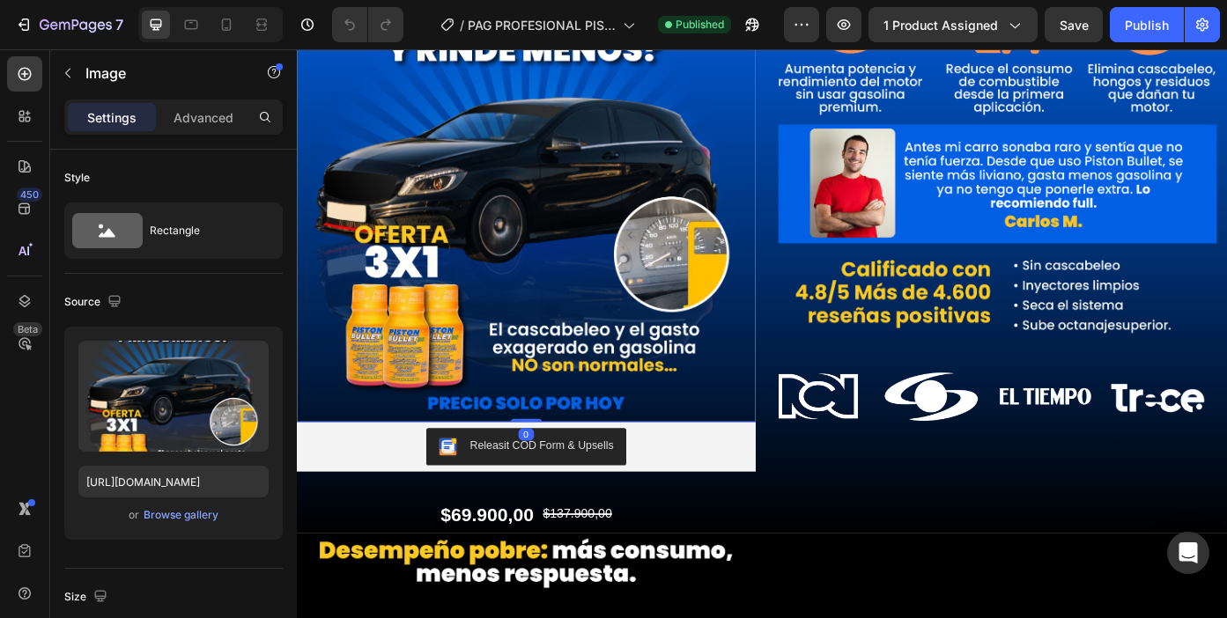
scroll to position [136, 0]
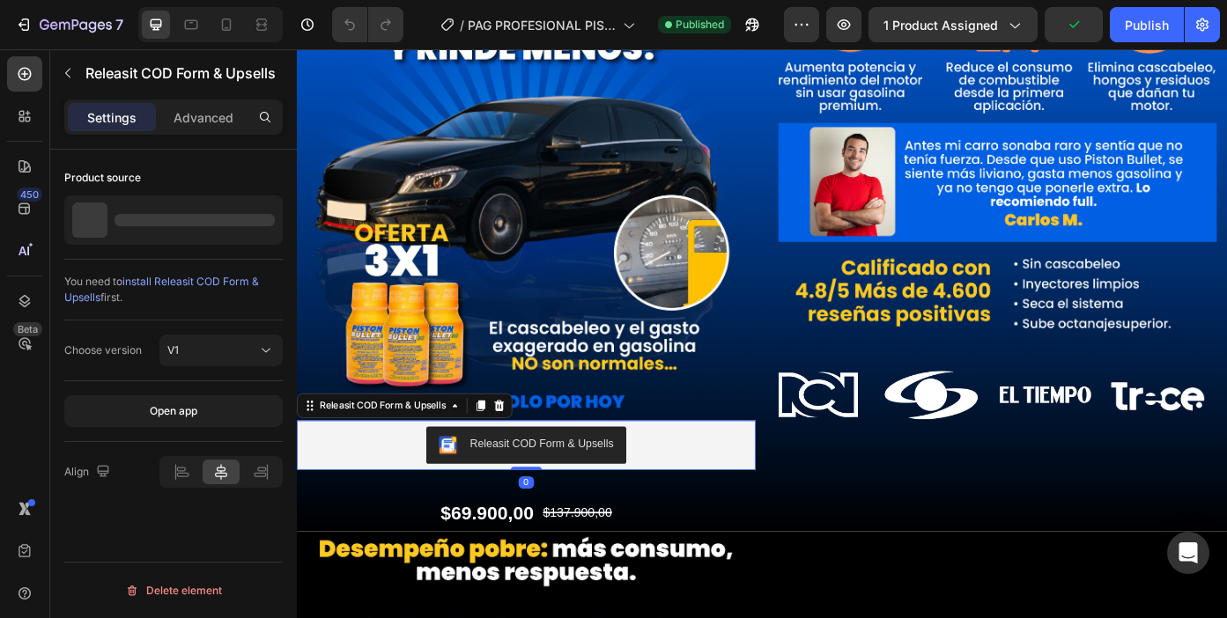
click at [638, 499] on div "Releasit COD Form & Upsells" at bounding box center [574, 498] width 163 height 18
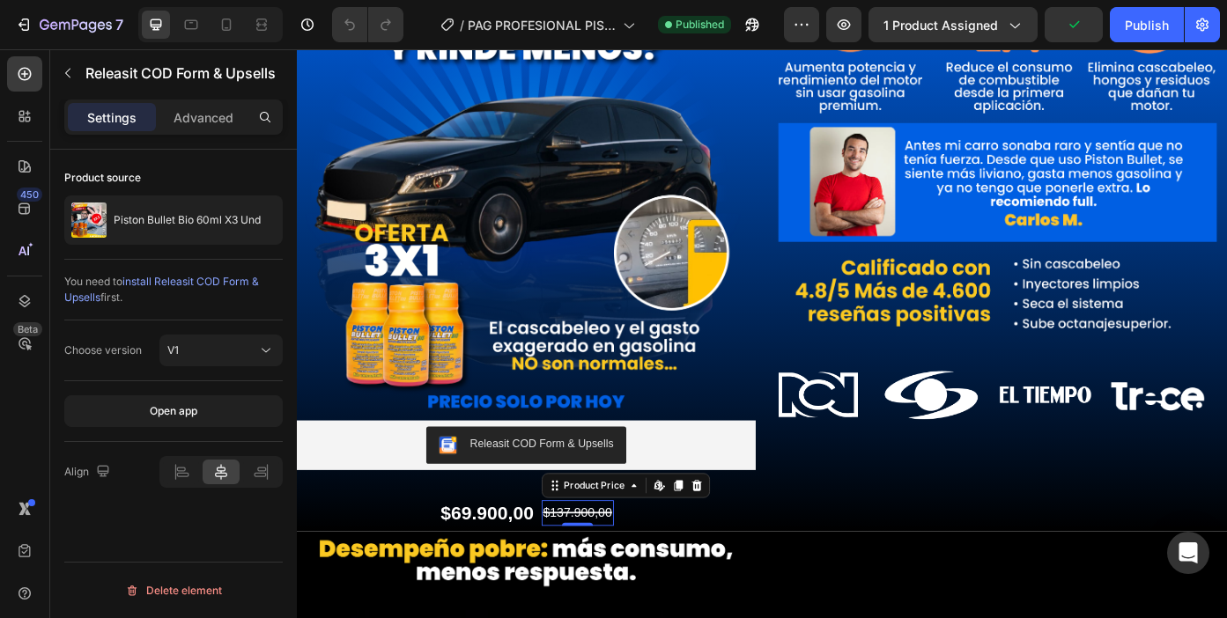
click at [590, 571] on div "$137.900,00" at bounding box center [616, 576] width 82 height 29
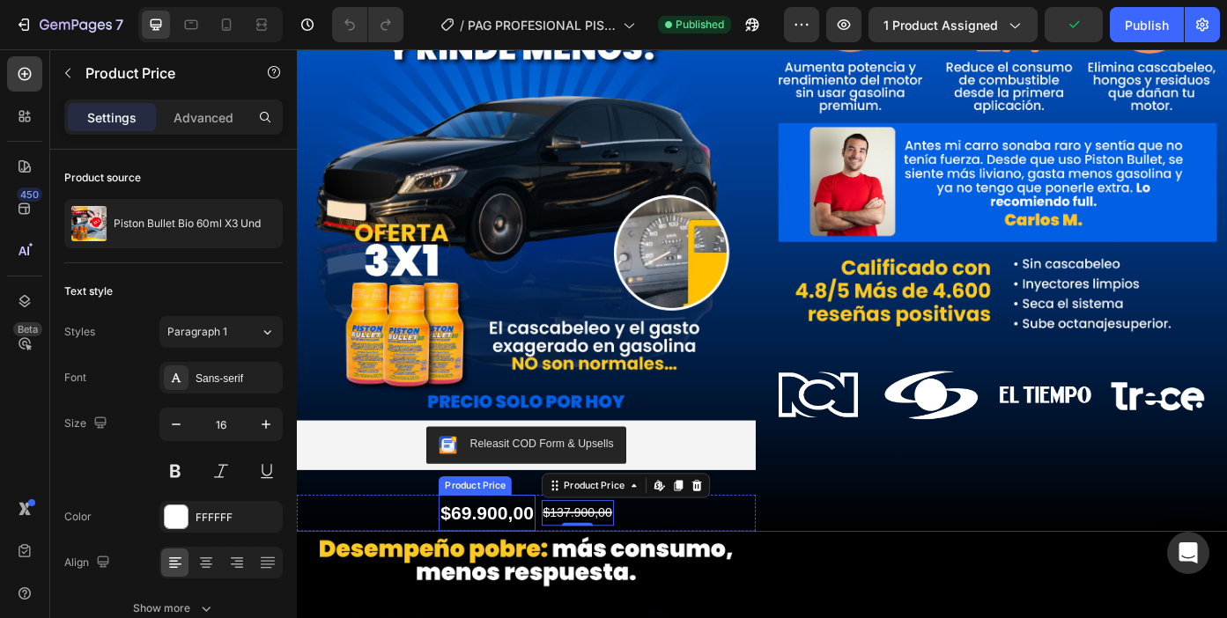
click at [528, 567] on div "$69.900,00" at bounding box center [512, 576] width 109 height 41
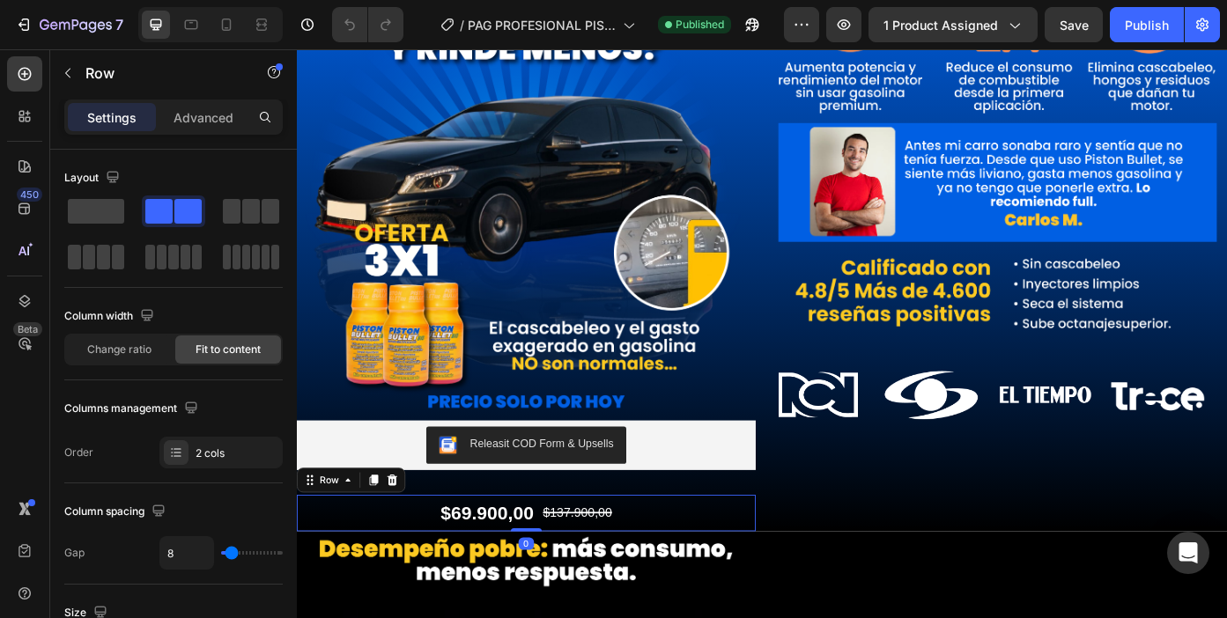
click at [419, 568] on div "$69.900,00 Product Price Product Price $137.900,00 Product Price Product Price …" at bounding box center [557, 576] width 521 height 41
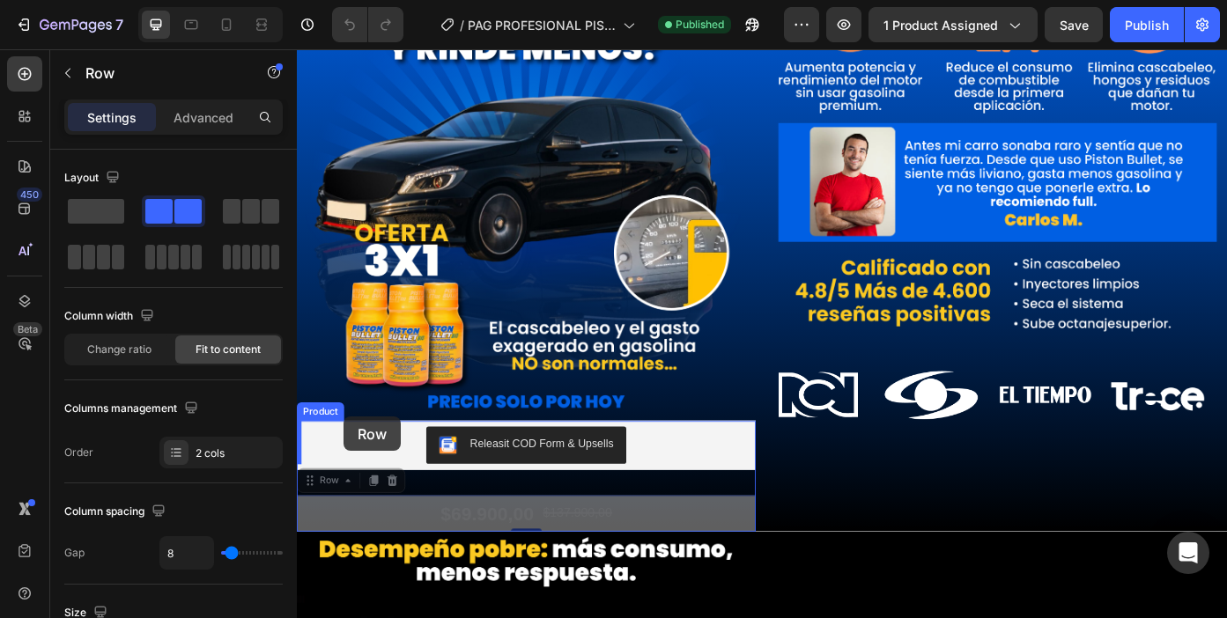
drag, startPoint x: 345, startPoint y: 530, endPoint x: 349, endPoint y: 467, distance: 63.5
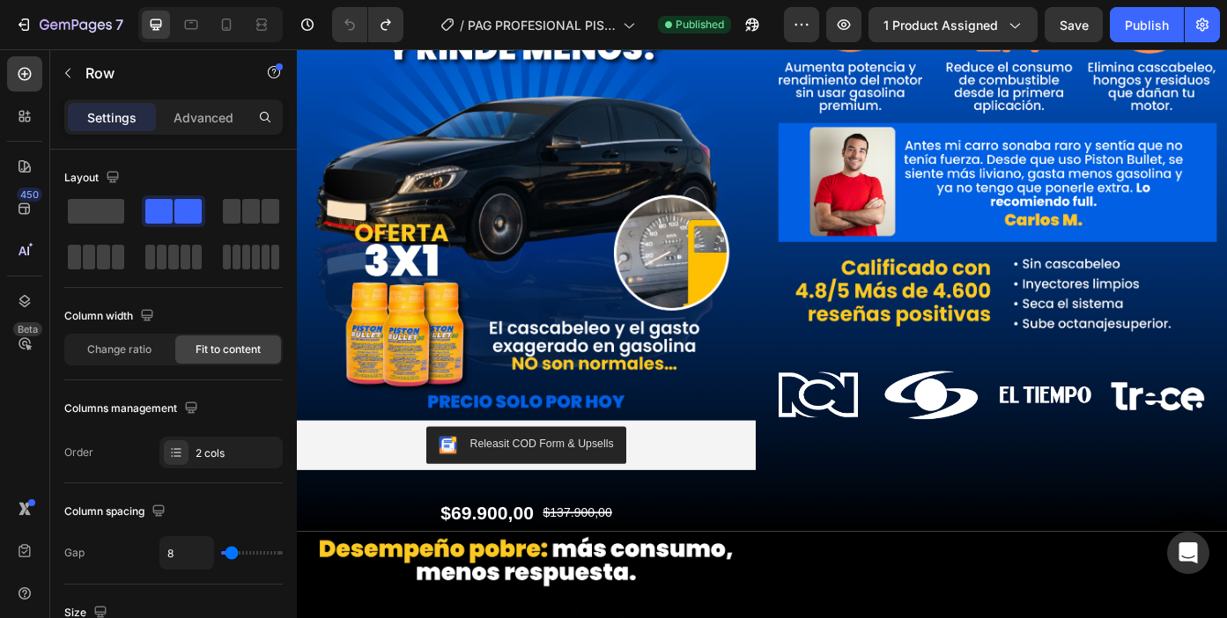
click at [452, 574] on div "$69.900,00 Product Price Product Price $137.900,00 Product Price Product Price …" at bounding box center [557, 576] width 521 height 41
click at [421, 568] on div "$69.900,00 Product Price Product Price $137.900,00 Product Price Product Price …" at bounding box center [557, 576] width 521 height 41
click at [469, 568] on div "$69.900,00" at bounding box center [512, 576] width 109 height 41
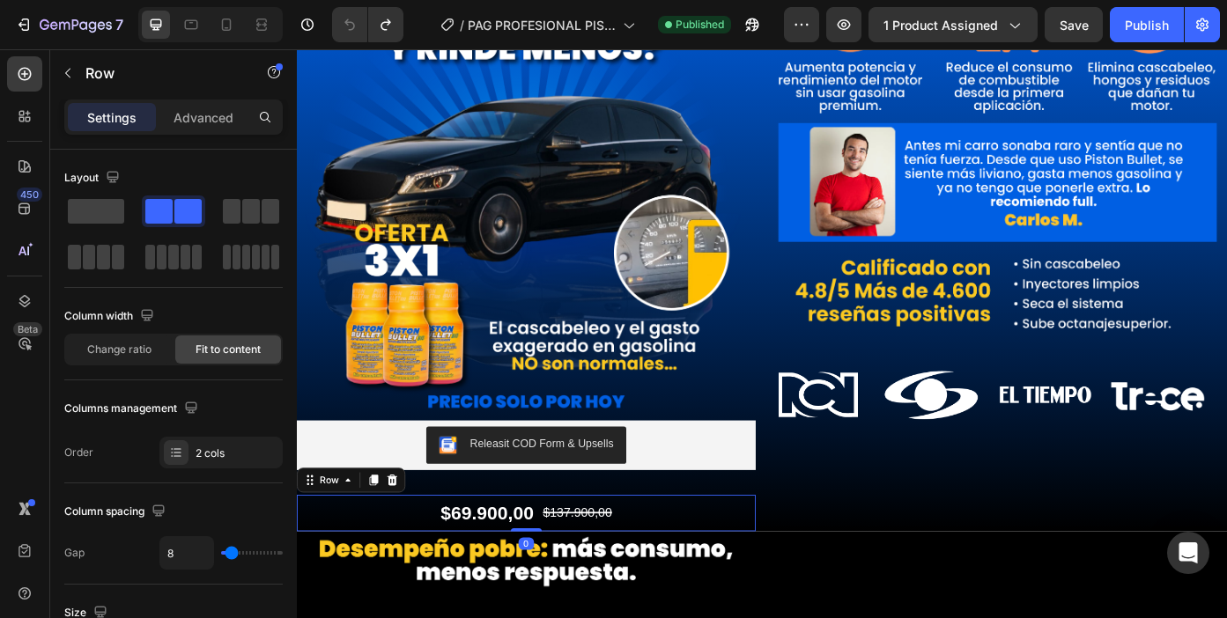
click at [432, 570] on div "$69.900,00 Product Price Product Price $137.900,00 Product Price Product Price …" at bounding box center [557, 576] width 521 height 41
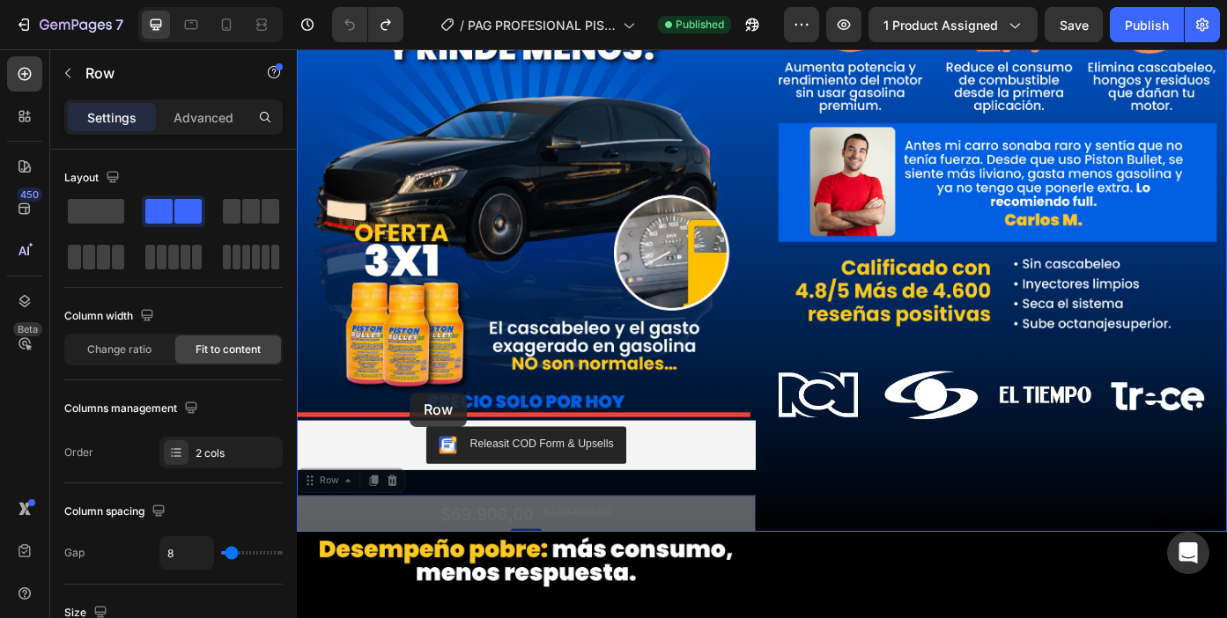
drag, startPoint x: 322, startPoint y: 531, endPoint x: 425, endPoint y: 440, distance: 137.2
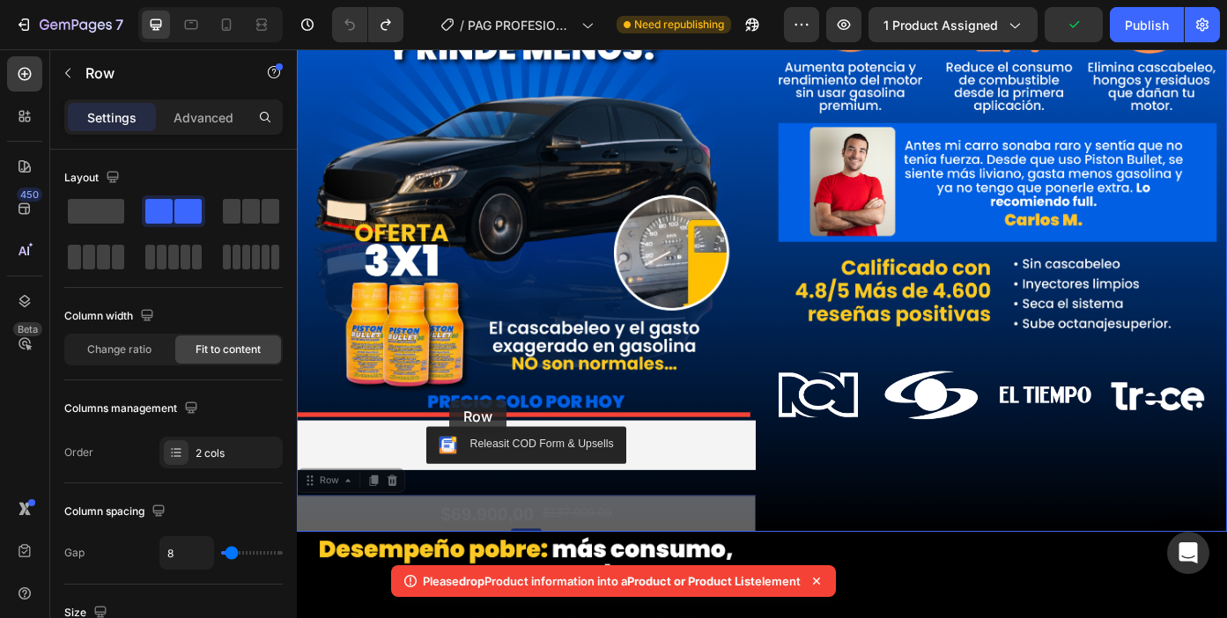
drag, startPoint x: 341, startPoint y: 532, endPoint x: 469, endPoint y: 447, distance: 154.4
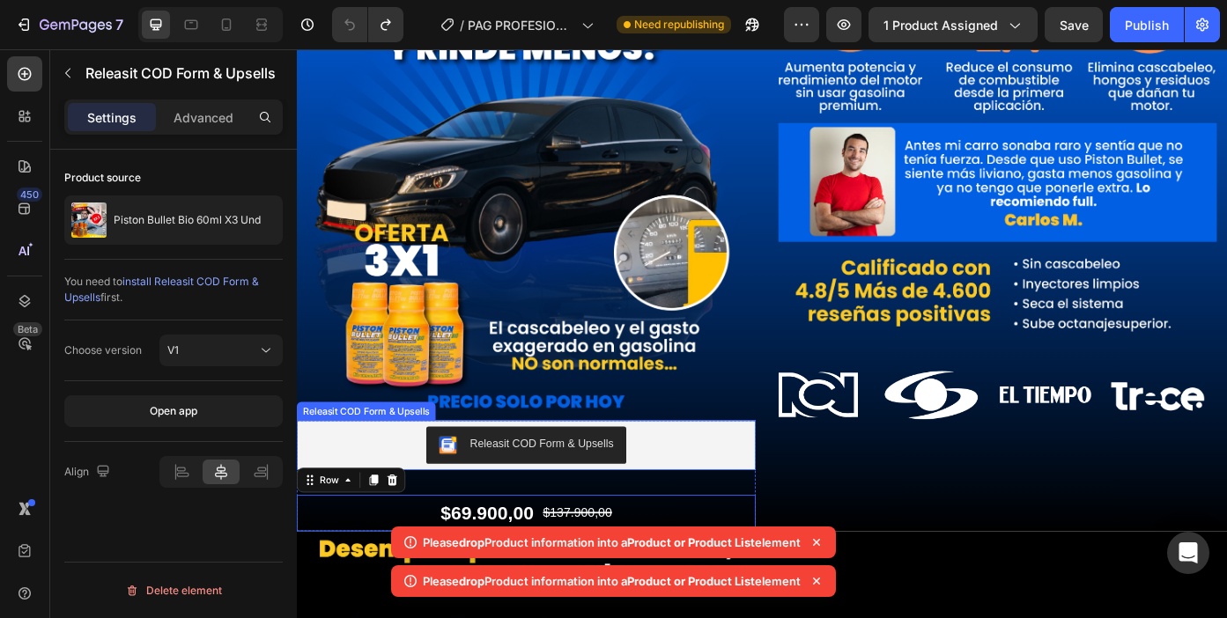
click at [382, 495] on div "Releasit COD Form & Upsells" at bounding box center [557, 499] width 507 height 42
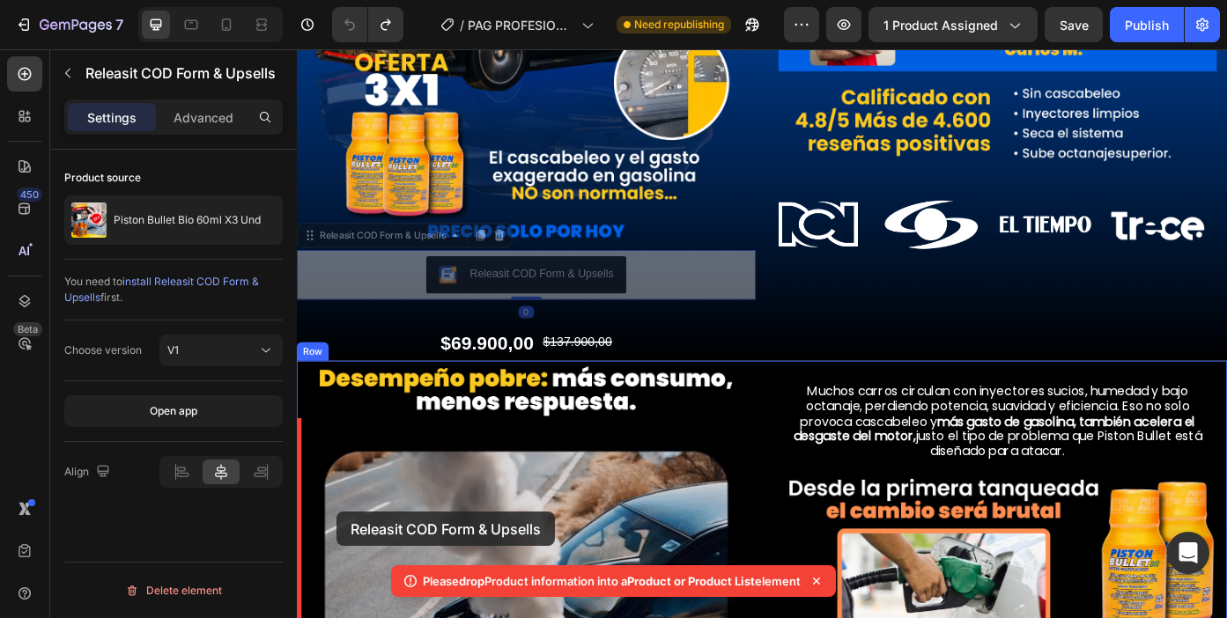
scroll to position [355, 0]
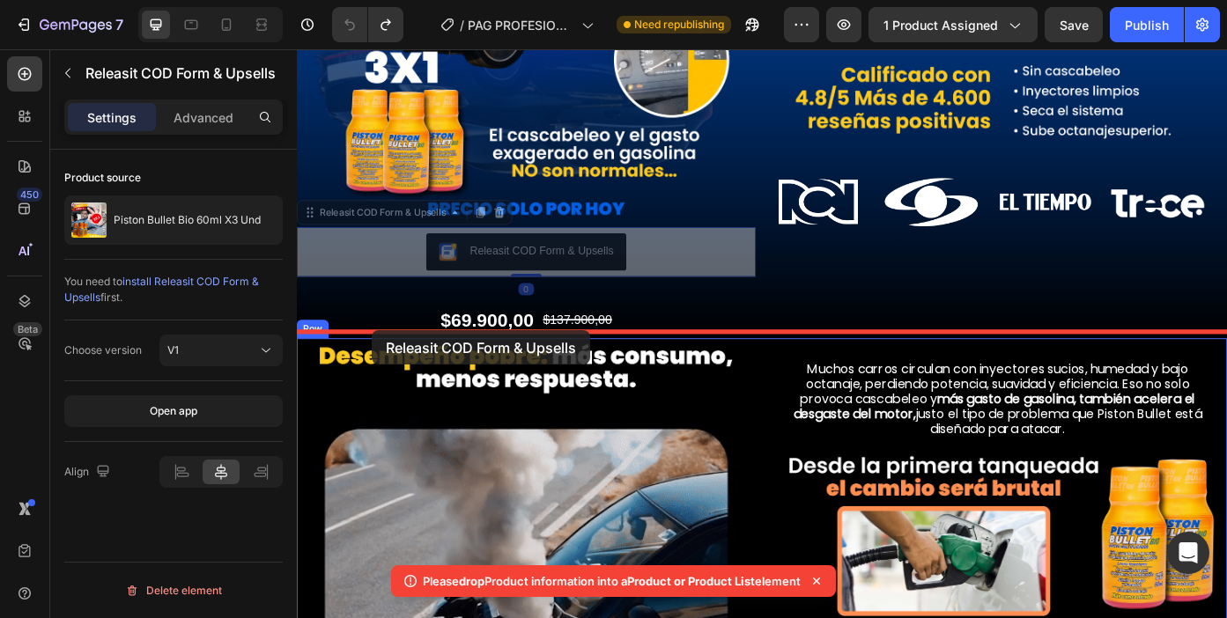
drag, startPoint x: 341, startPoint y: 451, endPoint x: 381, endPoint y: 368, distance: 92.2
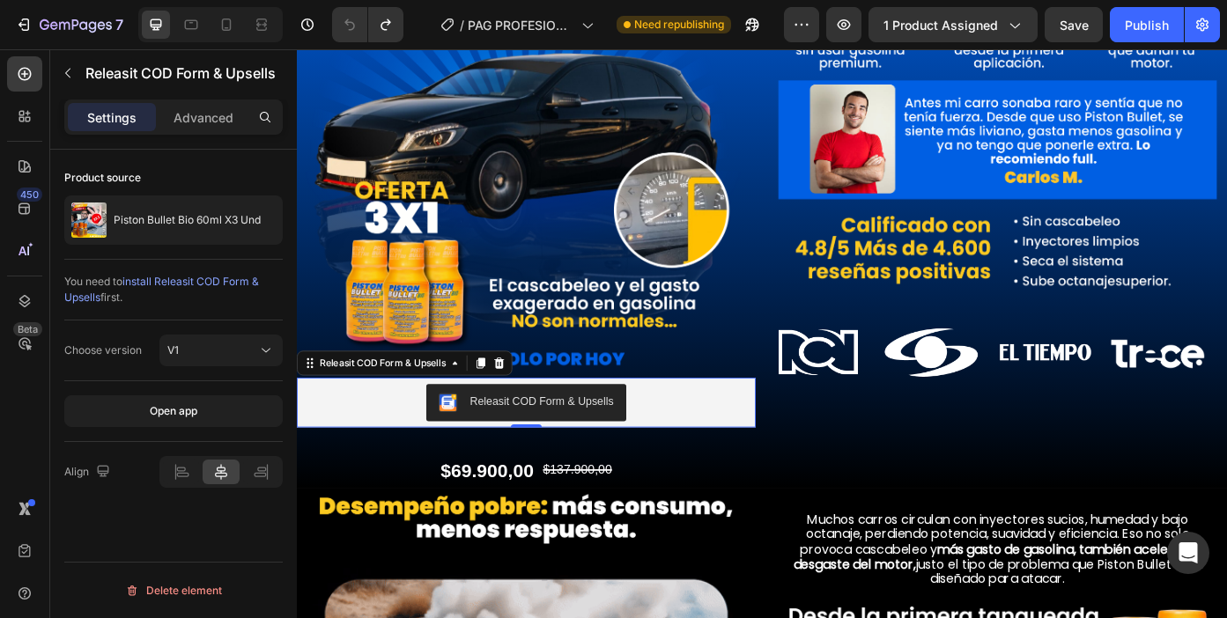
scroll to position [181, 0]
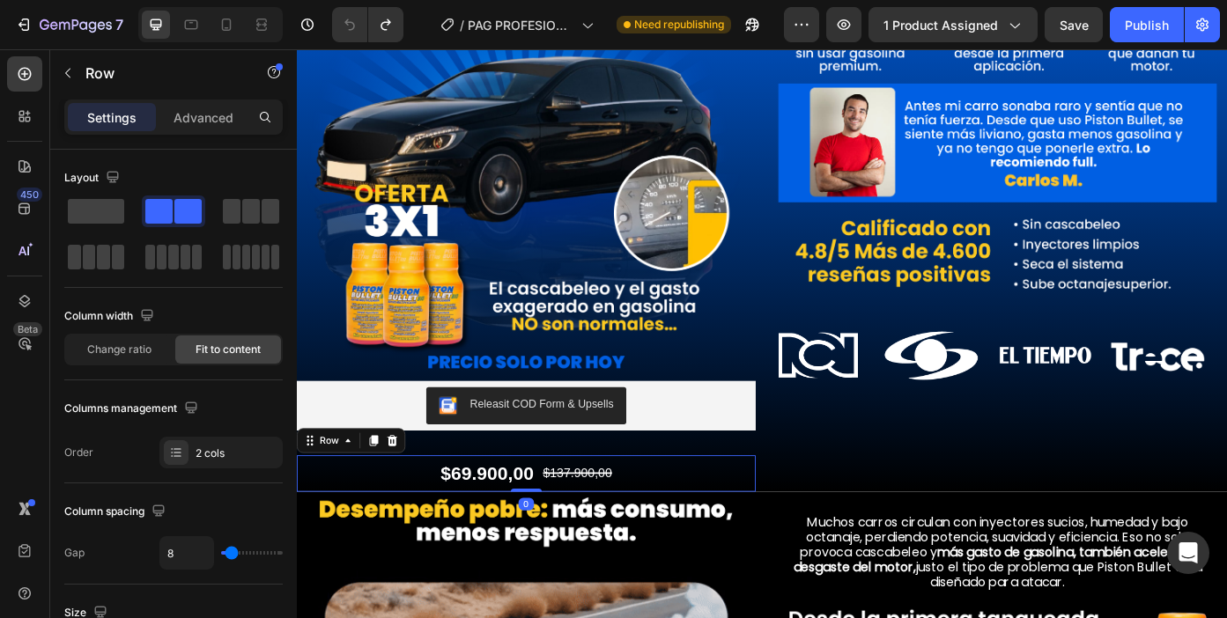
click at [374, 519] on div "$69.900,00 Product Price Product Price $137.900,00 Product Price Product Price …" at bounding box center [557, 531] width 521 height 41
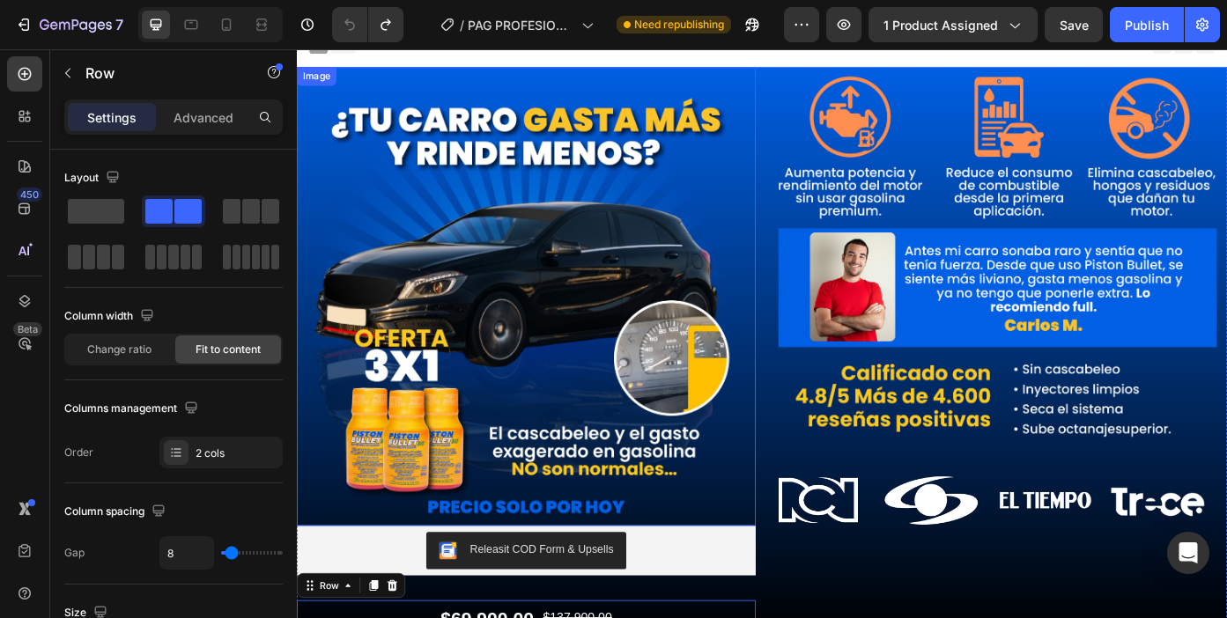
scroll to position [0, 0]
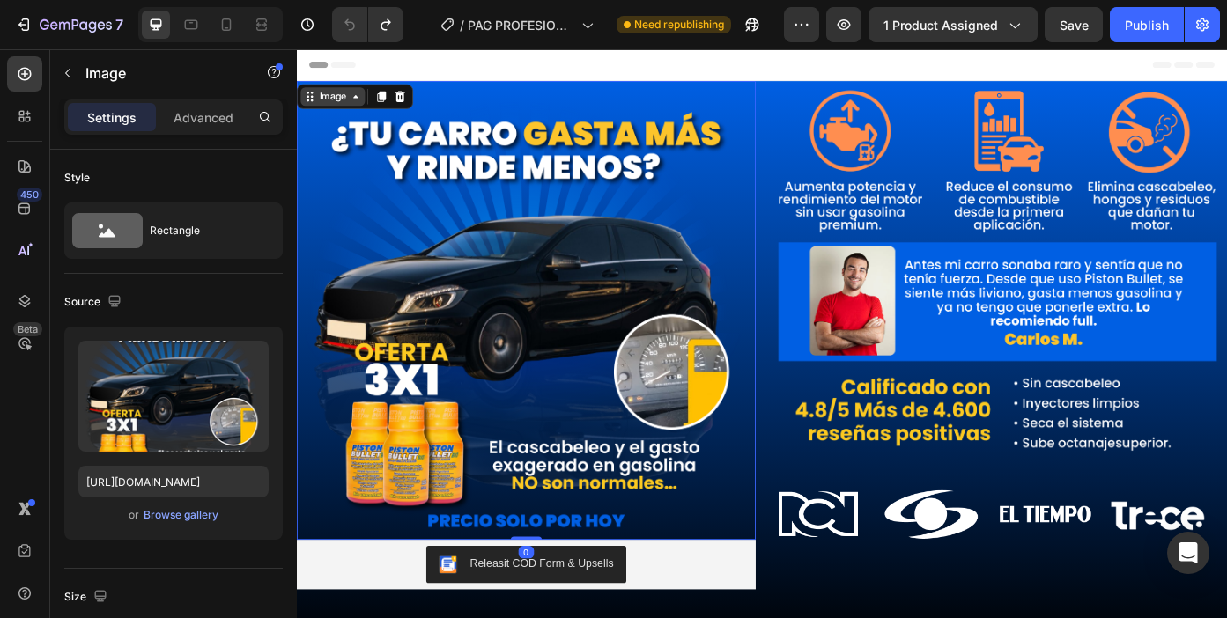
click at [330, 98] on div "Image" at bounding box center [338, 103] width 38 height 16
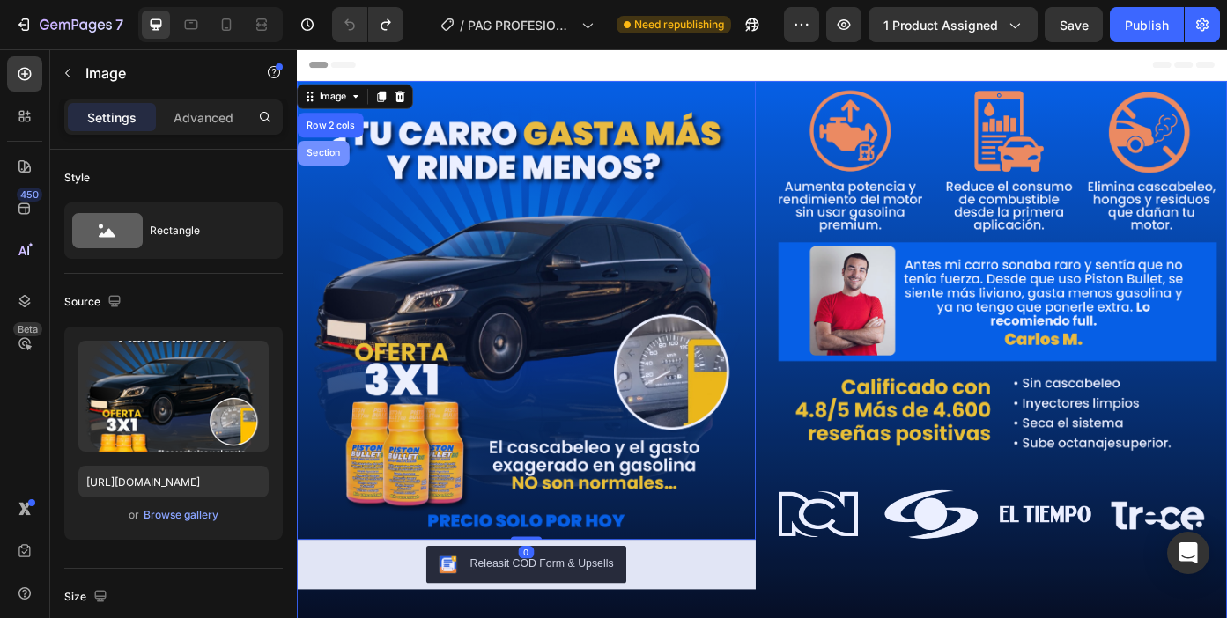
click at [329, 174] on div "Section" at bounding box center [327, 167] width 59 height 28
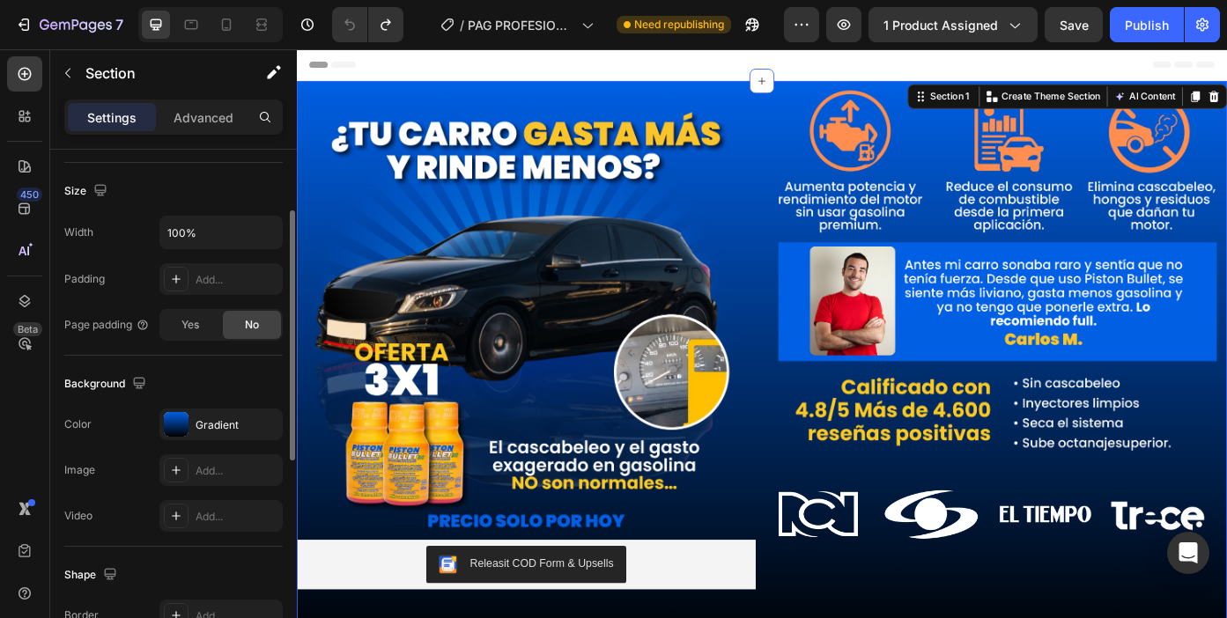
scroll to position [556, 0]
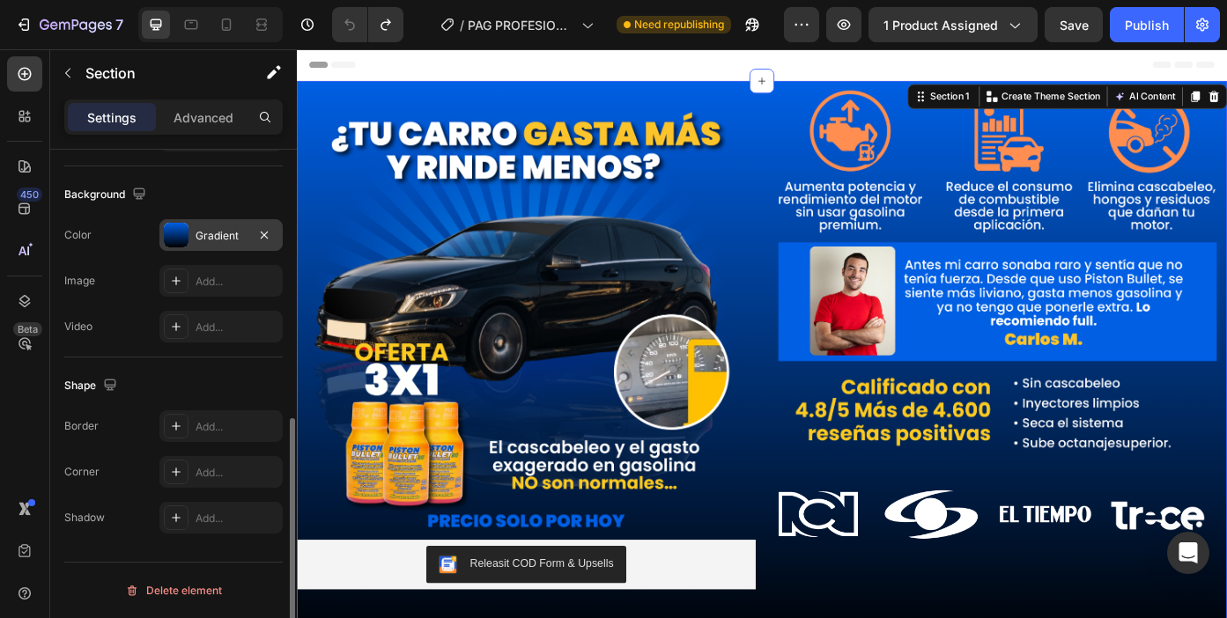
click at [209, 242] on div "Gradient" at bounding box center [221, 236] width 51 height 16
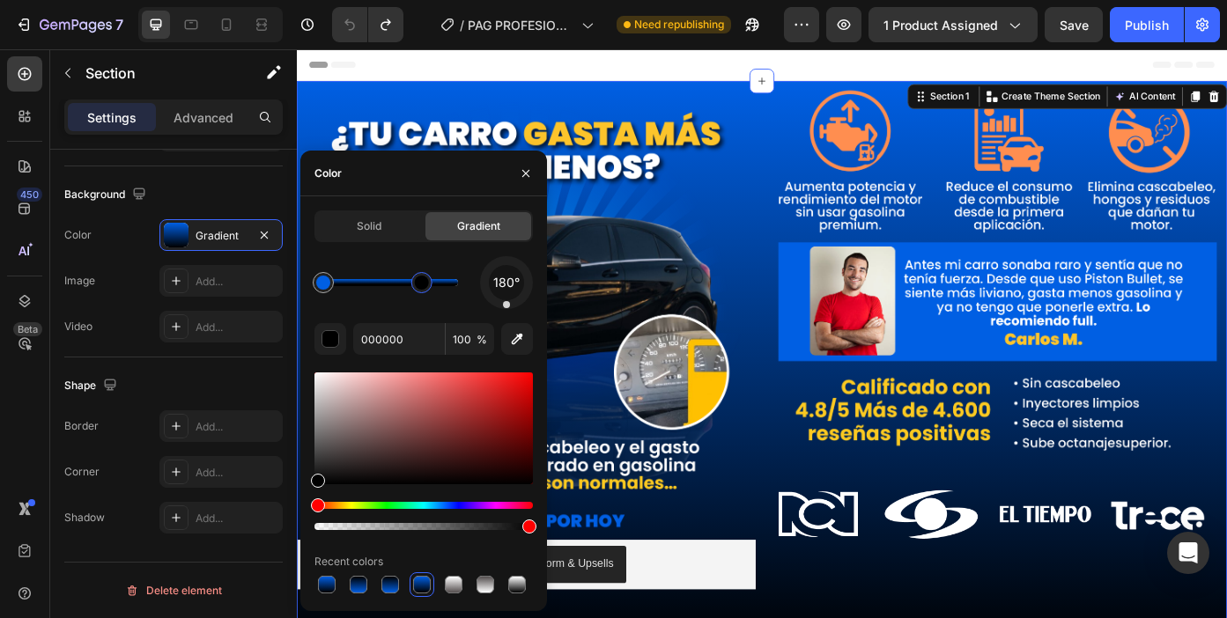
drag, startPoint x: 449, startPoint y: 281, endPoint x: 422, endPoint y: 283, distance: 27.4
click at [422, 283] on div at bounding box center [422, 283] width 14 height 14
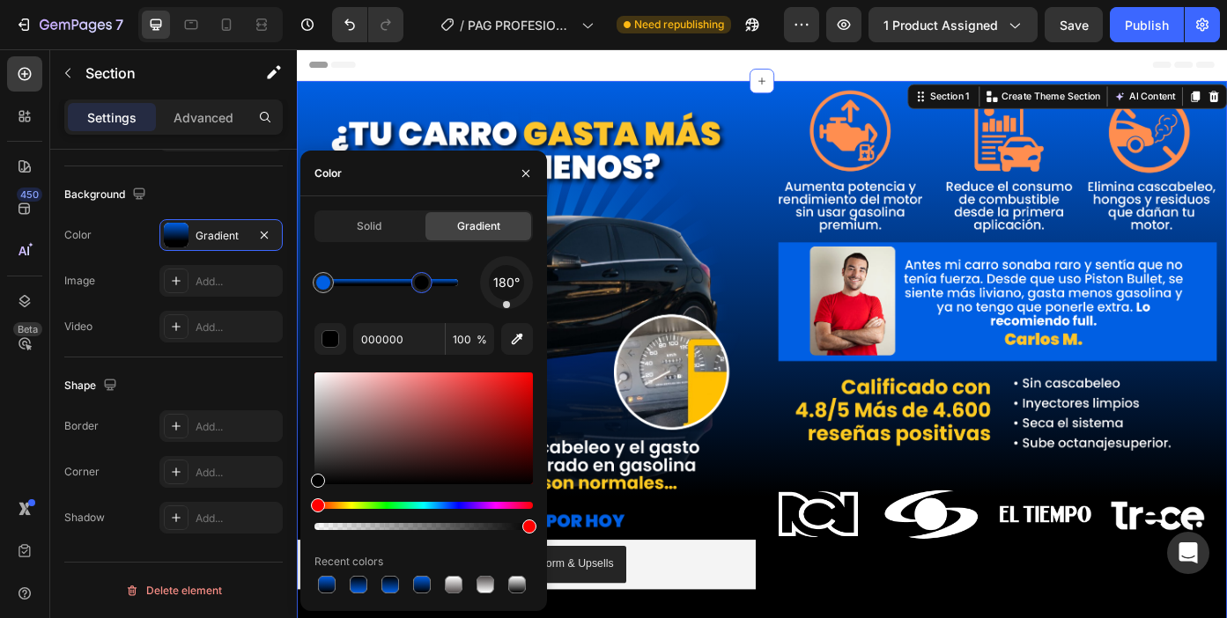
click at [425, 286] on div at bounding box center [422, 283] width 14 height 14
drag, startPoint x: 425, startPoint y: 286, endPoint x: 399, endPoint y: 285, distance: 26.4
click at [400, 285] on div at bounding box center [402, 283] width 14 height 14
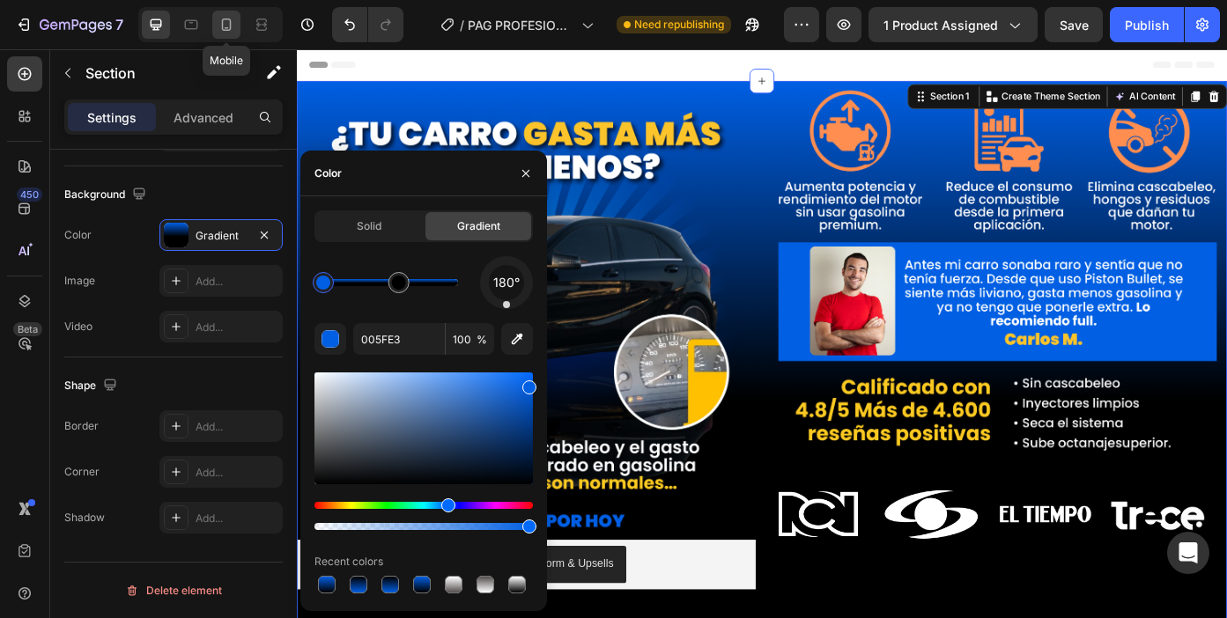
click at [229, 26] on icon at bounding box center [227, 25] width 18 height 18
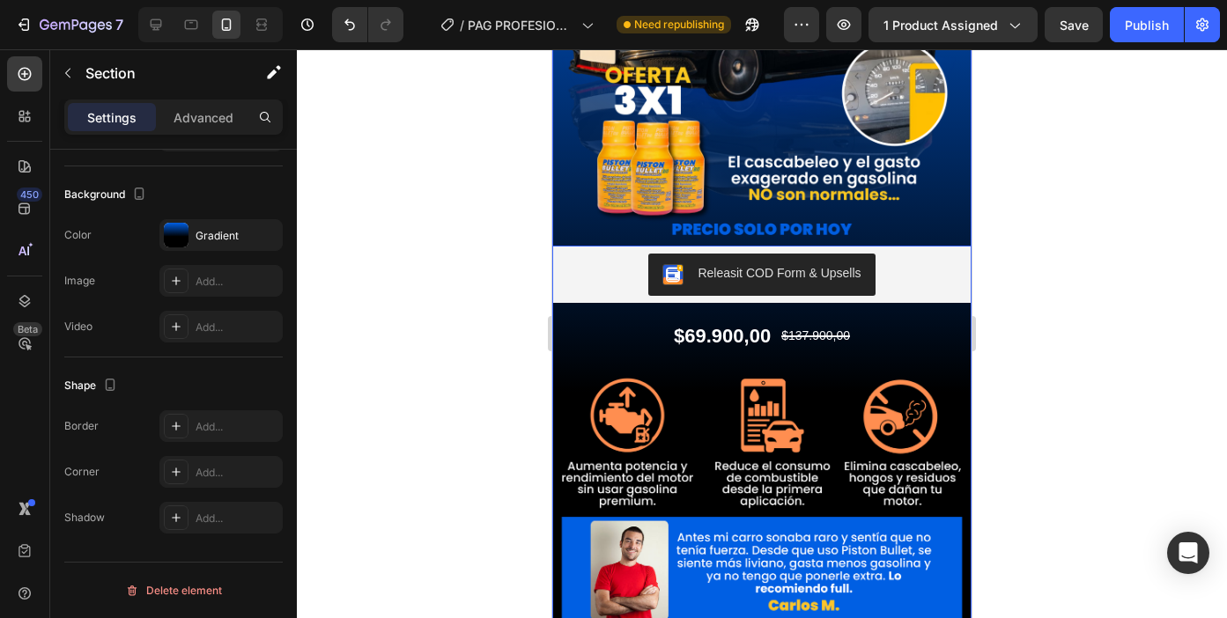
scroll to position [265, 0]
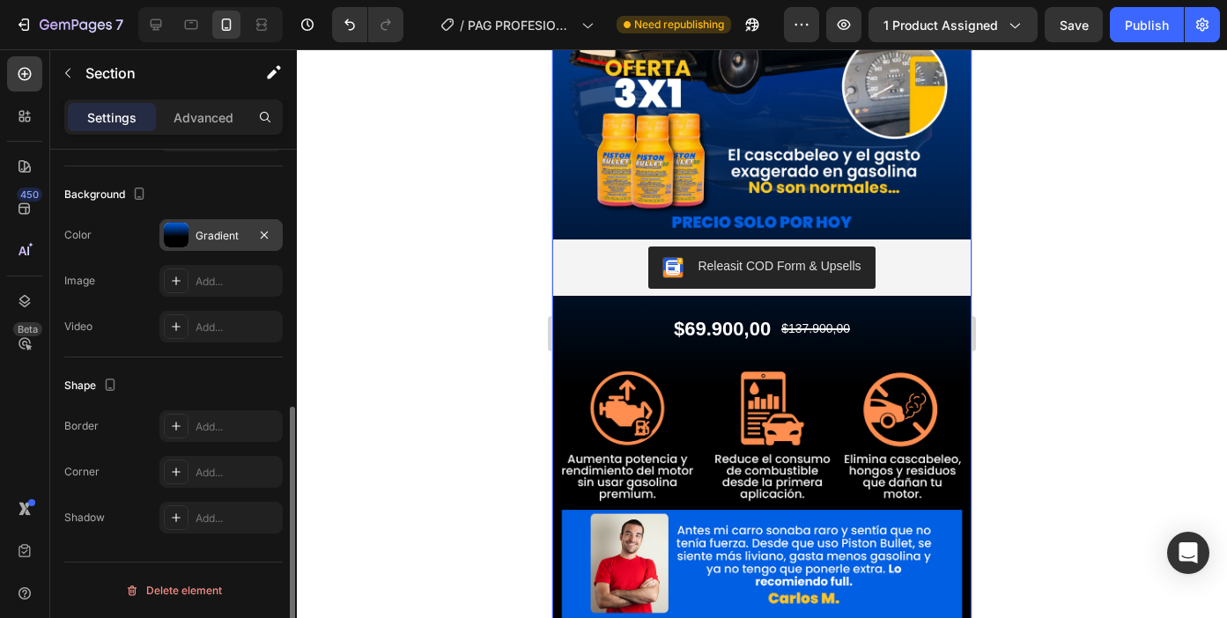
click at [236, 238] on div "Gradient" at bounding box center [221, 236] width 51 height 16
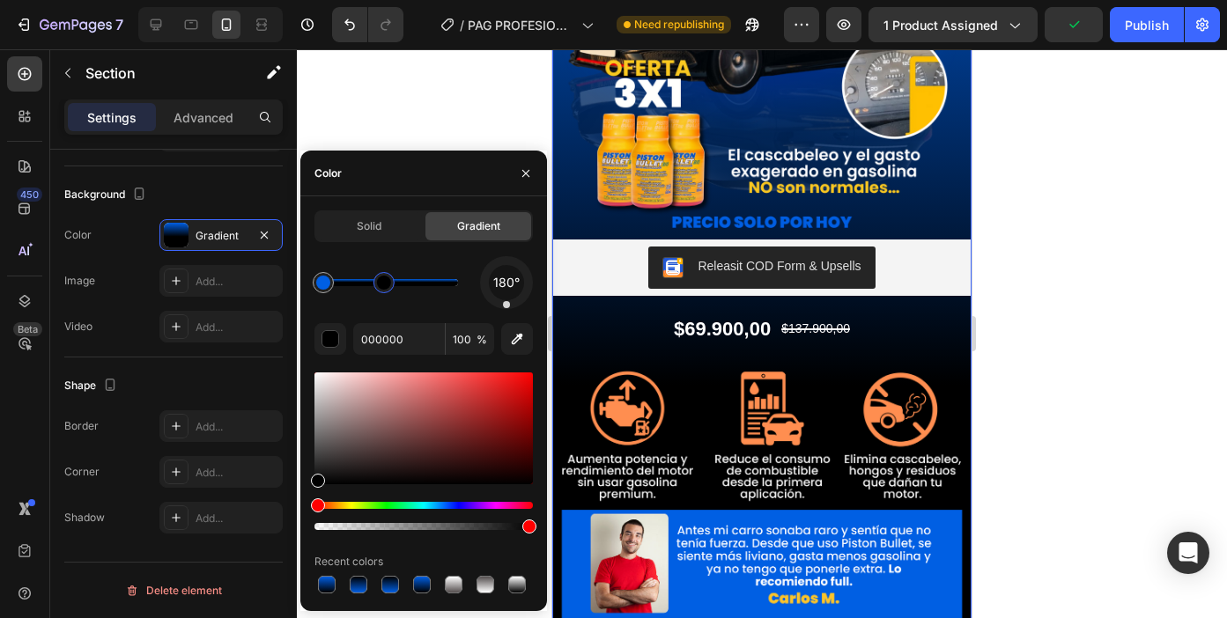
drag, startPoint x: 394, startPoint y: 281, endPoint x: 380, endPoint y: 281, distance: 14.1
click at [381, 281] on div at bounding box center [384, 283] width 14 height 14
type input "005FE3"
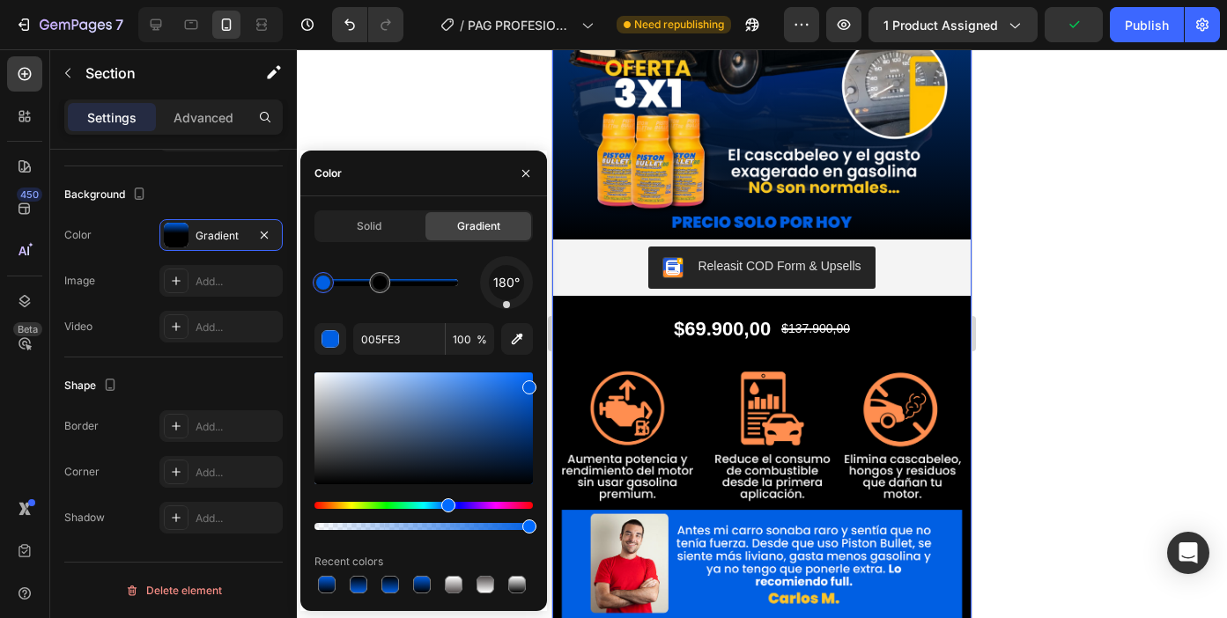
click at [855, 340] on div "Image Releasit COD Form & Upsells Releasit COD Form & Upsells $69.900,00 Produc…" at bounding box center [761, 324] width 419 height 1009
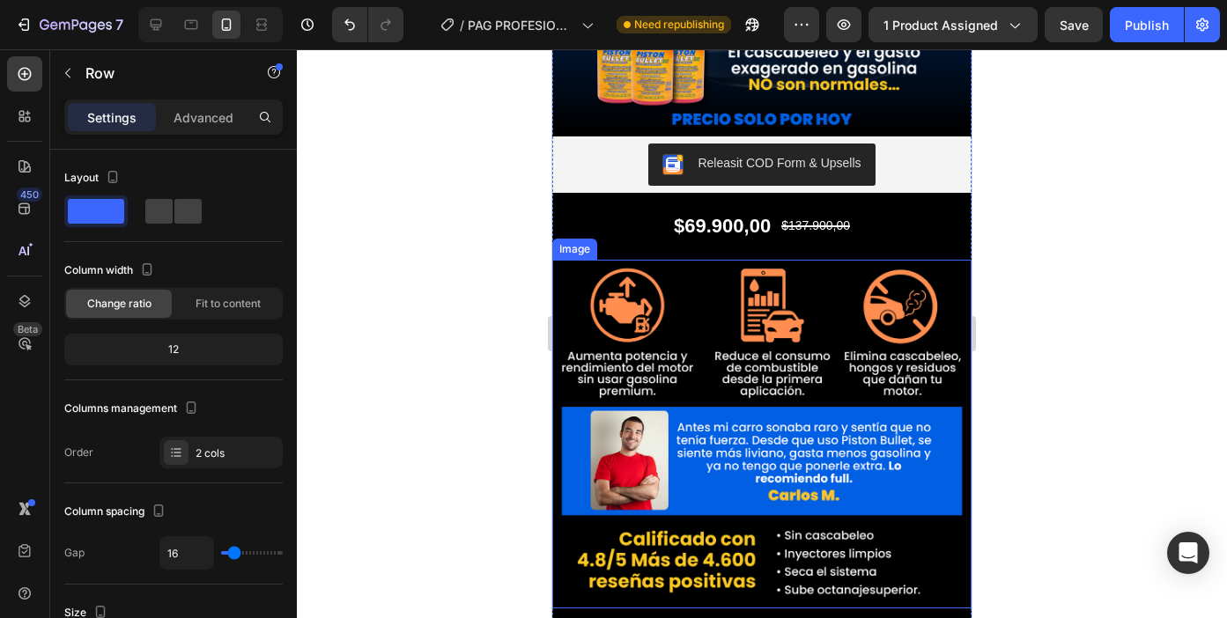
scroll to position [237, 0]
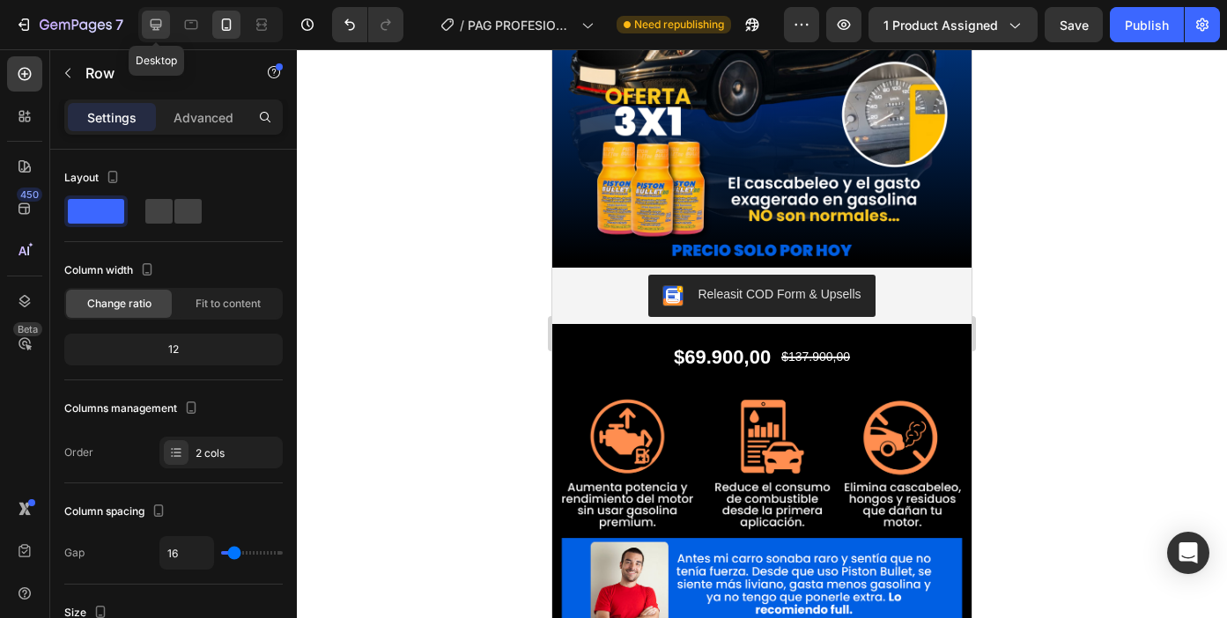
click at [162, 31] on icon at bounding box center [156, 25] width 18 height 18
type input "1200"
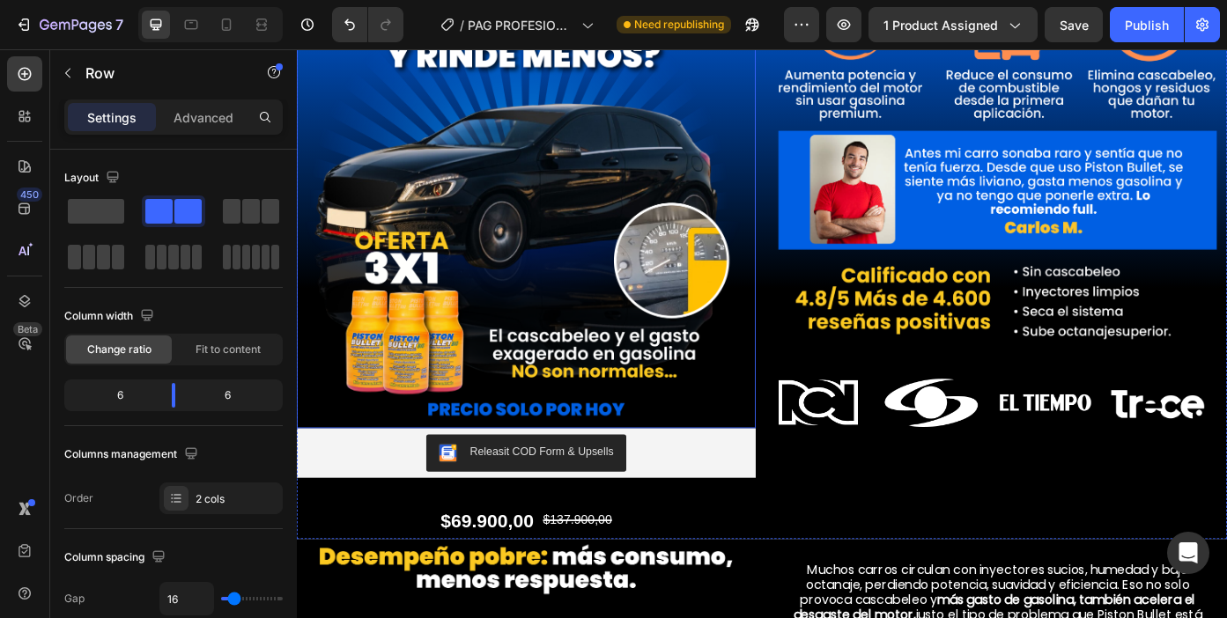
scroll to position [133, 0]
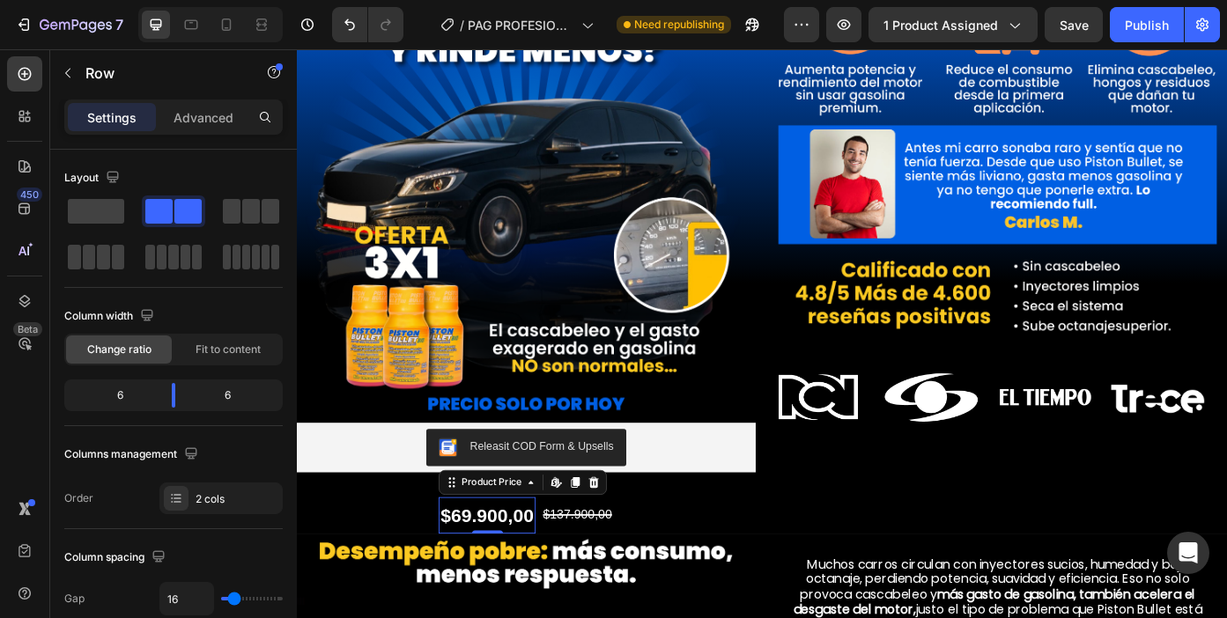
click at [459, 578] on div "$69.900,00" at bounding box center [512, 578] width 109 height 41
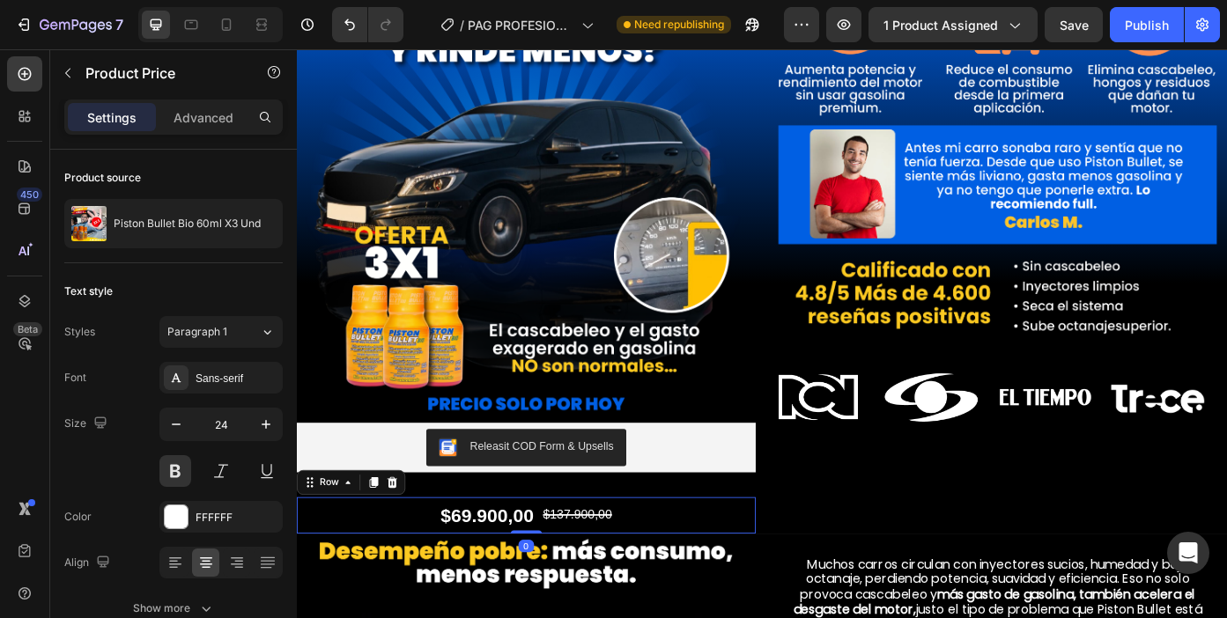
click at [410, 567] on div "$69.900,00 Product Price Product Price $137.900,00 Product Price Product Price …" at bounding box center [557, 578] width 521 height 41
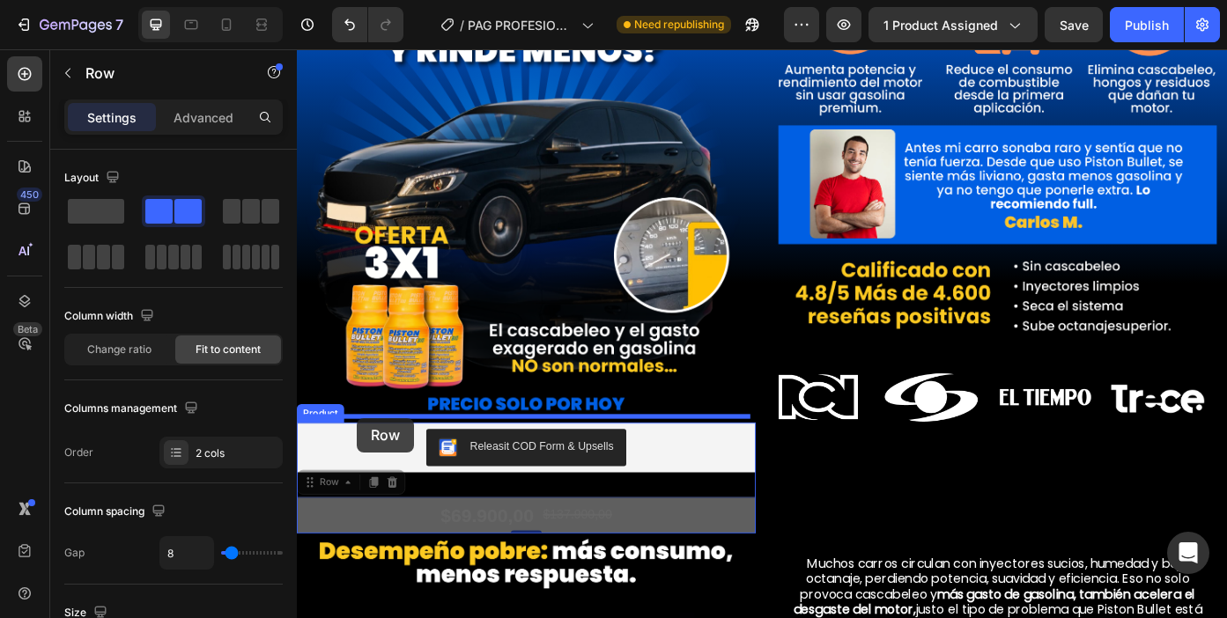
drag, startPoint x: 342, startPoint y: 536, endPoint x: 364, endPoint y: 468, distance: 72.1
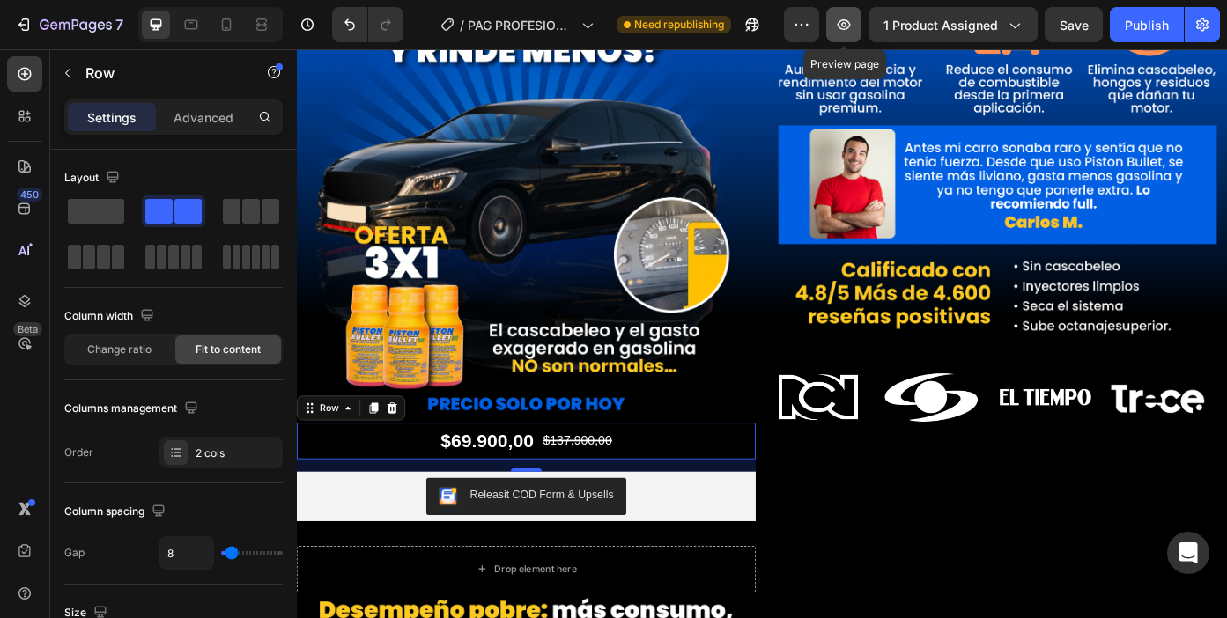
click at [856, 25] on button "button" at bounding box center [843, 24] width 35 height 35
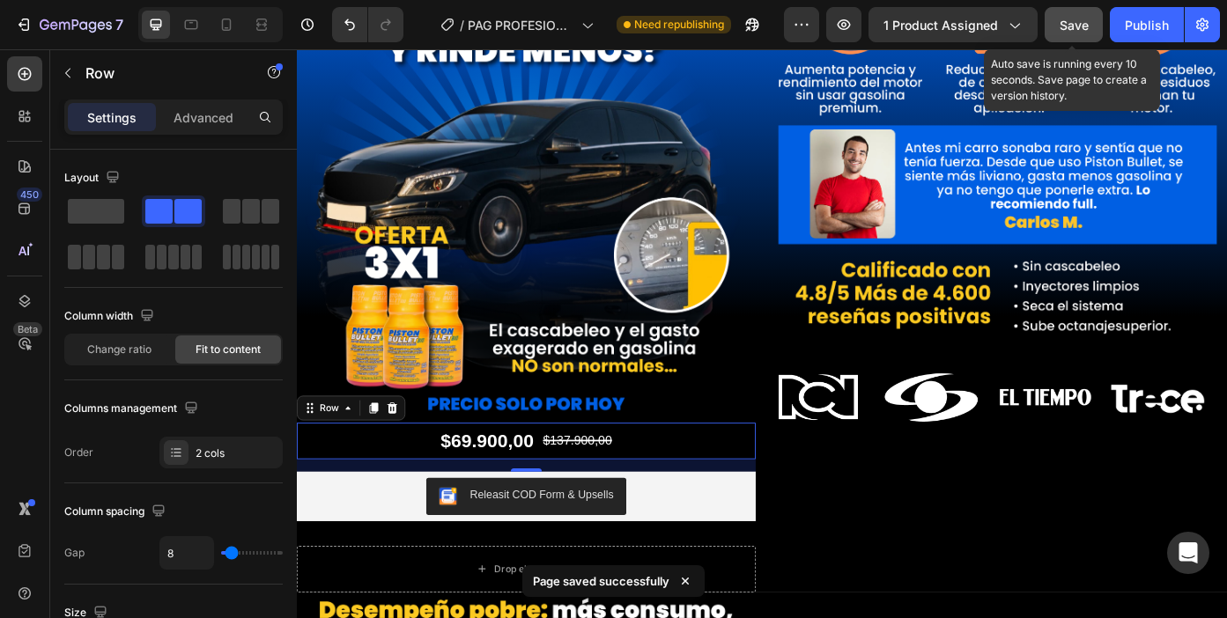
click at [1060, 27] on span "Save" at bounding box center [1074, 25] width 29 height 15
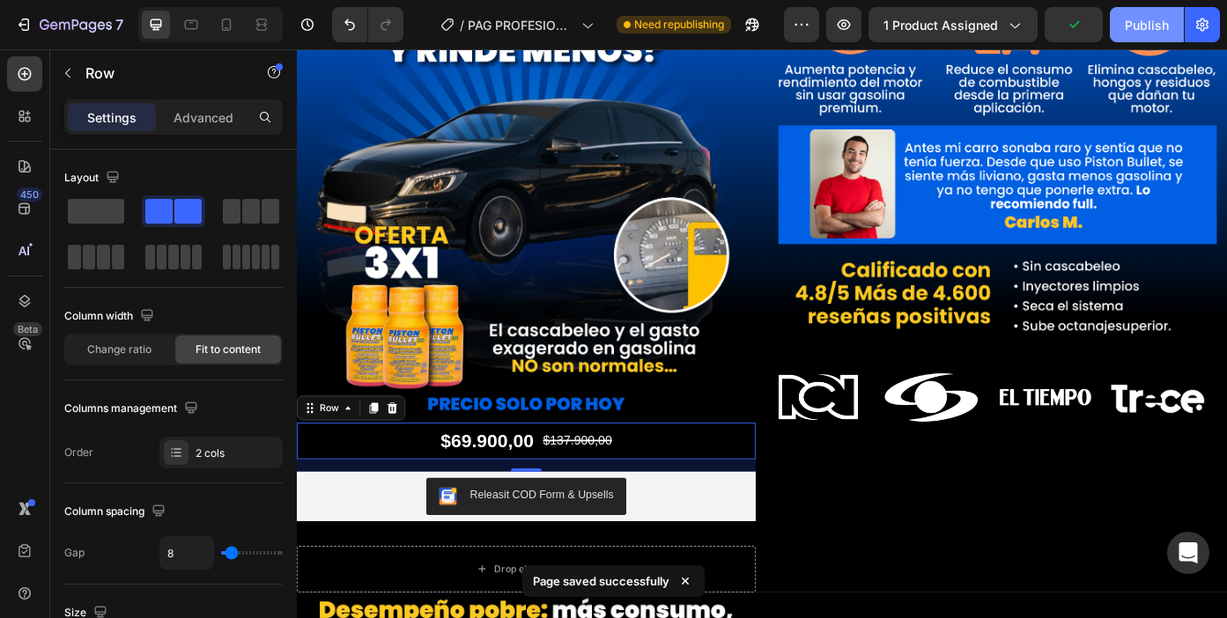
click at [1133, 25] on div "Publish" at bounding box center [1147, 25] width 44 height 18
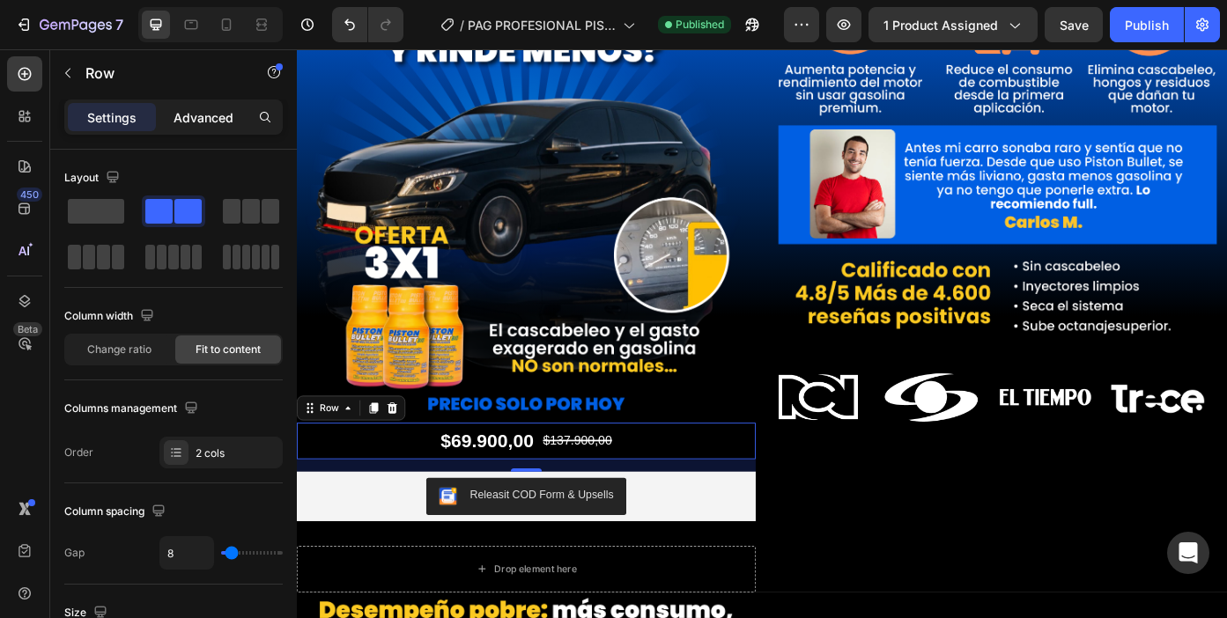
click at [206, 115] on p "Advanced" at bounding box center [204, 117] width 60 height 18
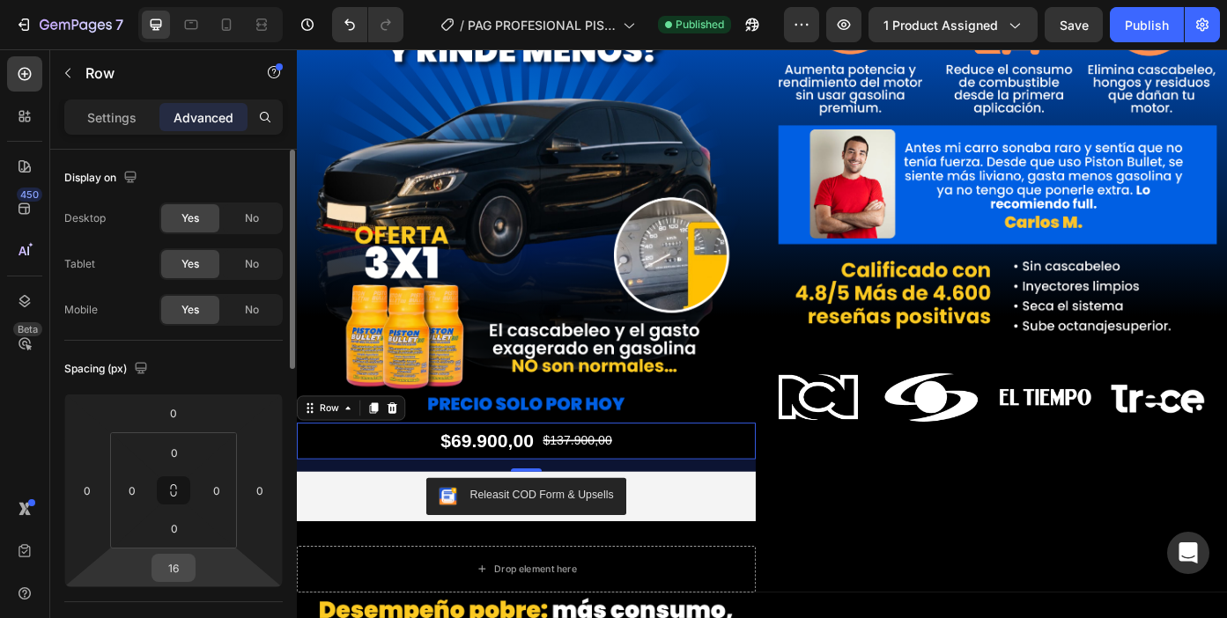
click at [178, 572] on input "16" at bounding box center [173, 568] width 35 height 26
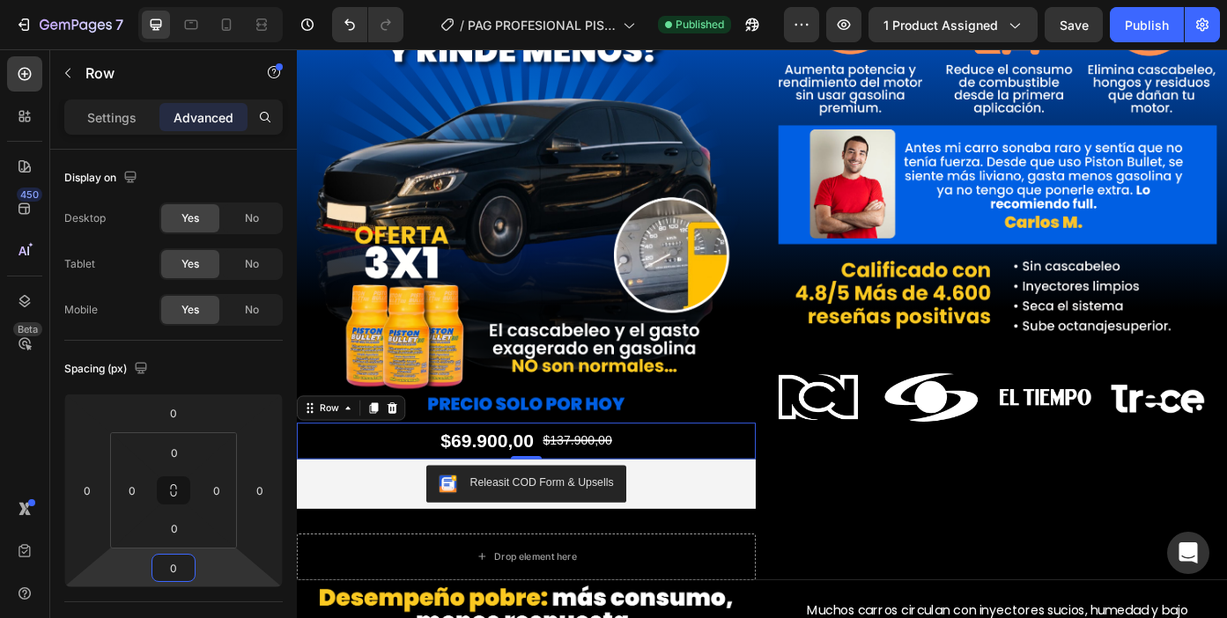
type input "0"
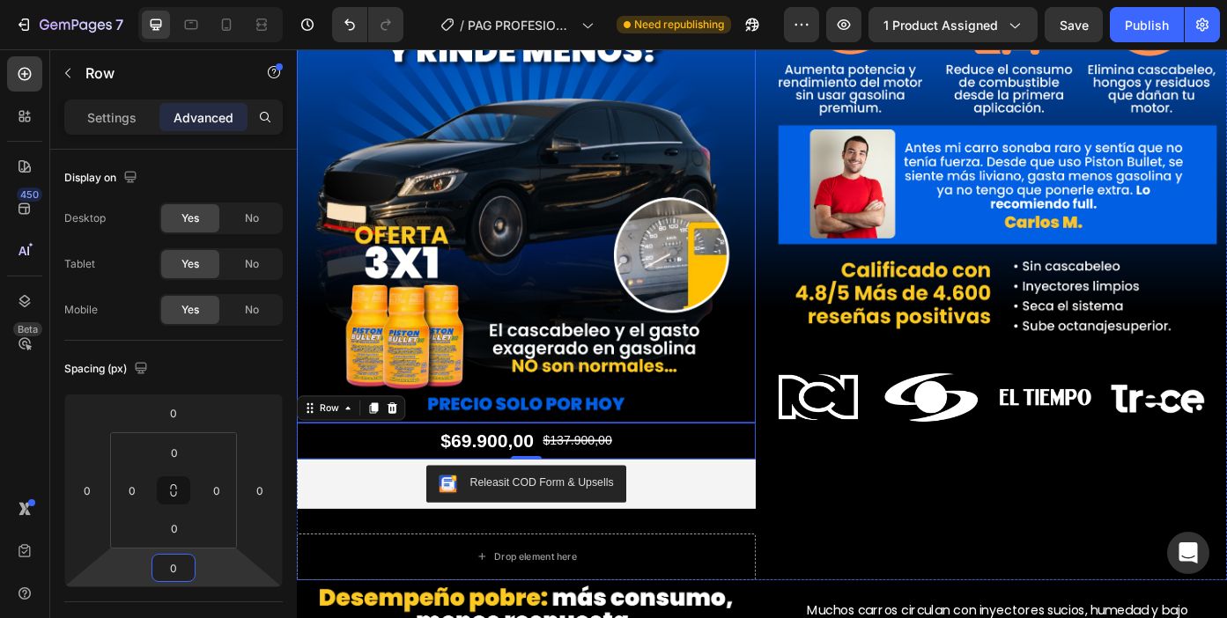
click at [428, 299] on img at bounding box center [557, 212] width 521 height 521
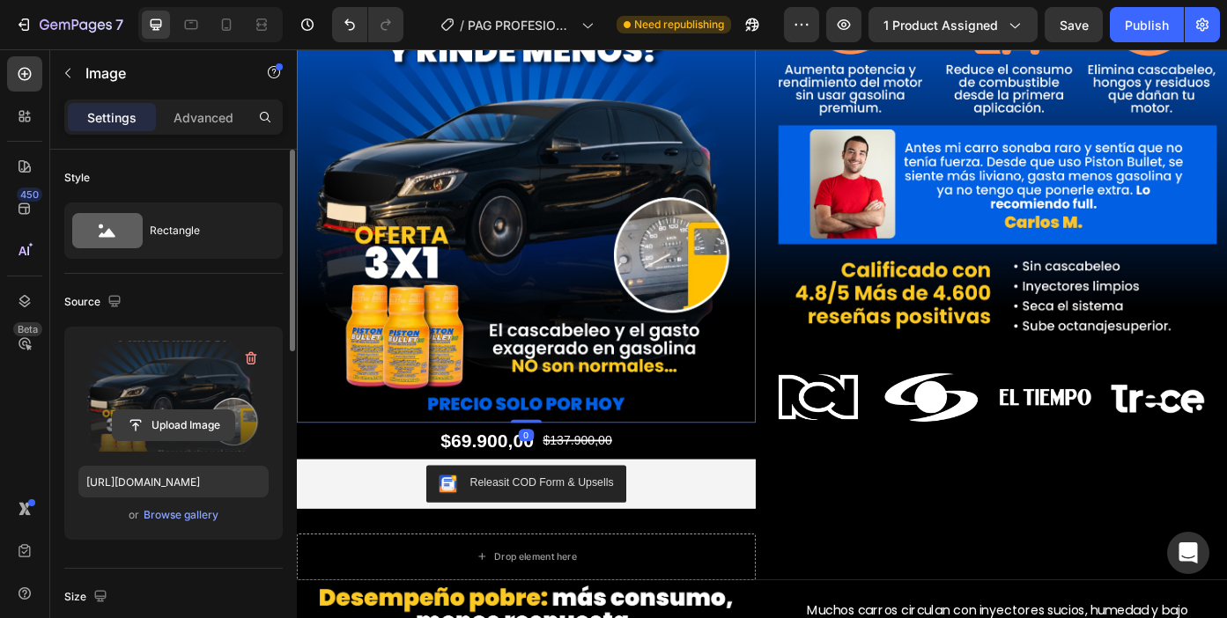
click at [198, 424] on input "file" at bounding box center [174, 425] width 122 height 30
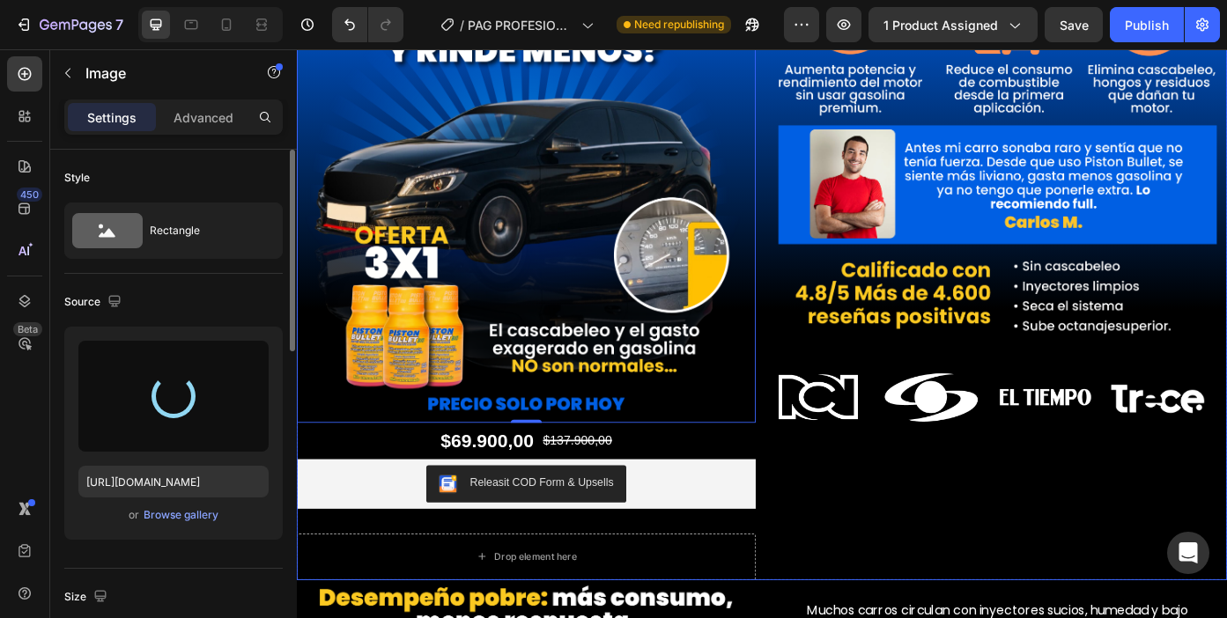
type input "https://cdn.shopify.com/s/files/1/0940/3999/8781/files/gempages_571005046741795…"
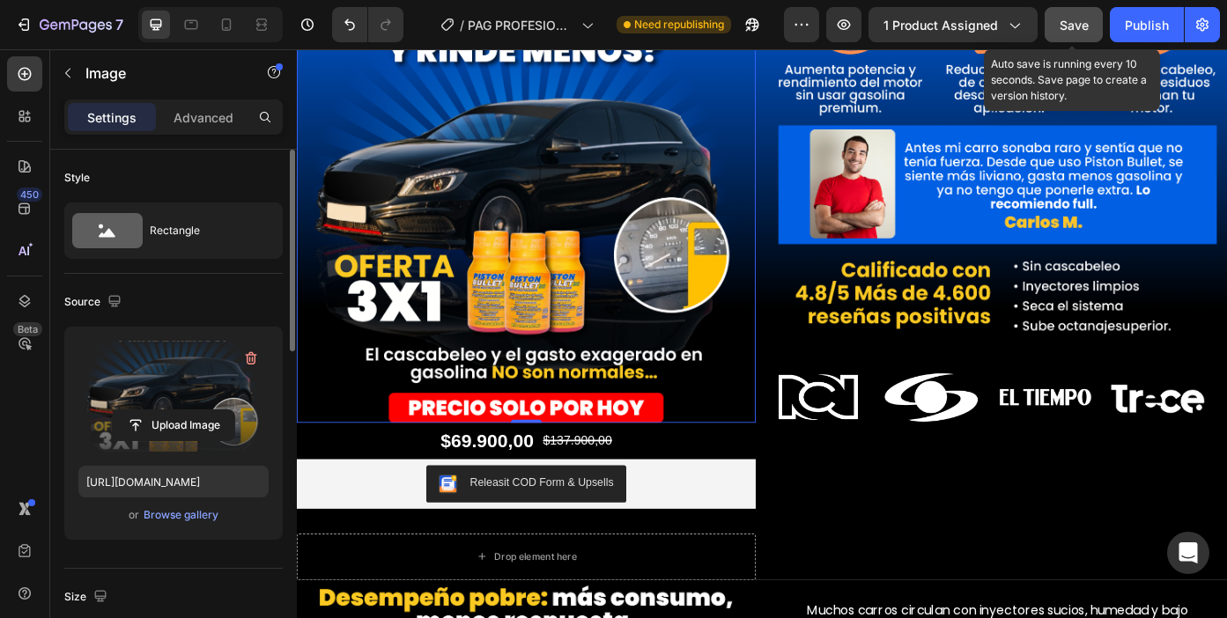
click at [1078, 26] on span "Save" at bounding box center [1074, 25] width 29 height 15
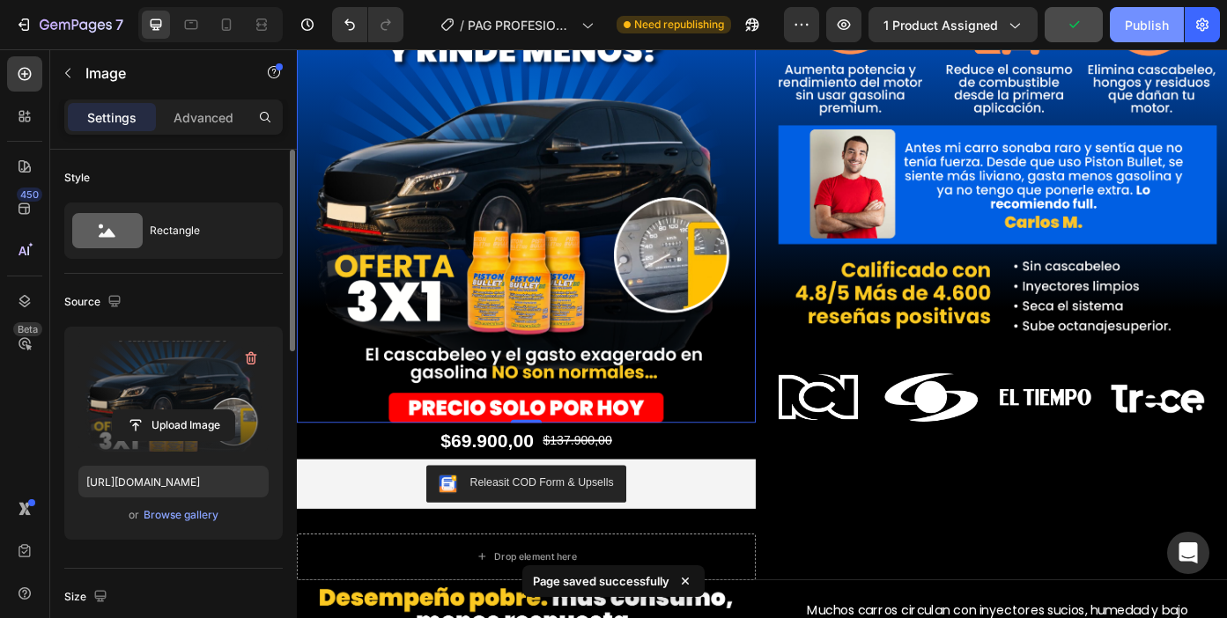
click at [1133, 31] on div "Publish" at bounding box center [1147, 25] width 44 height 18
